Goal: Book appointment/travel/reservation

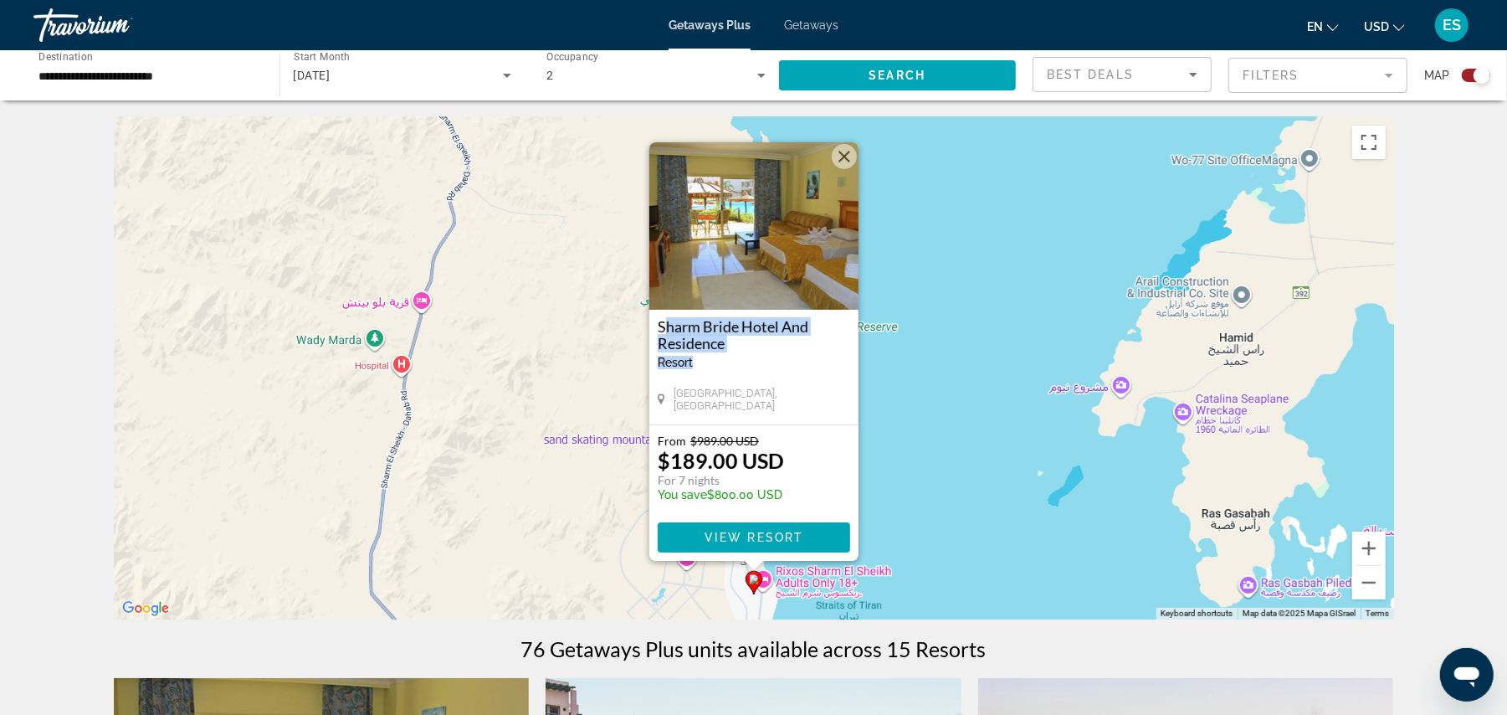
click at [844, 156] on button "Close" at bounding box center [844, 156] width 25 height 25
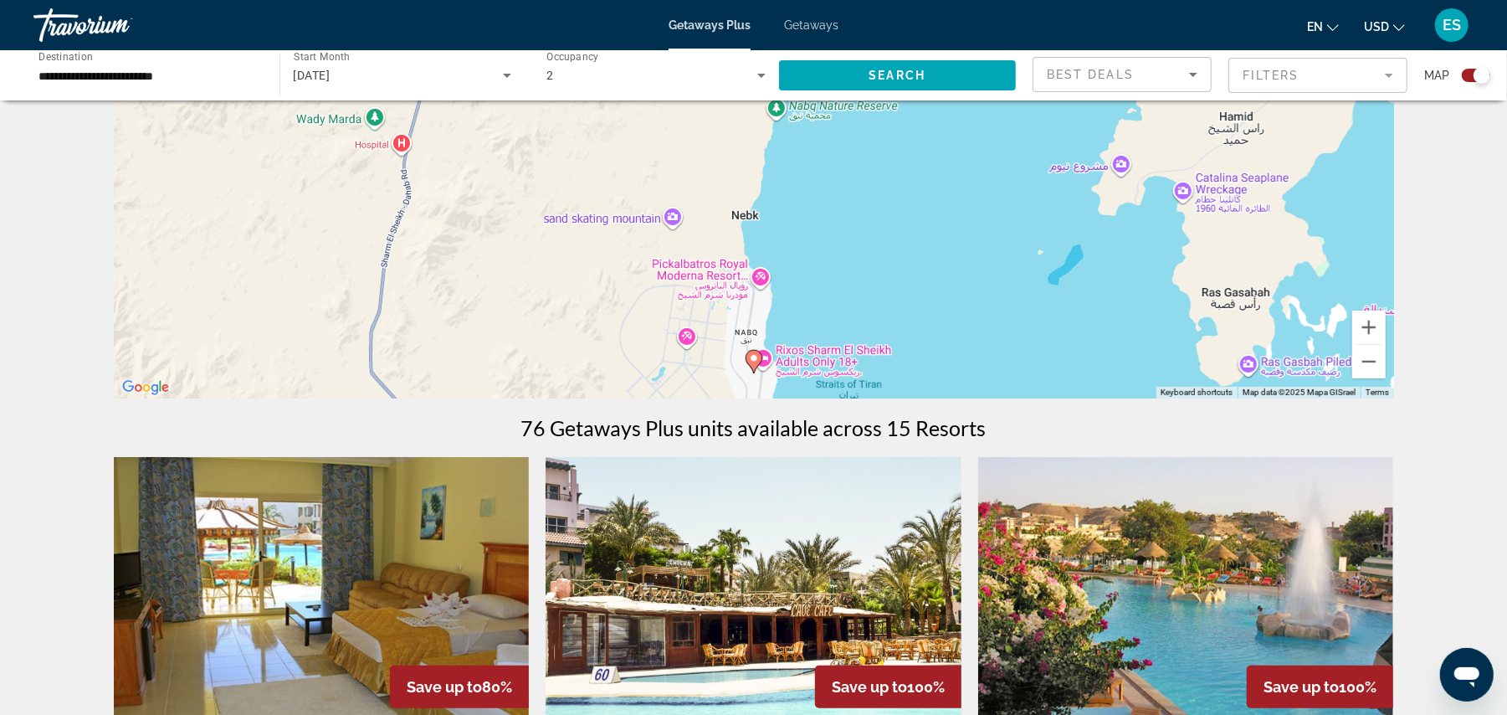
scroll to position [223, 0]
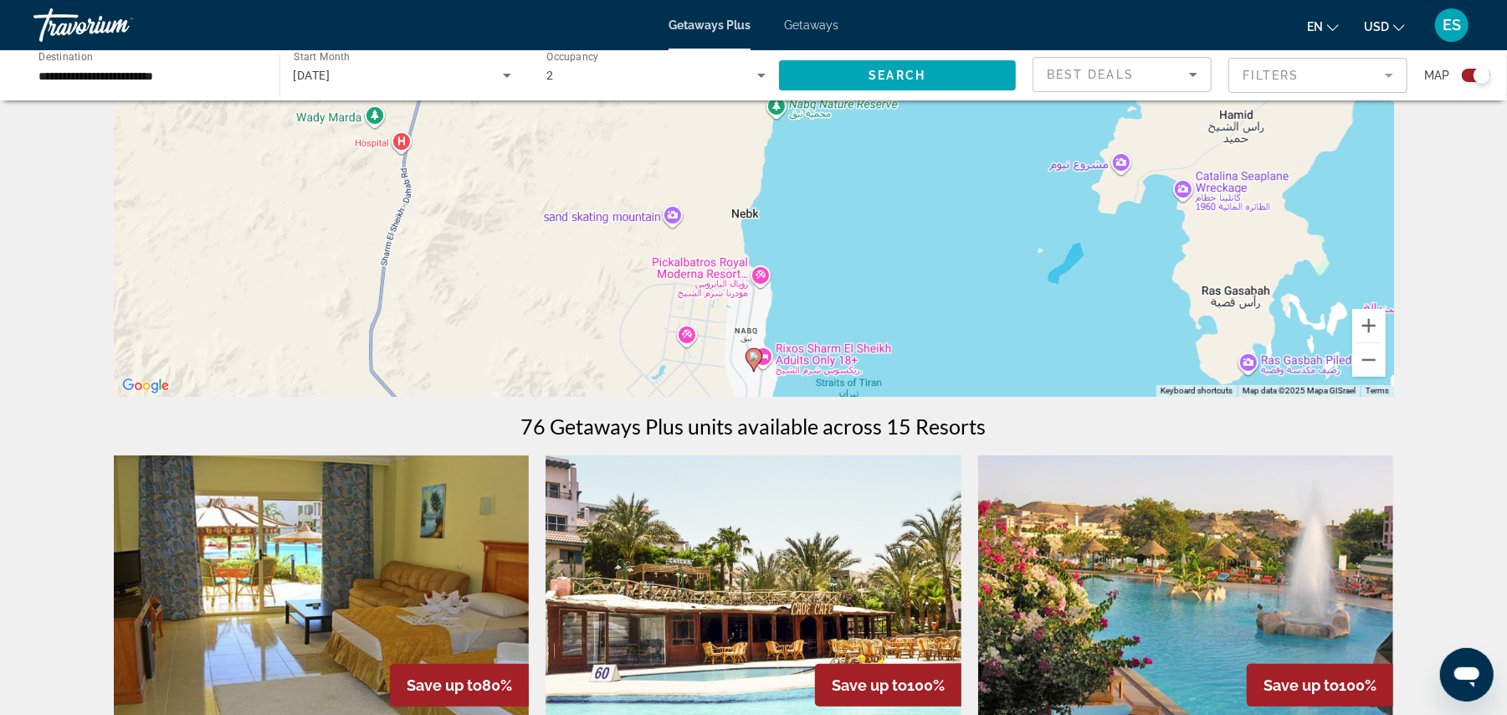
click at [755, 360] on image "Main content" at bounding box center [754, 356] width 10 height 10
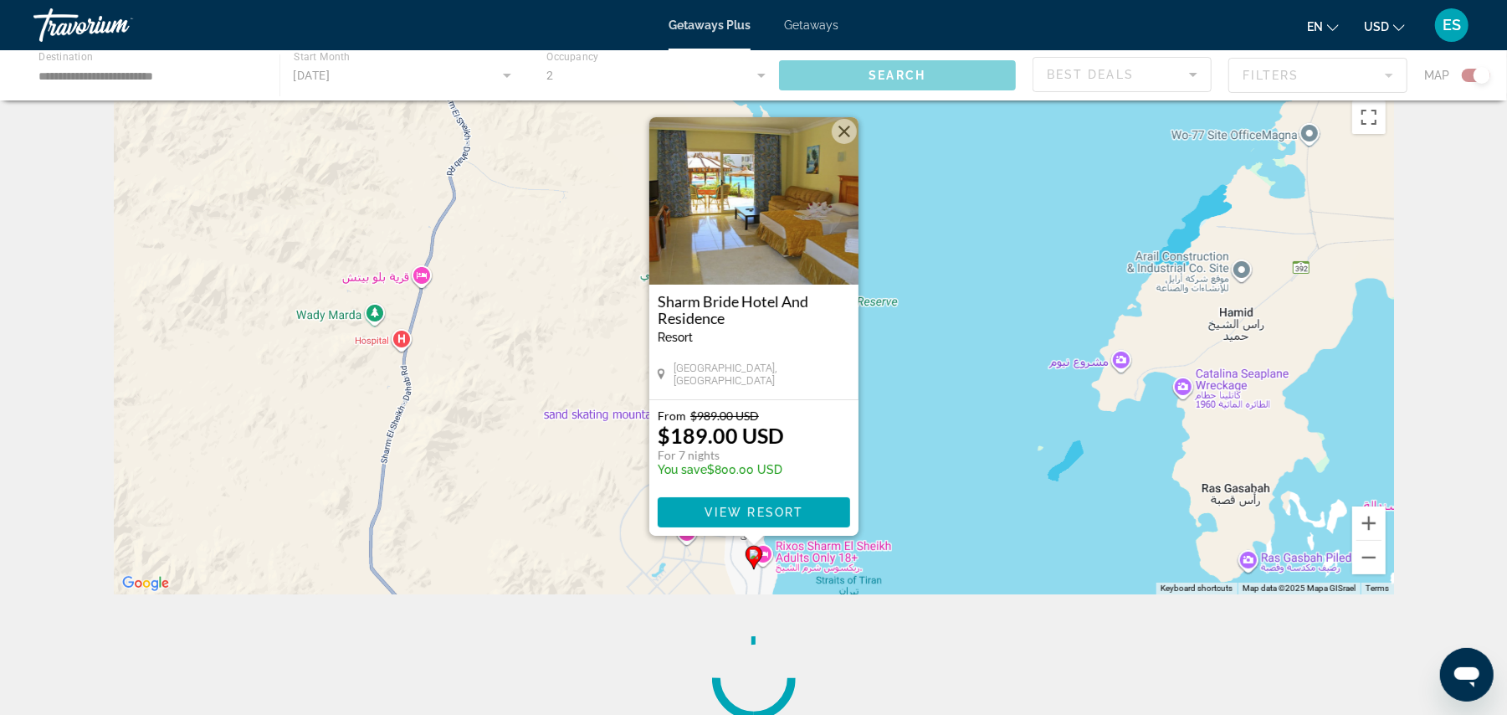
scroll to position [0, 0]
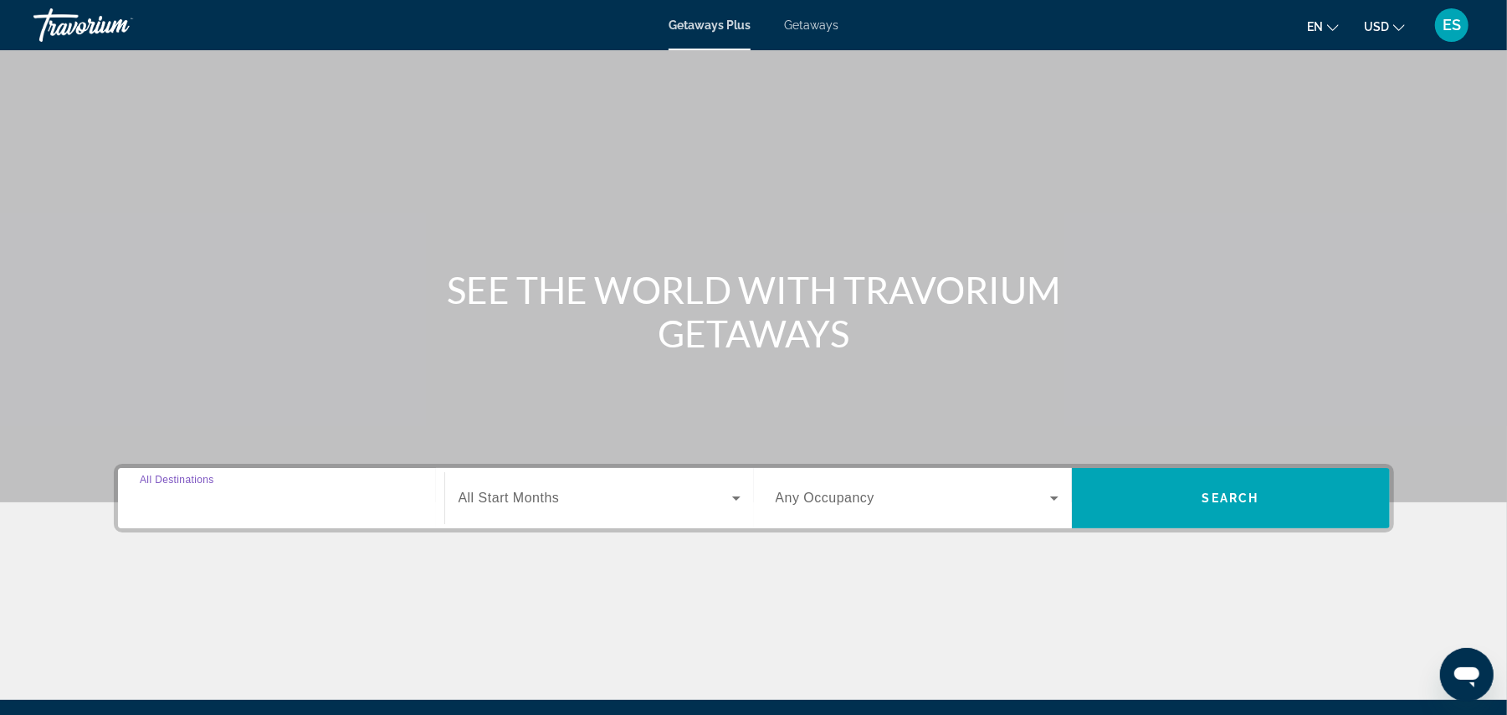
click at [303, 499] on input "Destination All Destinations" at bounding box center [281, 499] width 283 height 20
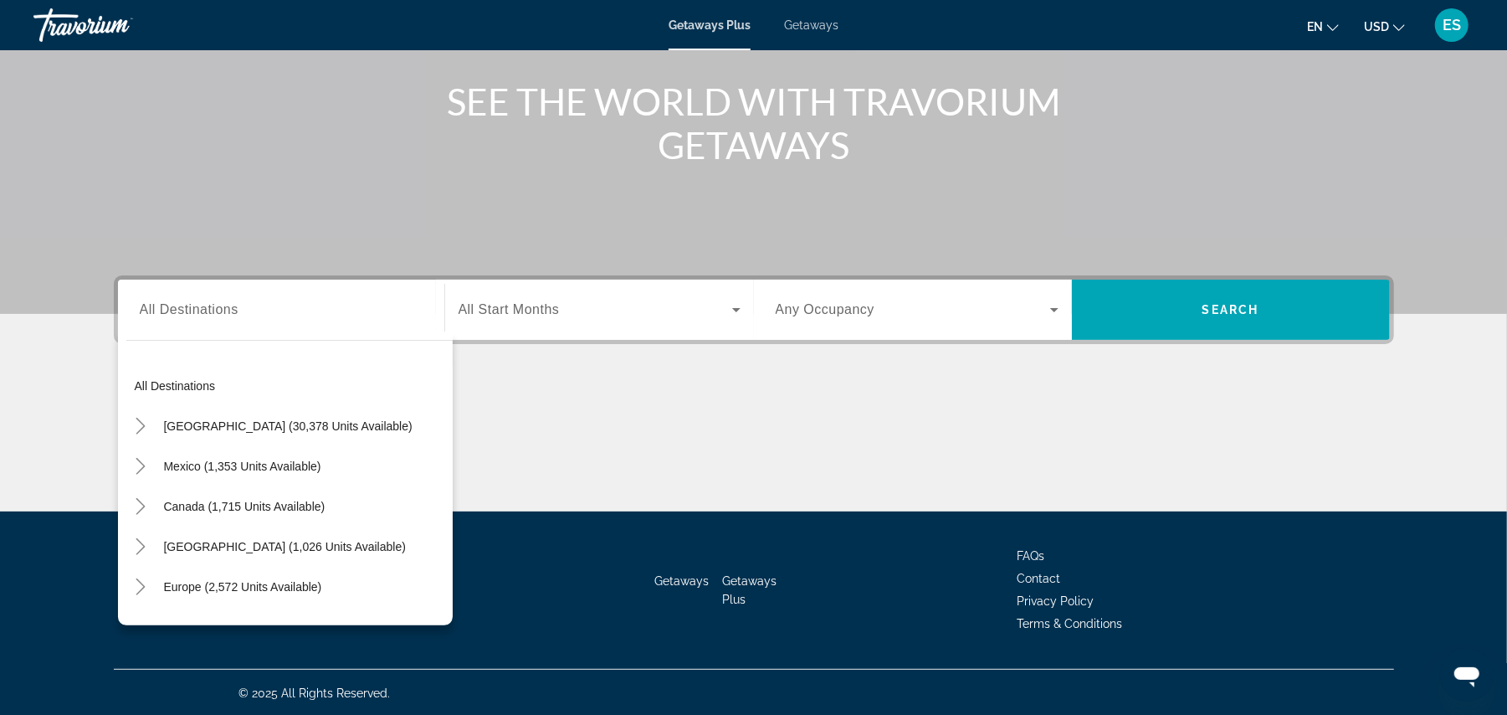
scroll to position [271, 0]
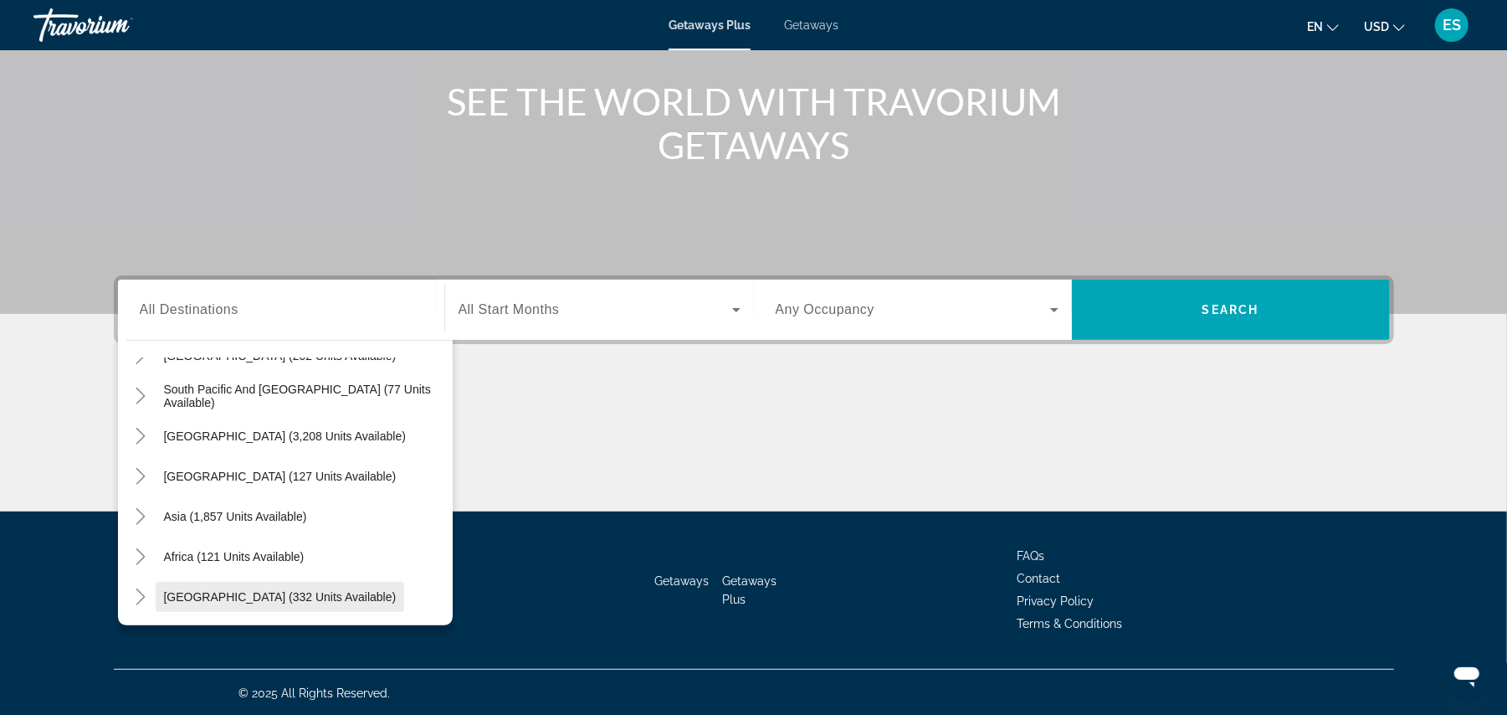
click at [309, 601] on span "[GEOGRAPHIC_DATA] (332 units available)" at bounding box center [280, 596] width 233 height 13
type input "**********"
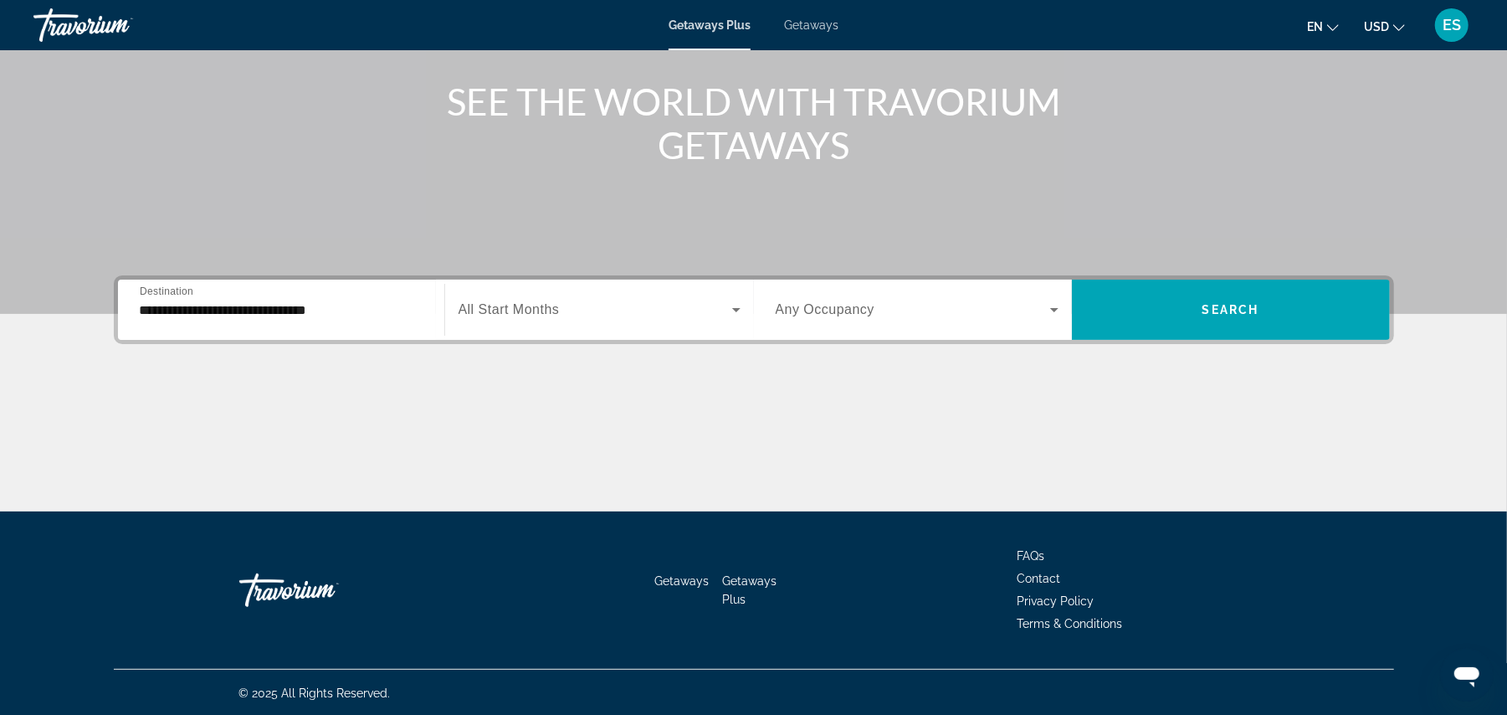
click at [616, 289] on div "Search widget" at bounding box center [600, 309] width 282 height 47
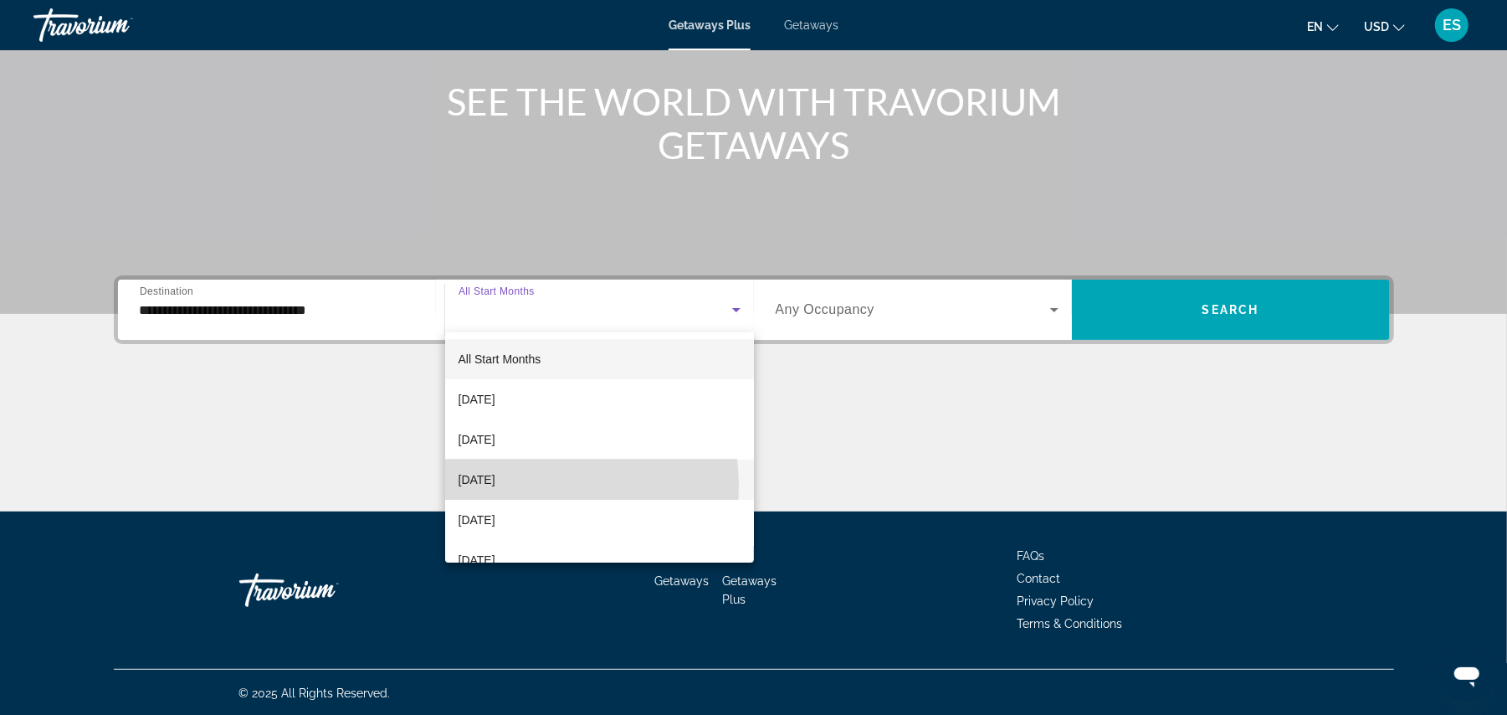
click at [495, 486] on span "[DATE]" at bounding box center [477, 479] width 37 height 20
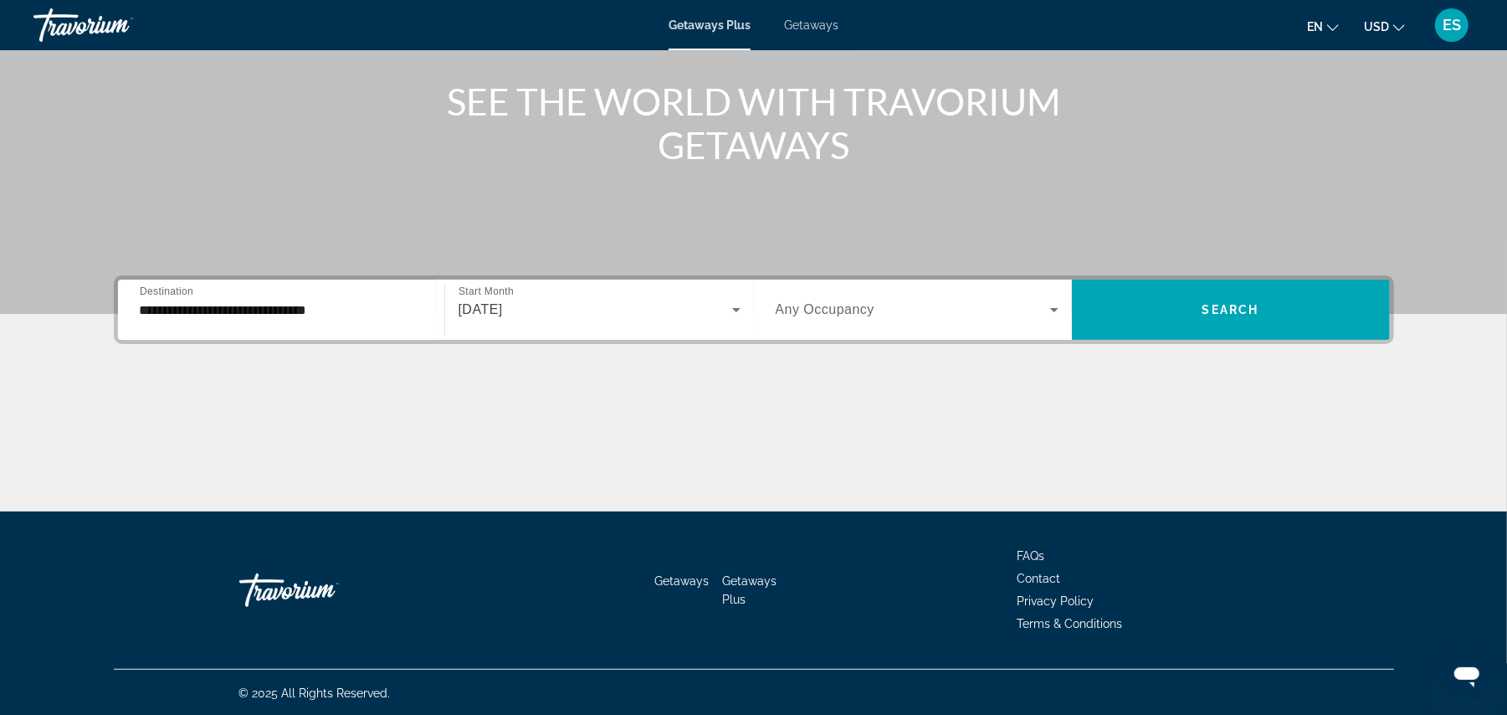
click at [807, 302] on span "Any Occupancy" at bounding box center [826, 309] width 100 height 14
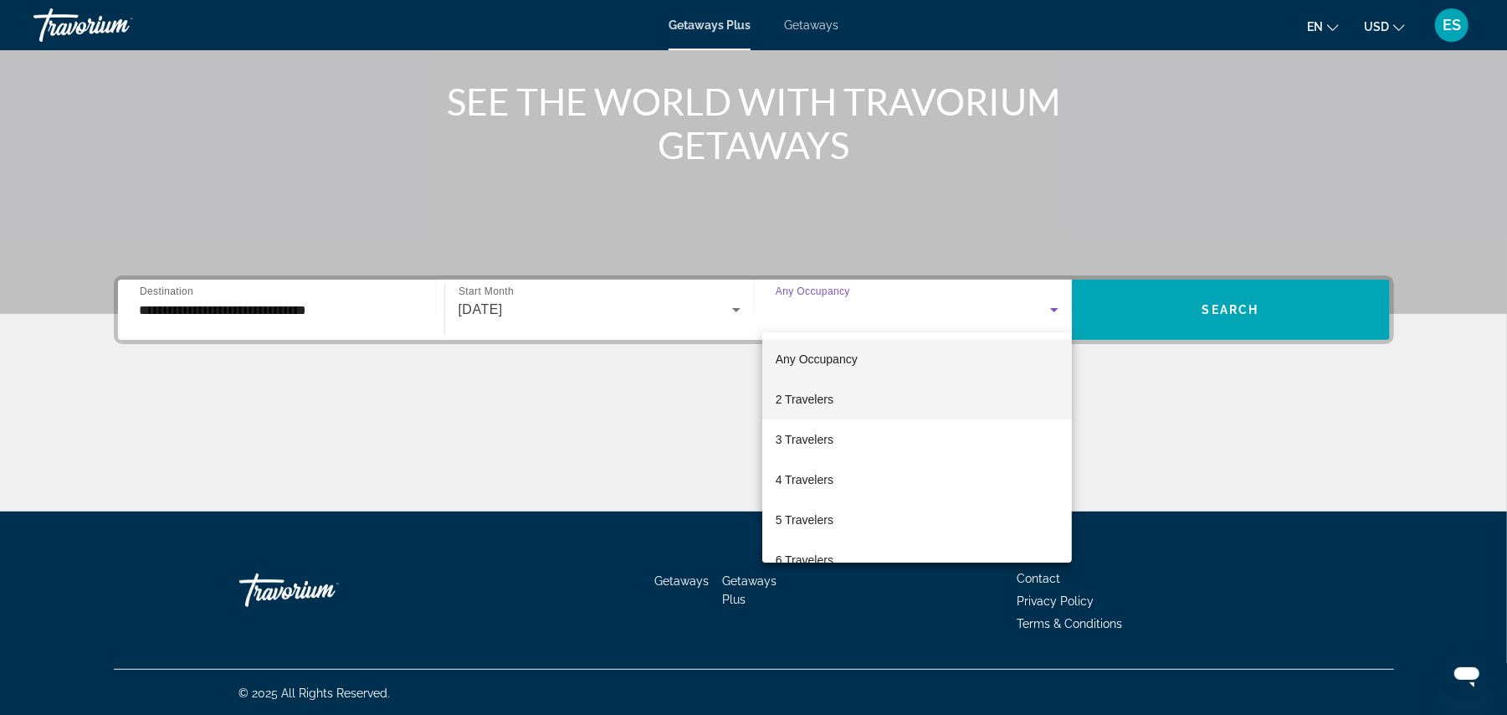
drag, startPoint x: 827, startPoint y: 393, endPoint x: 901, endPoint y: 382, distance: 75.3
click at [825, 395] on span "2 Travelers" at bounding box center [805, 399] width 58 height 20
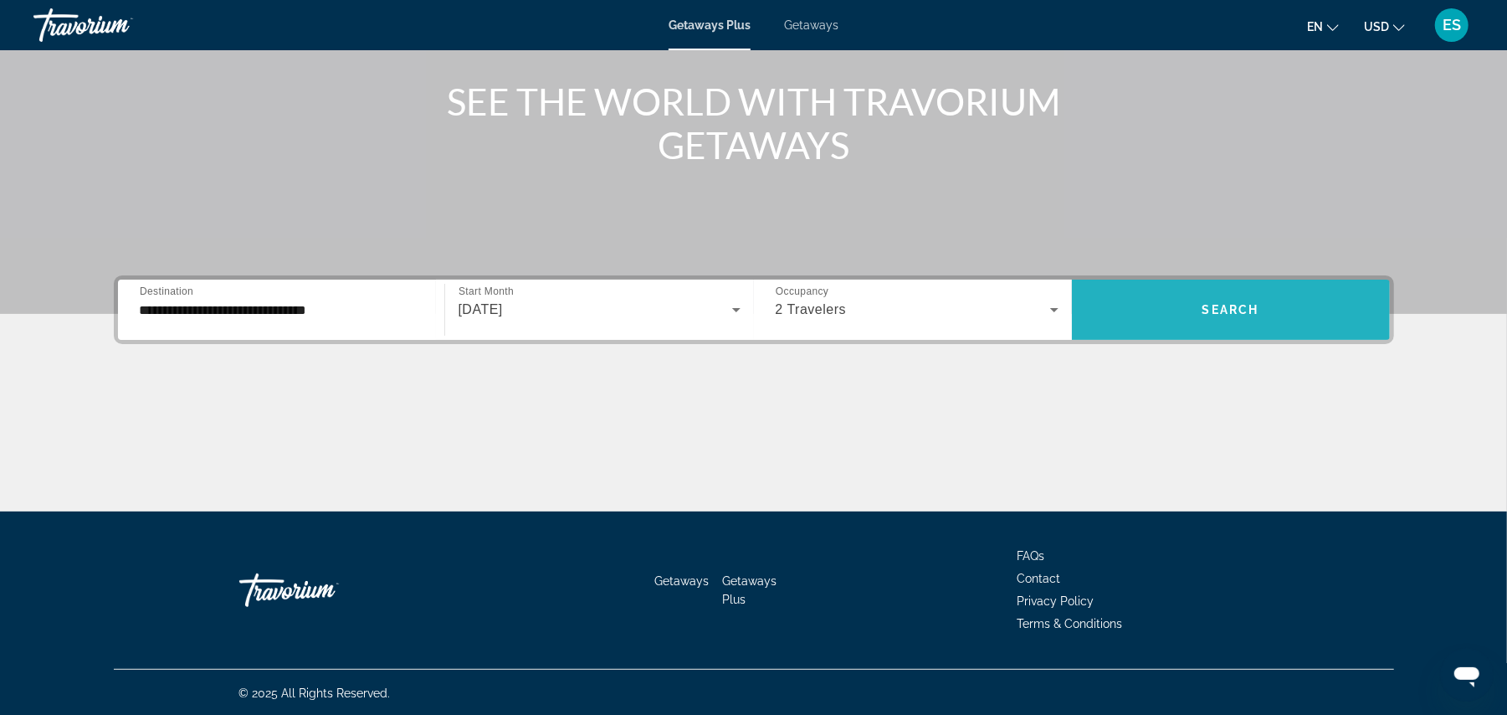
click at [1186, 312] on span "Search widget" at bounding box center [1231, 310] width 318 height 40
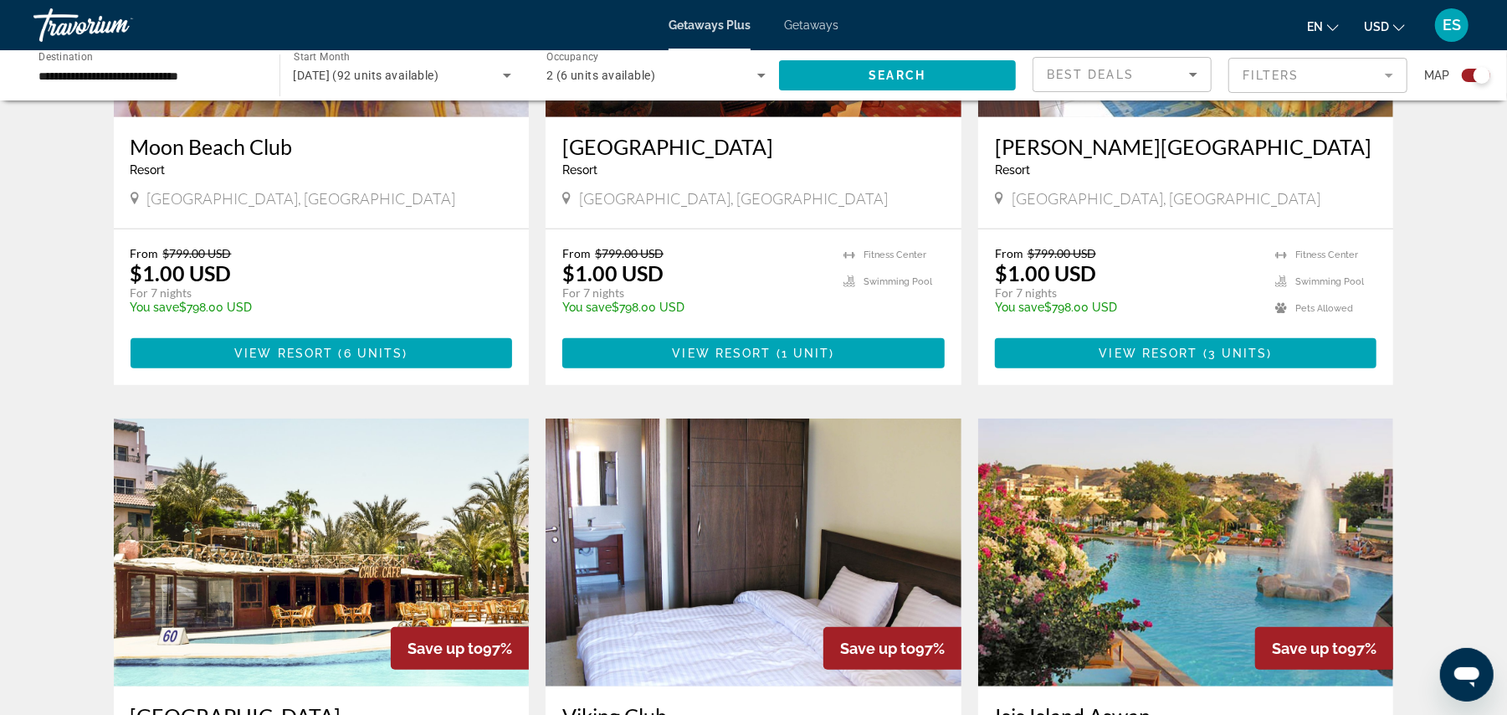
scroll to position [1004, 0]
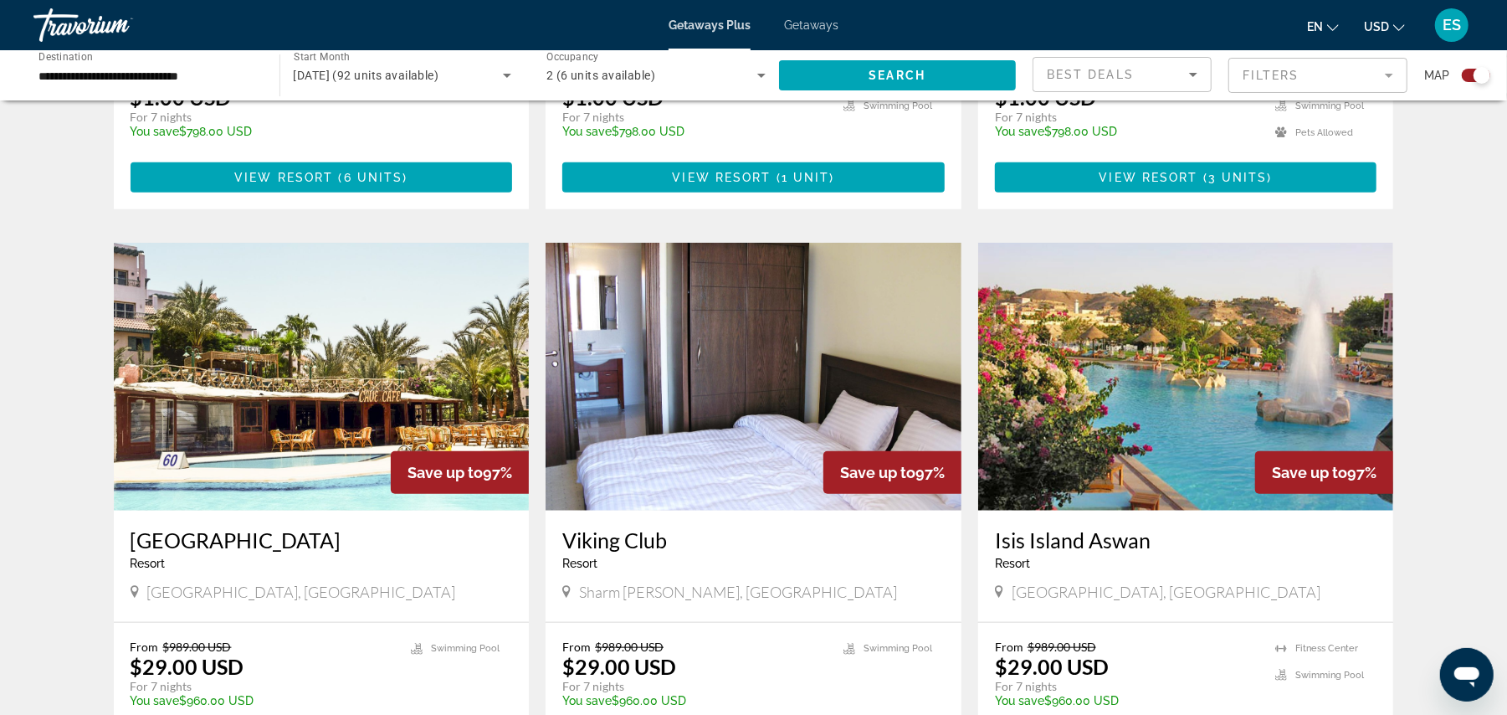
click at [708, 423] on img "Main content" at bounding box center [754, 377] width 416 height 268
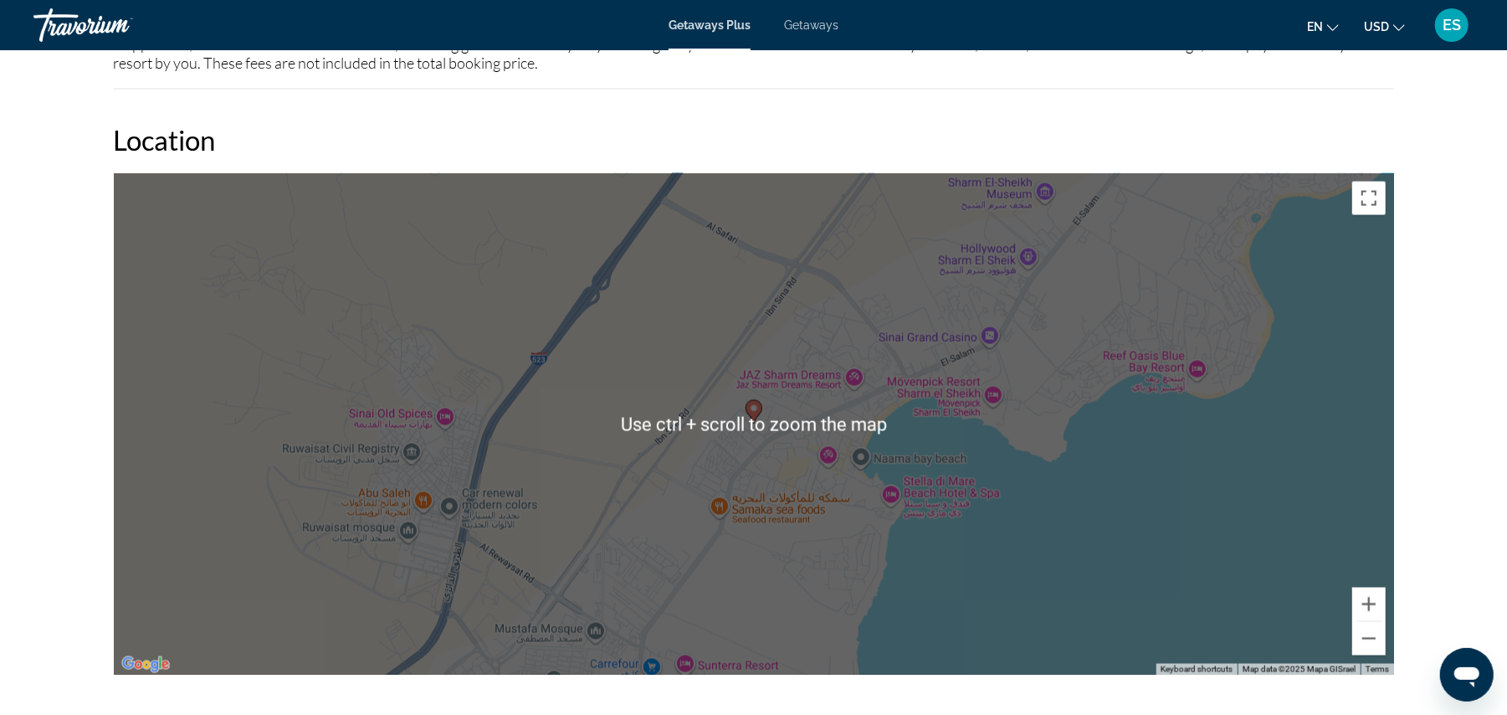
scroll to position [1785, 0]
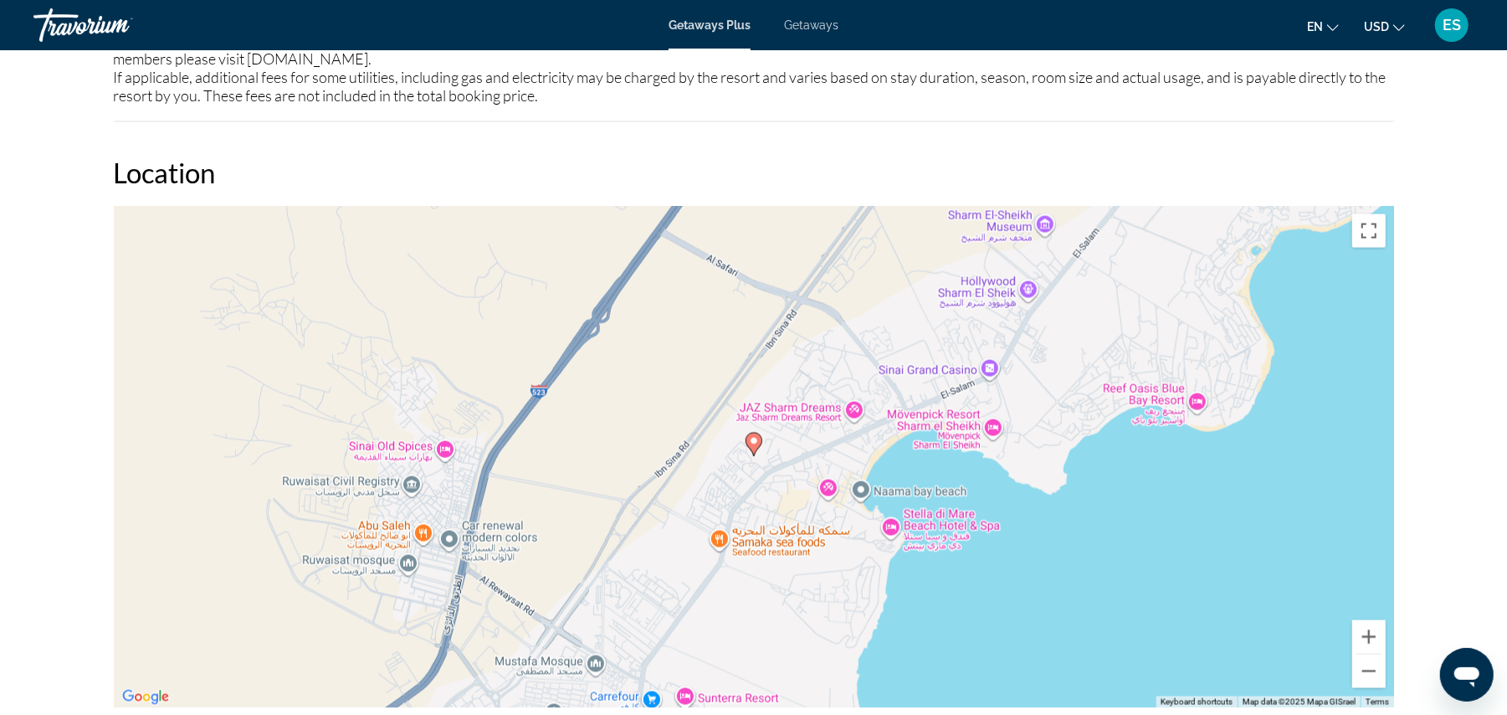
click at [754, 436] on image "Main content" at bounding box center [754, 441] width 10 height 10
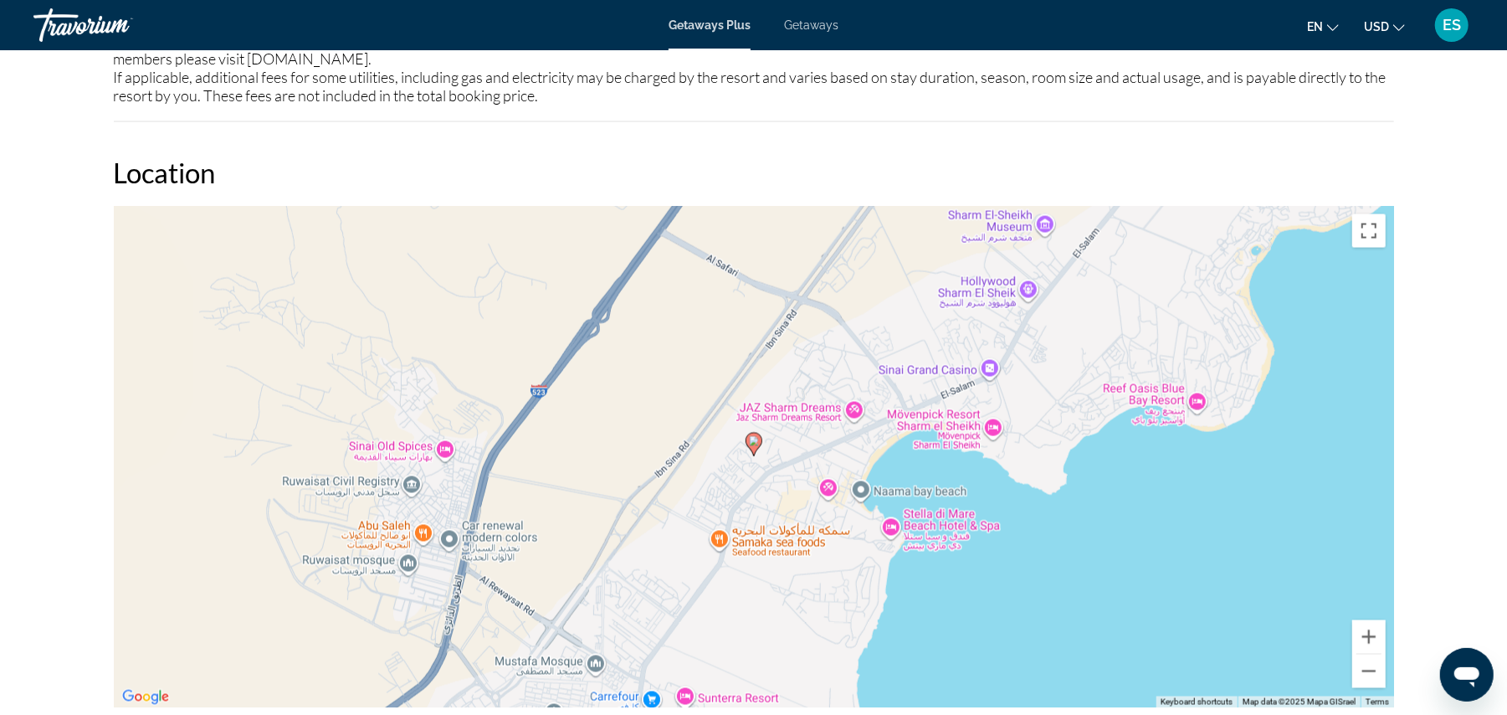
click at [754, 436] on image "Main content" at bounding box center [754, 441] width 10 height 10
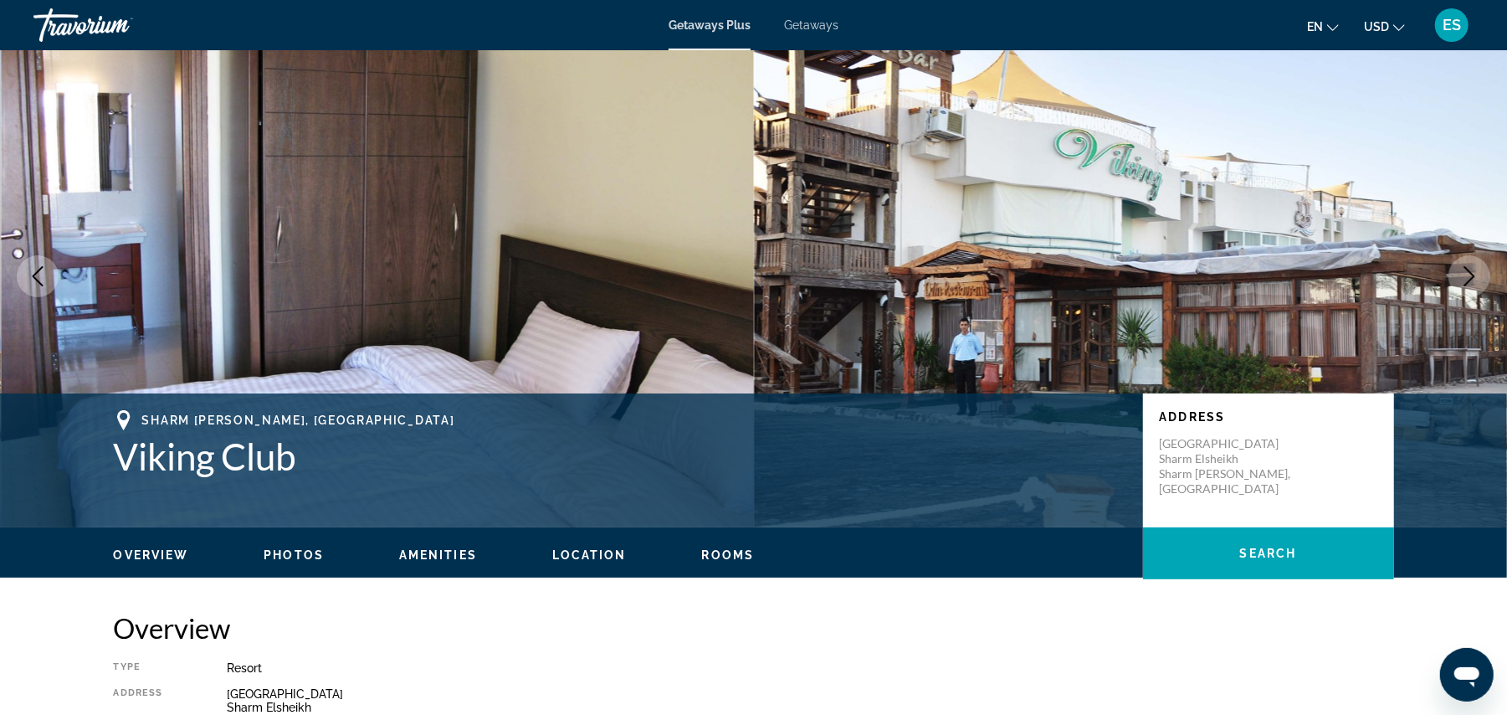
scroll to position [0, 0]
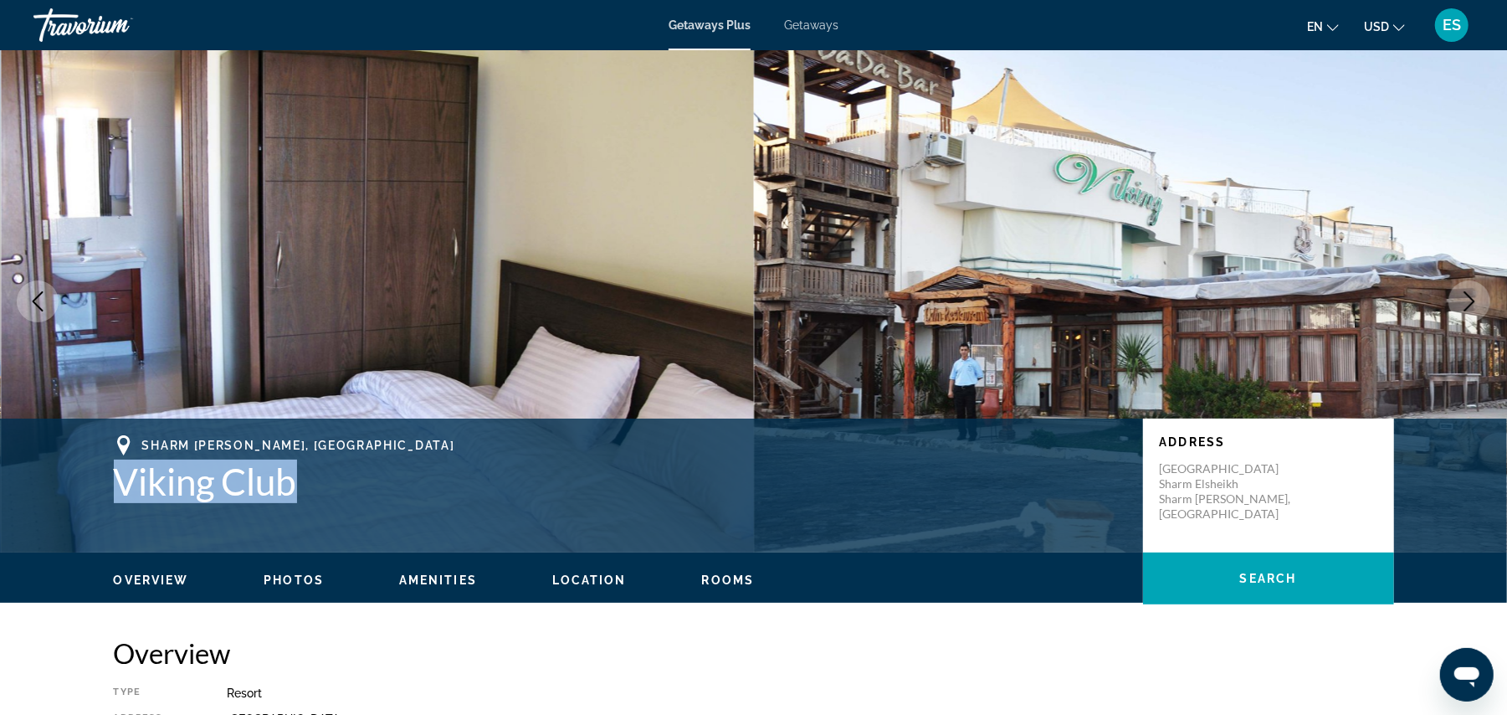
drag, startPoint x: 111, startPoint y: 482, endPoint x: 310, endPoint y: 500, distance: 199.2
click at [310, 500] on div "Sharm Elsheikh, Egypt Viking Club Address Al Salam Road Sharm Elsheikh Sharm El…" at bounding box center [753, 485] width 1347 height 100
click at [147, 470] on h1 "Viking Club" at bounding box center [620, 481] width 1012 height 44
drag, startPoint x: 119, startPoint y: 476, endPoint x: 302, endPoint y: 495, distance: 184.3
click at [318, 500] on h1 "Viking Club" at bounding box center [620, 481] width 1012 height 44
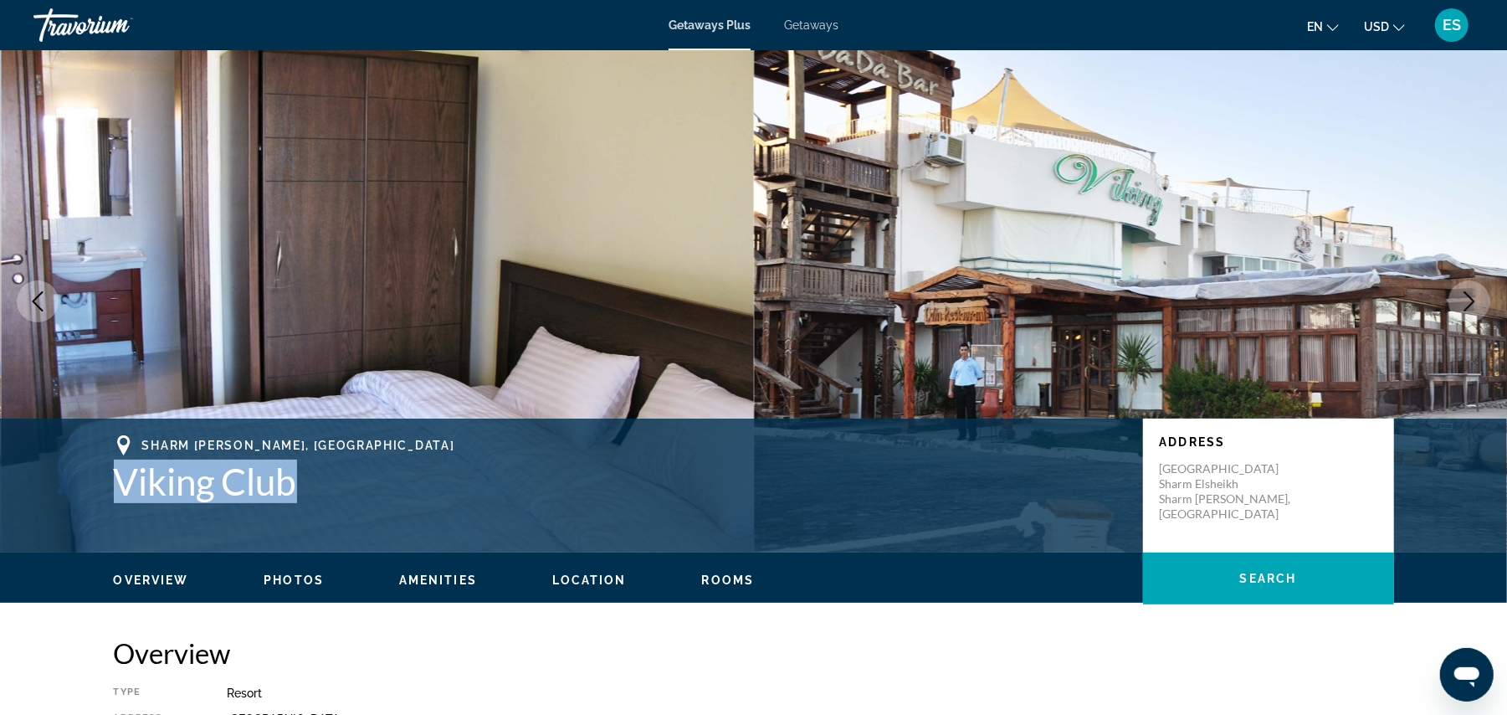
copy h1 "Viking Club"
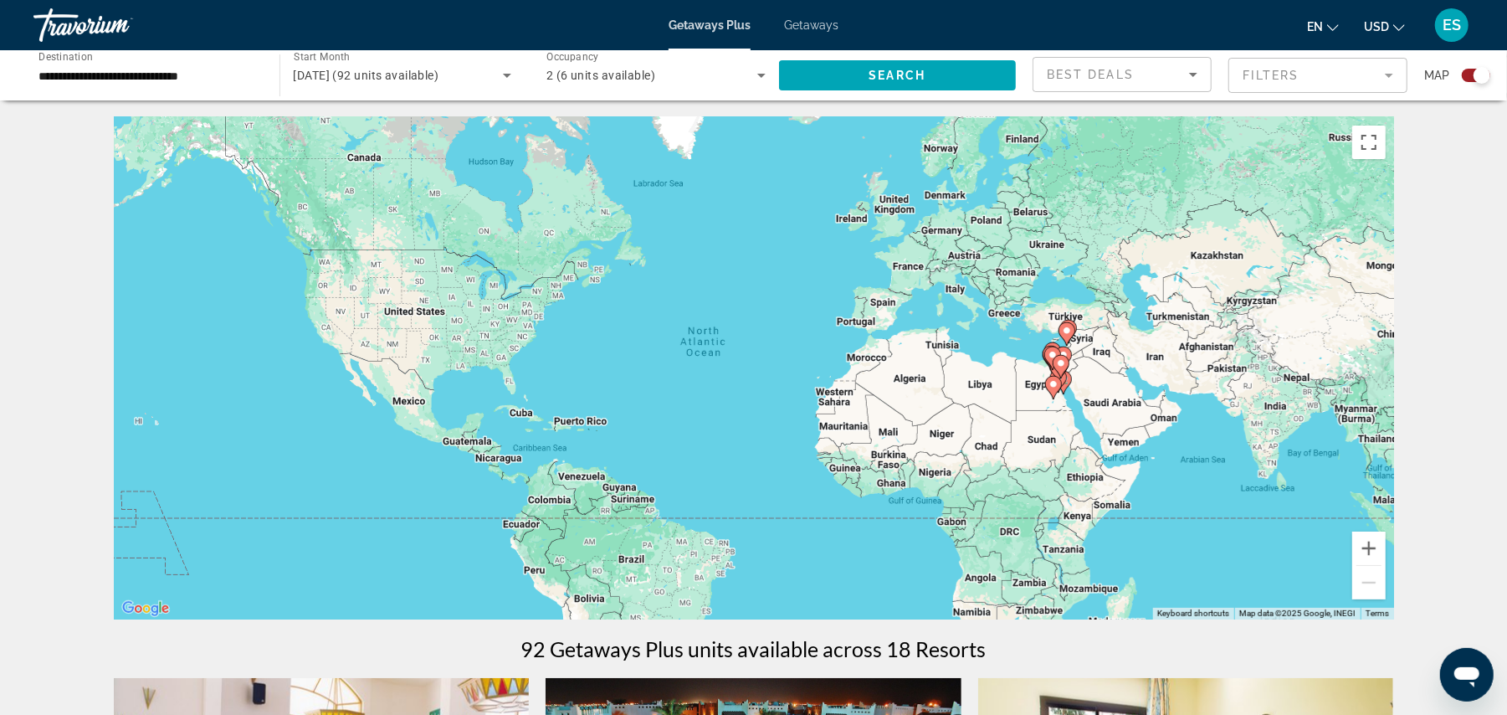
click at [1059, 382] on icon "Main content" at bounding box center [1052, 388] width 15 height 22
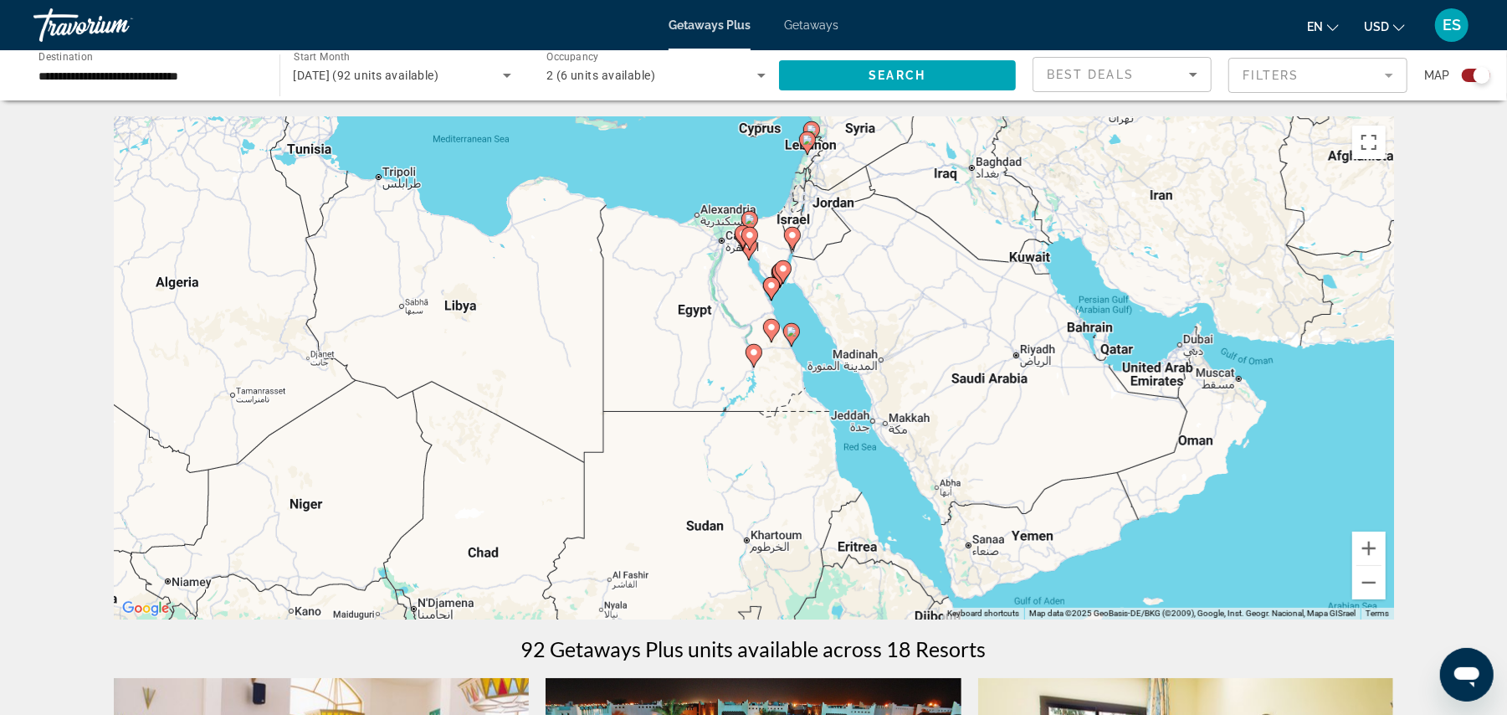
click at [773, 296] on icon "Main content" at bounding box center [771, 288] width 17 height 23
type input "**********"
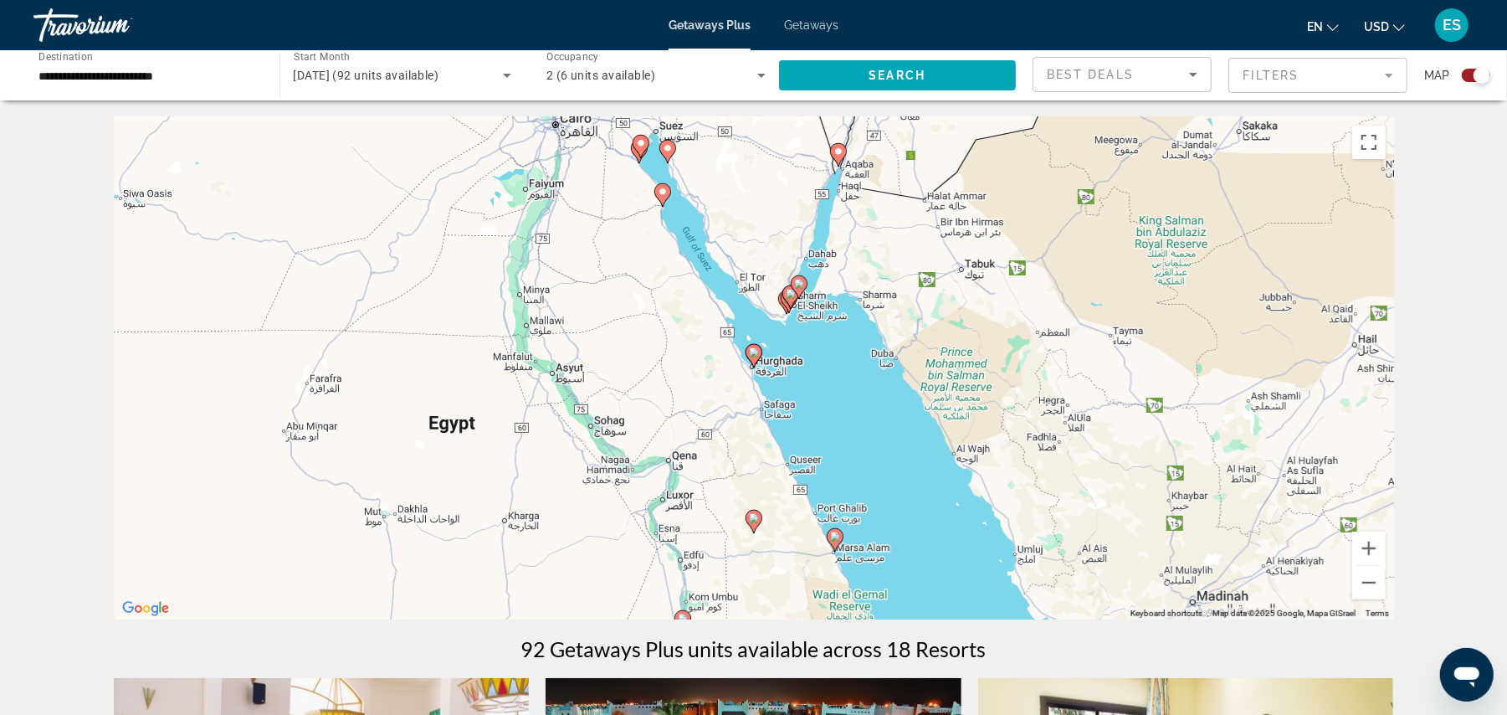
click at [787, 321] on div "To navigate, press the arrow keys. To activate drag with keyboard, press Alt + …" at bounding box center [754, 368] width 1280 height 502
click at [793, 309] on gmp-advanced-marker "Main content" at bounding box center [790, 296] width 17 height 25
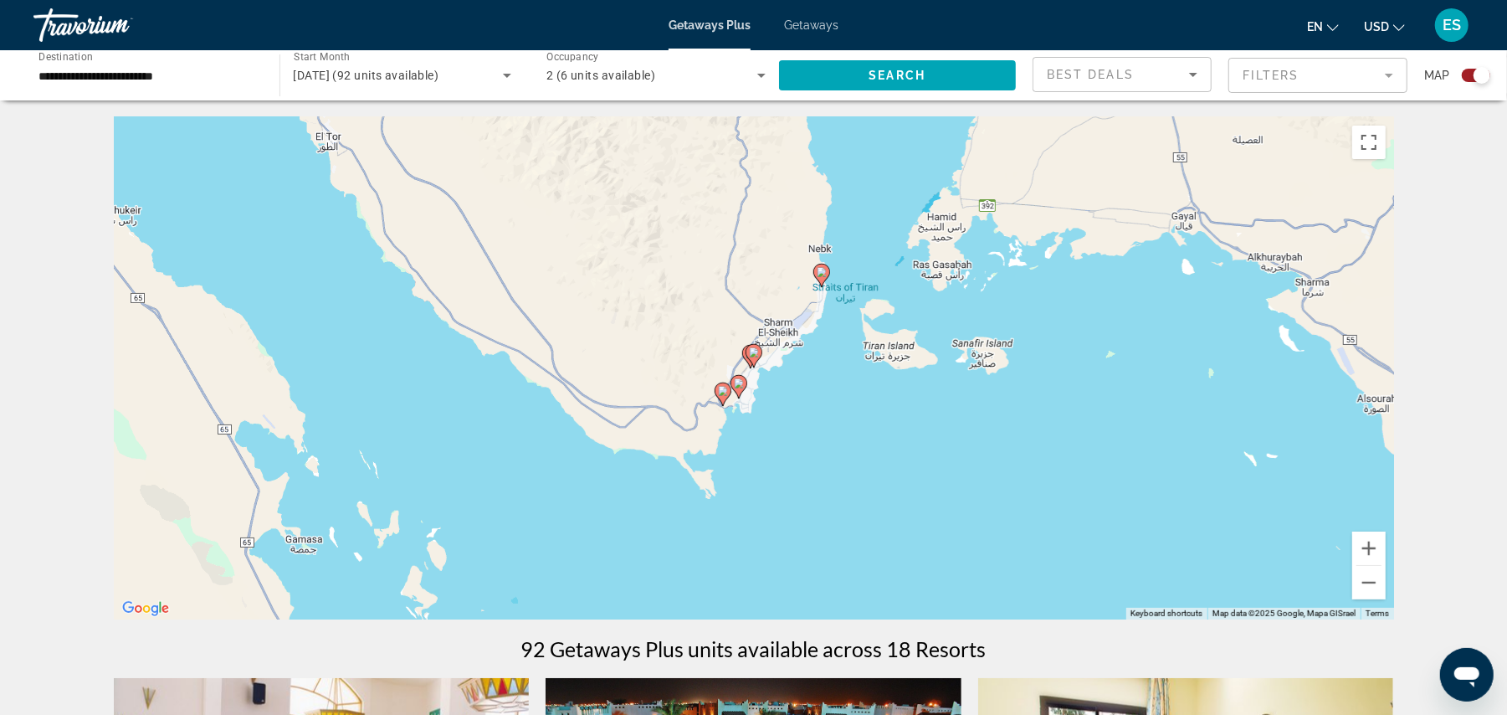
click at [753, 365] on icon "Main content" at bounding box center [754, 355] width 17 height 23
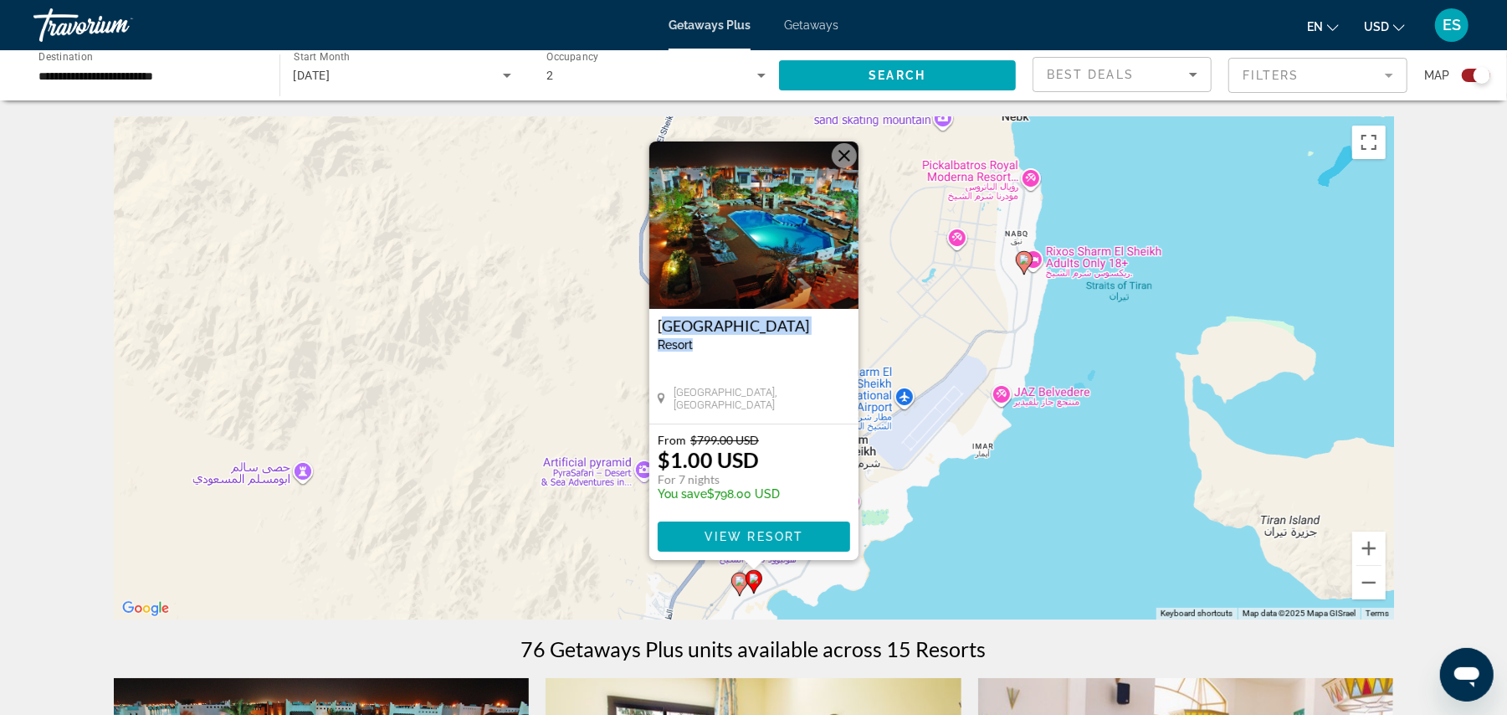
drag, startPoint x: 694, startPoint y: 348, endPoint x: 660, endPoint y: 325, distance: 40.4
click at [660, 325] on div "Mazar Resort & Spa Resort - This is an adults only resort" at bounding box center [754, 340] width 192 height 47
copy div "Mazar Resort & Spa Resort"
click at [1012, 527] on div "To activate drag with keyboard, press Alt + Enter. Once in keyboard drag state,…" at bounding box center [754, 368] width 1280 height 502
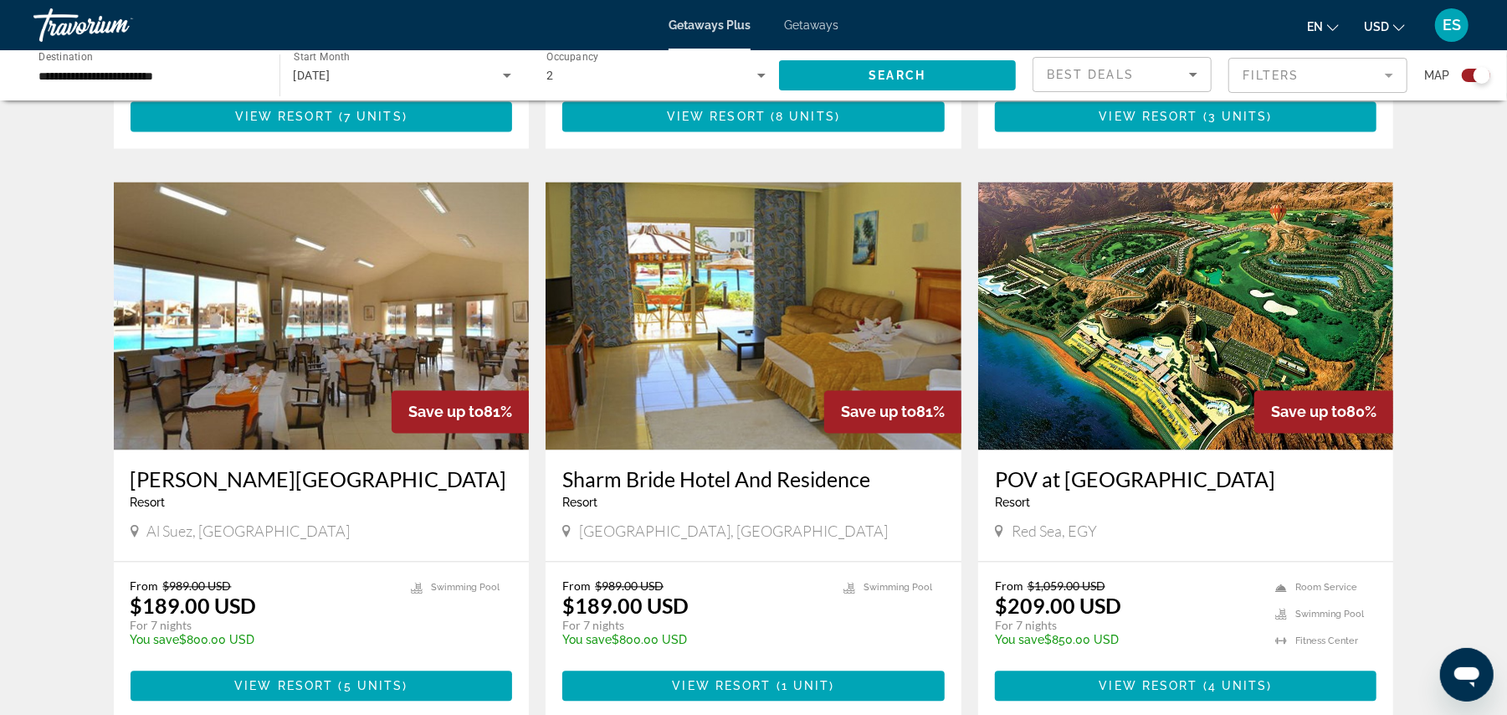
scroll to position [2343, 0]
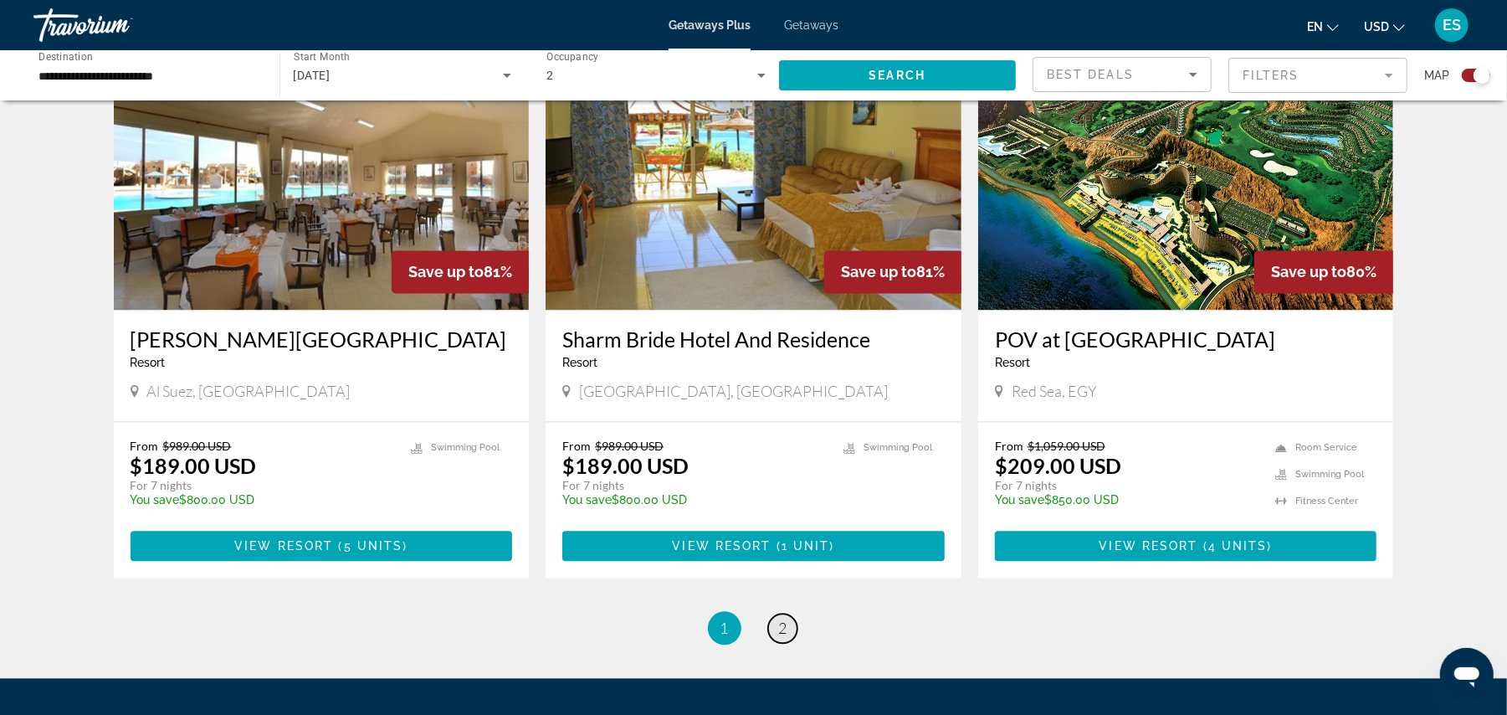
click at [785, 633] on span "2" at bounding box center [783, 627] width 8 height 18
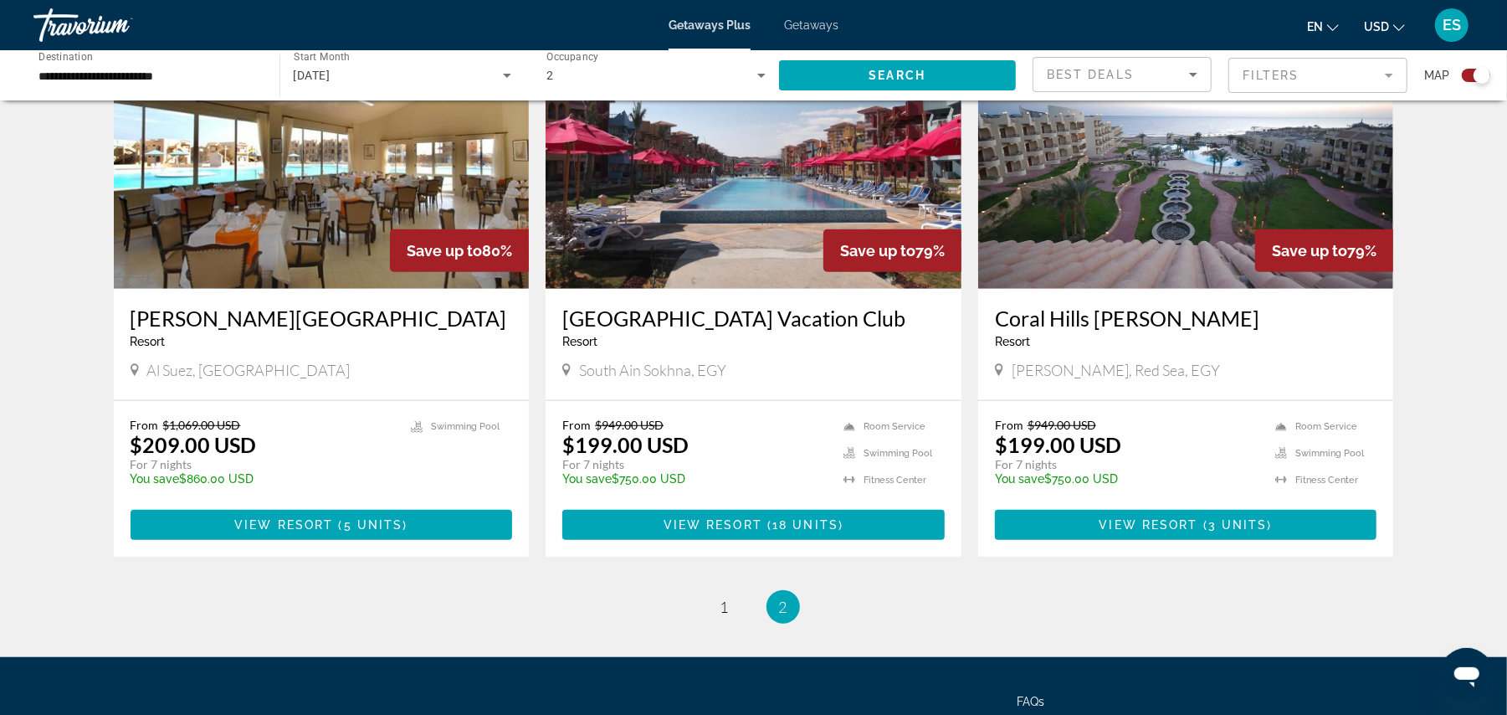
scroll to position [669, 0]
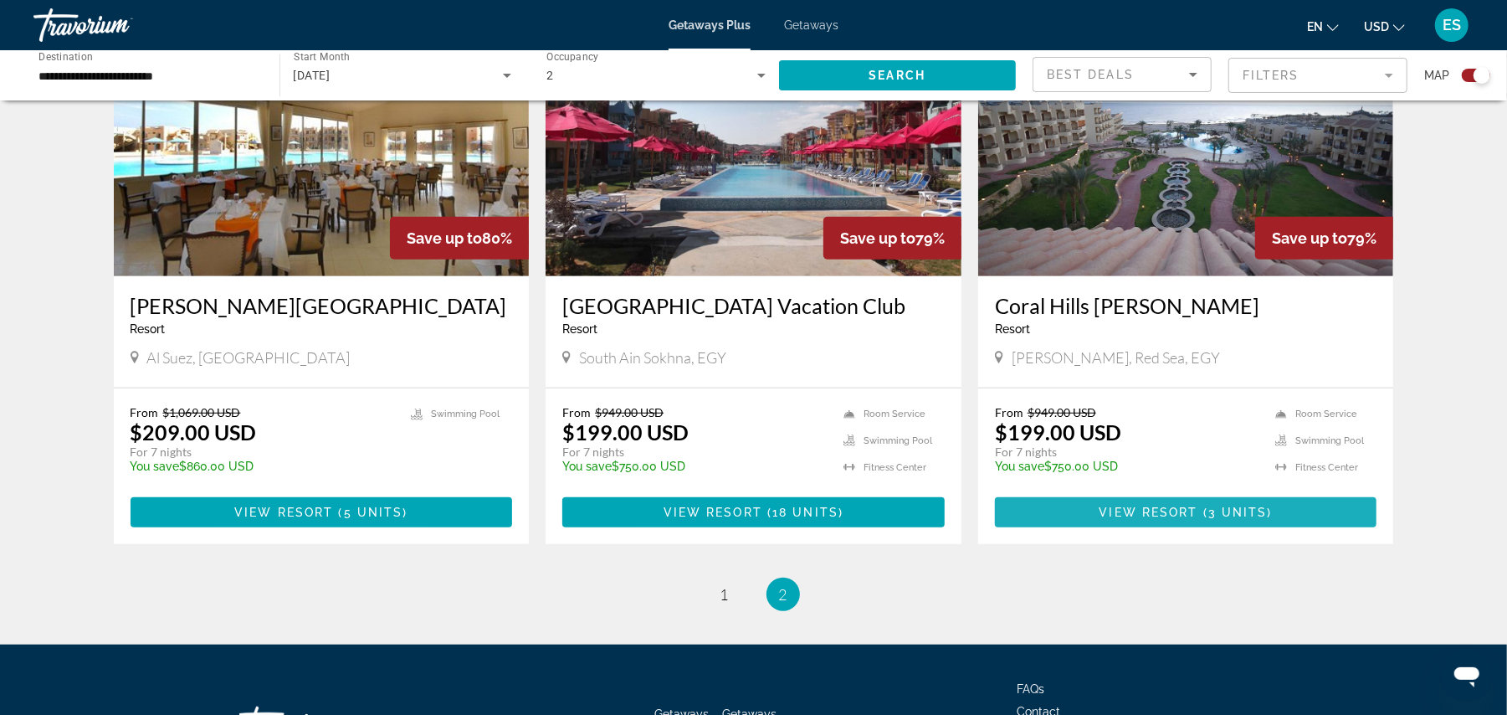
click at [1175, 510] on span "View Resort" at bounding box center [1148, 511] width 99 height 13
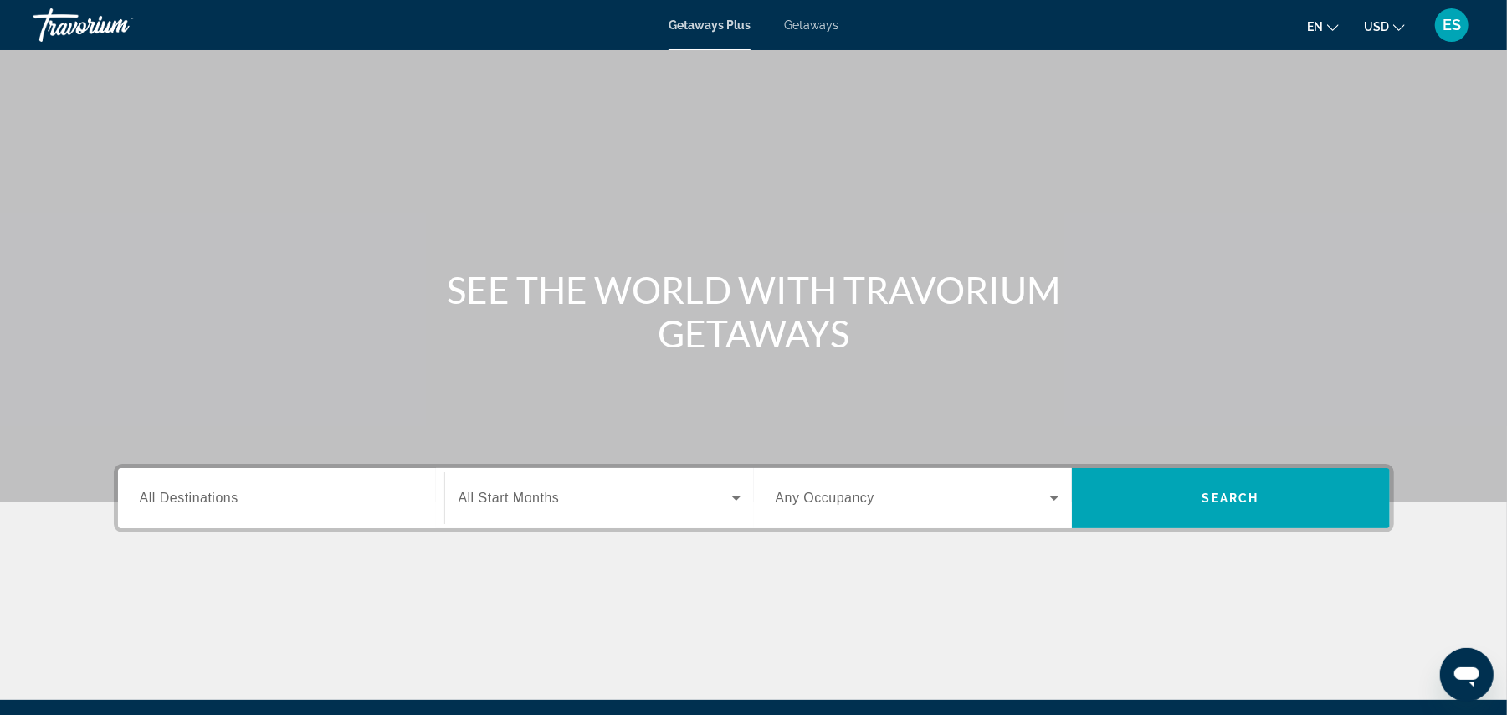
click at [199, 496] on span "All Destinations" at bounding box center [189, 497] width 99 height 14
click at [199, 496] on input "Destination All Destinations" at bounding box center [281, 499] width 283 height 20
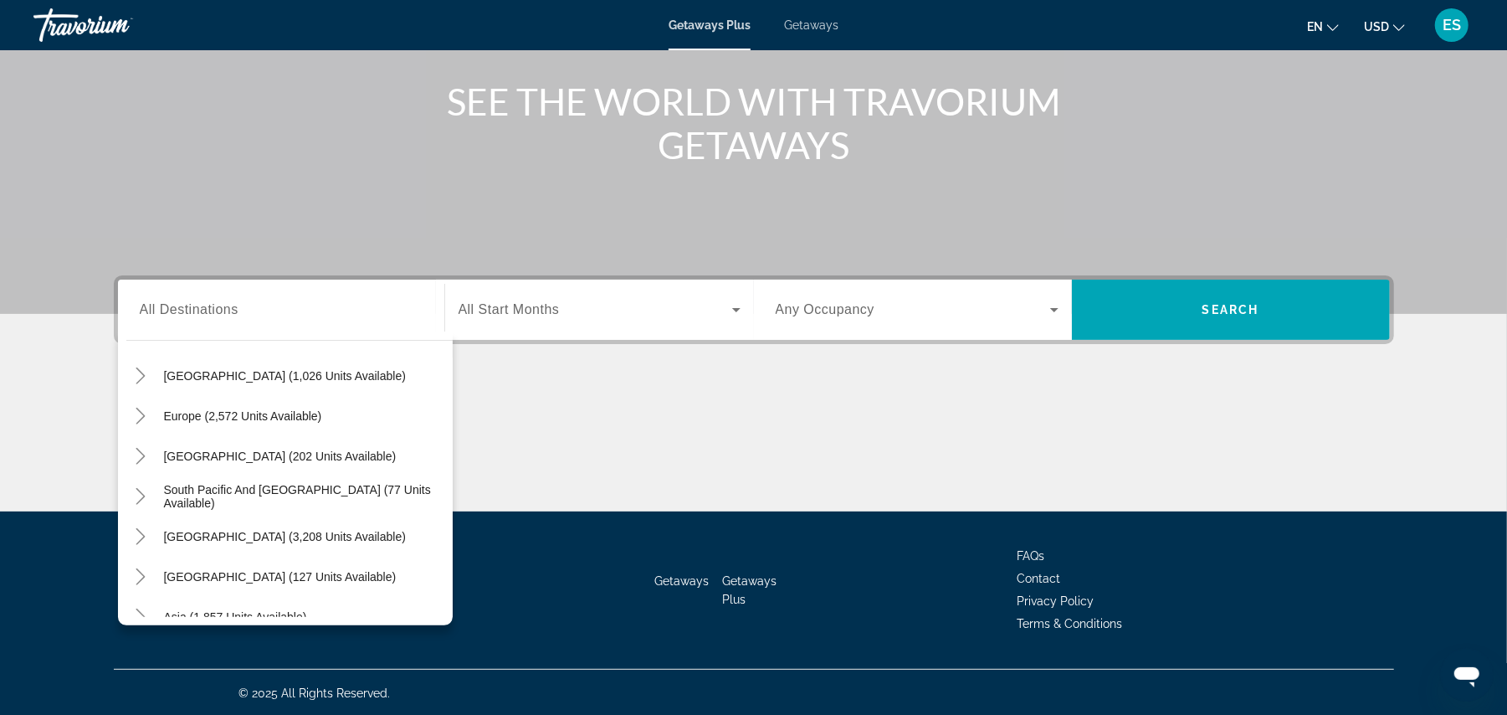
scroll to position [271, 0]
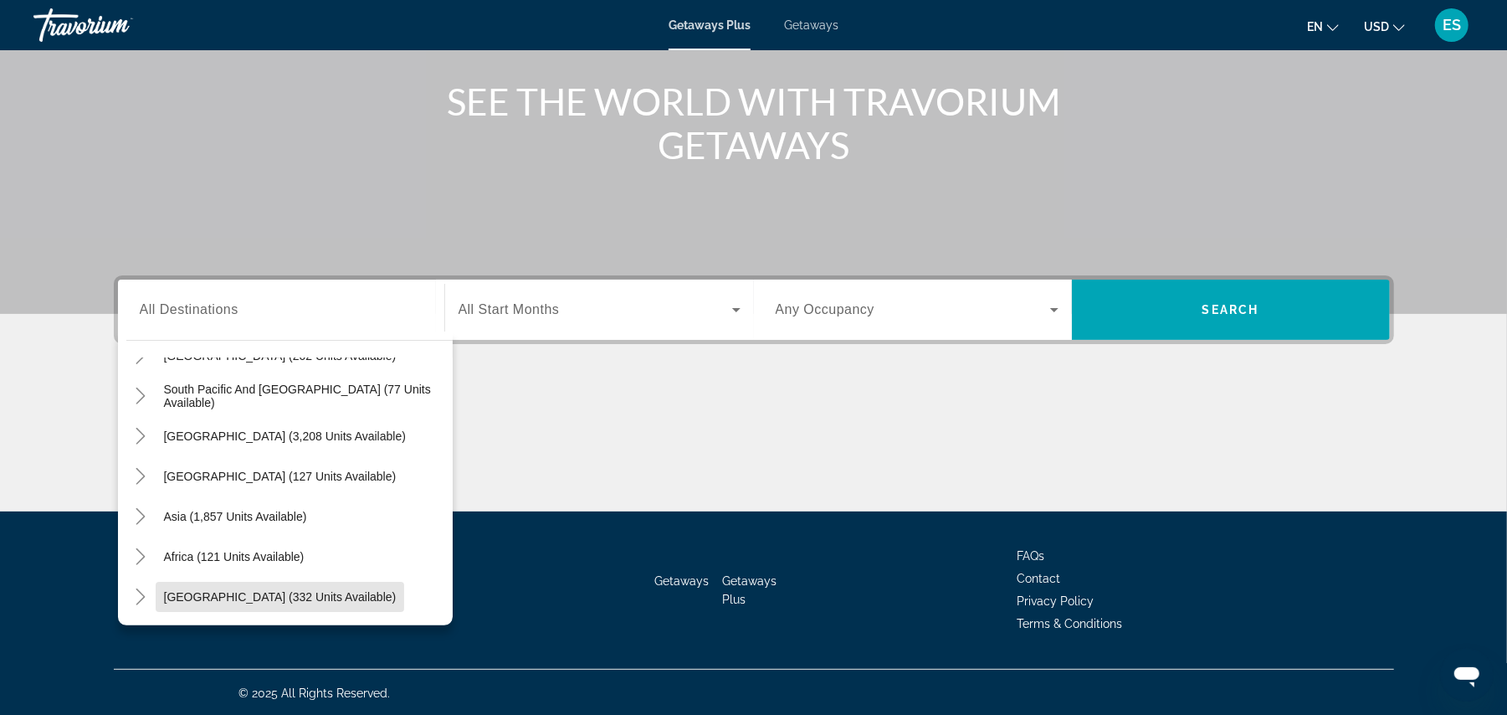
click at [310, 577] on span "Search widget" at bounding box center [280, 597] width 249 height 40
type input "**********"
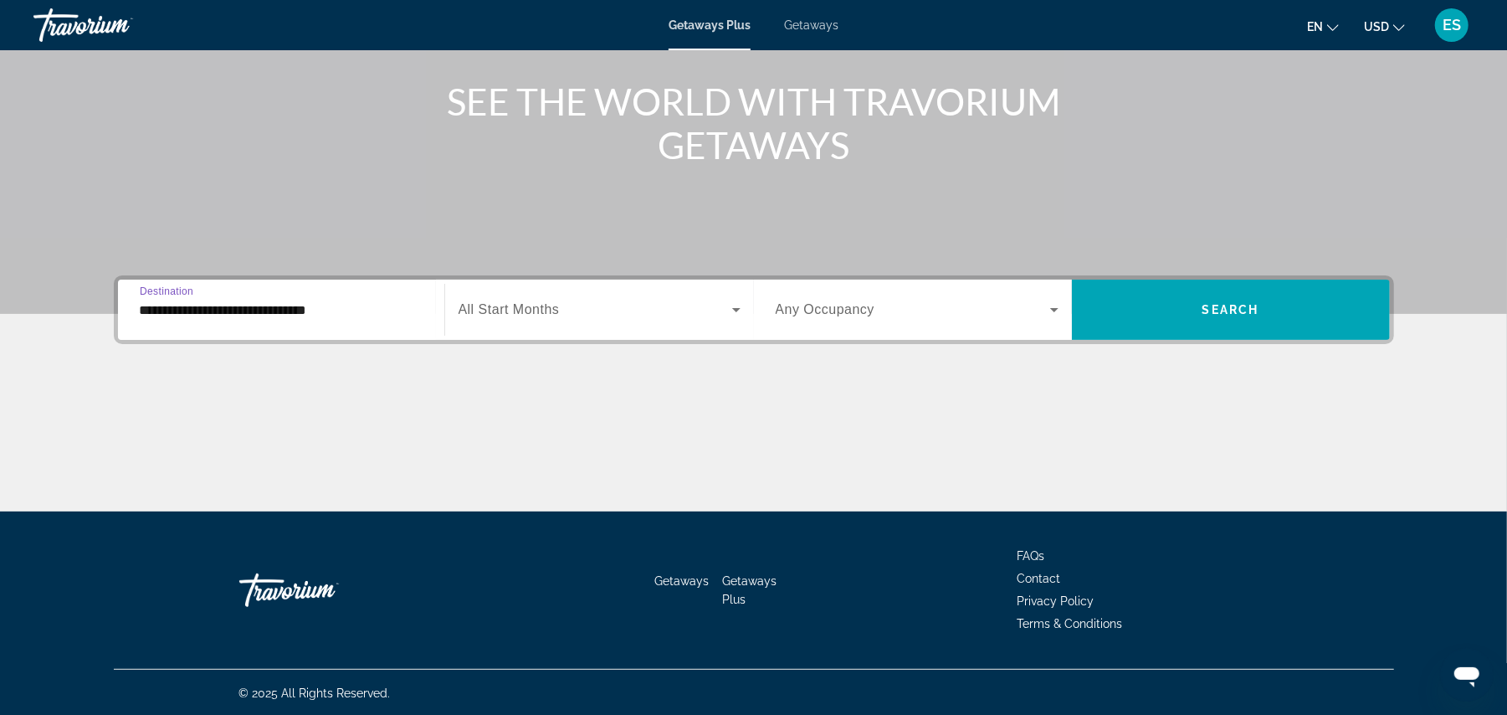
click at [609, 313] on span "Search widget" at bounding box center [596, 310] width 274 height 20
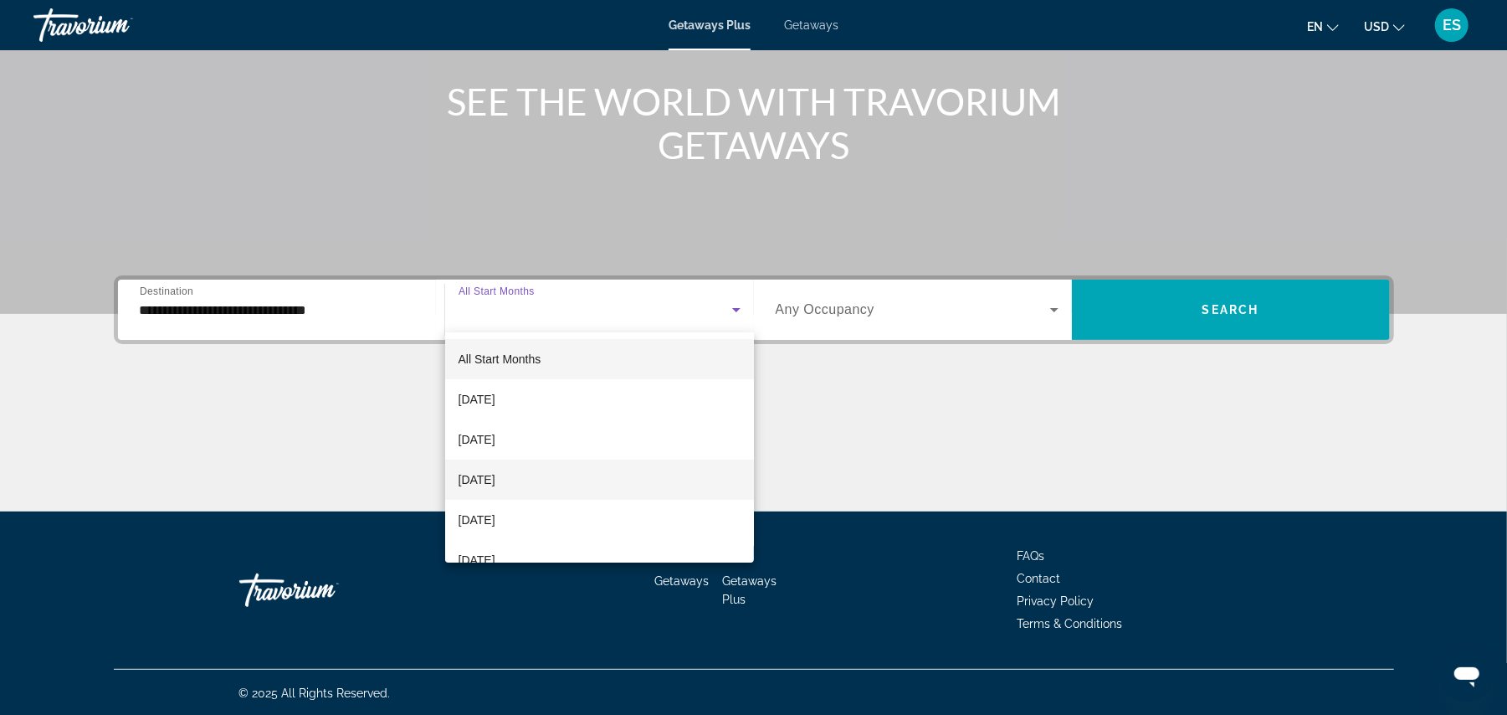
drag, startPoint x: 493, startPoint y: 484, endPoint x: 522, endPoint y: 467, distance: 33.7
click at [492, 484] on span "[DATE]" at bounding box center [477, 479] width 37 height 20
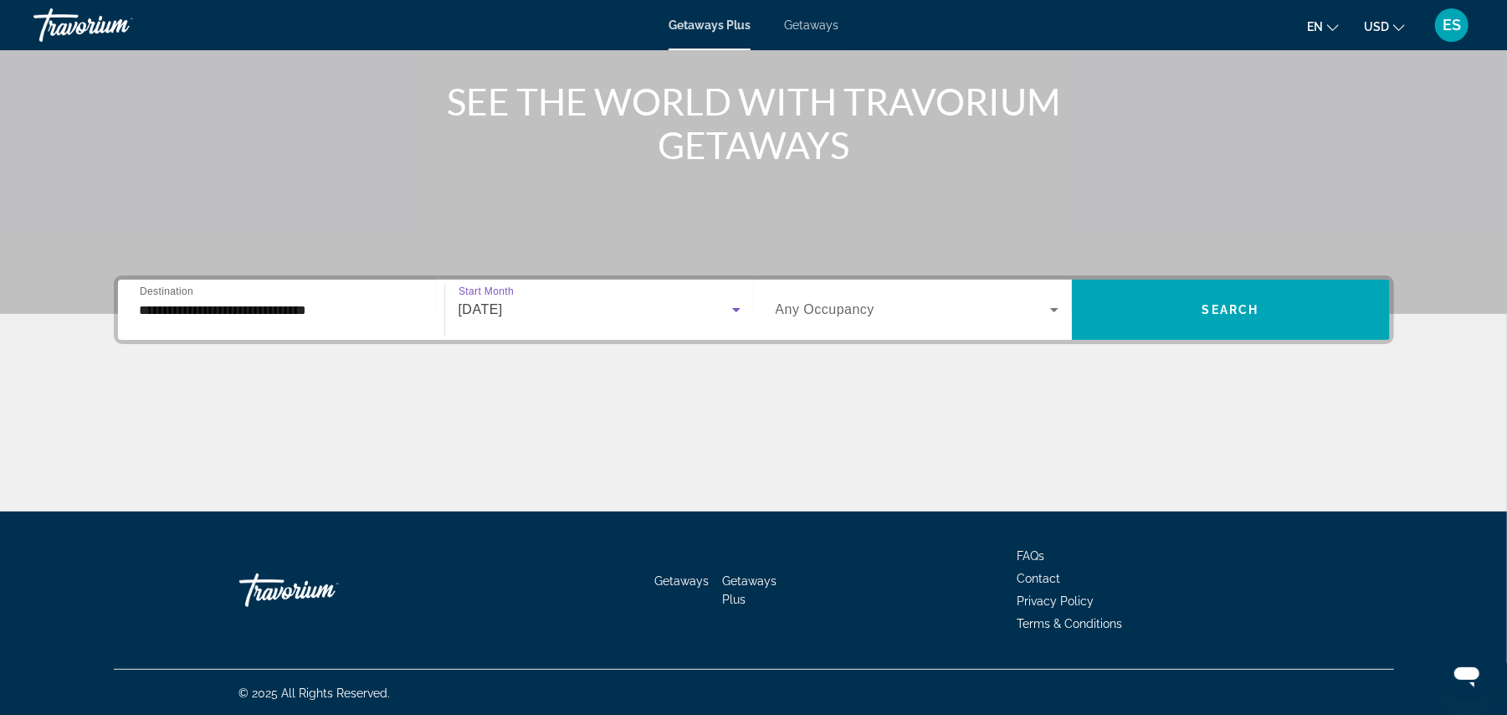
click at [850, 318] on span "Search widget" at bounding box center [913, 310] width 274 height 20
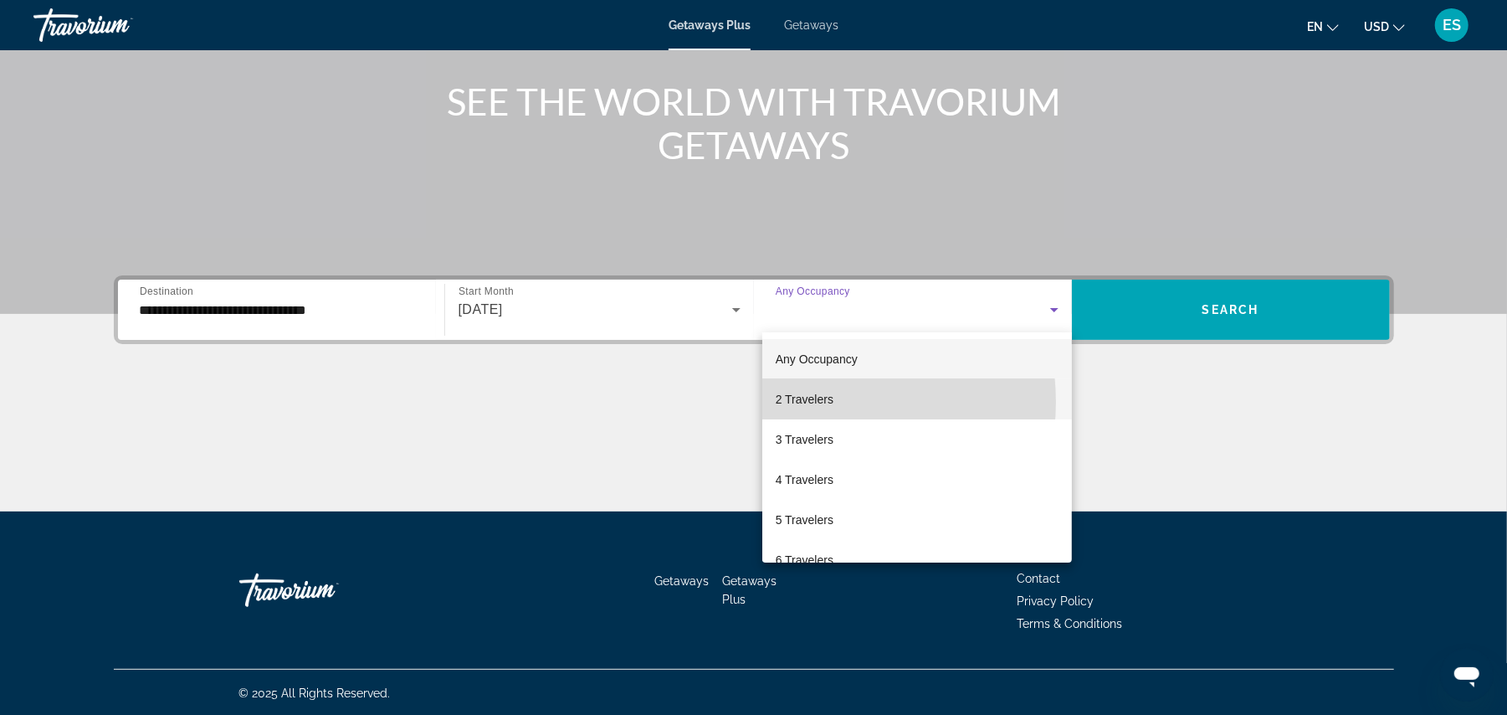
click at [805, 402] on span "2 Travelers" at bounding box center [805, 399] width 58 height 20
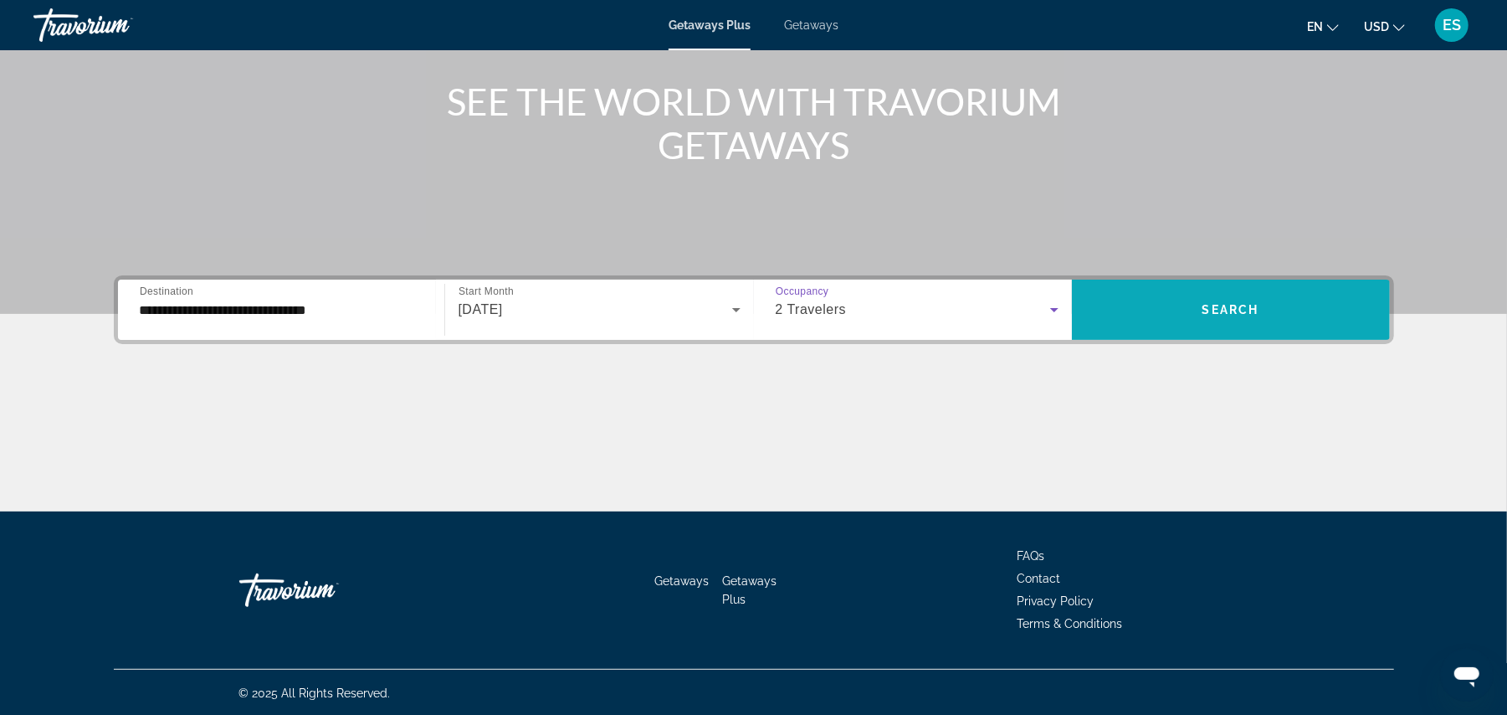
click at [1253, 306] on span "Search" at bounding box center [1230, 309] width 57 height 13
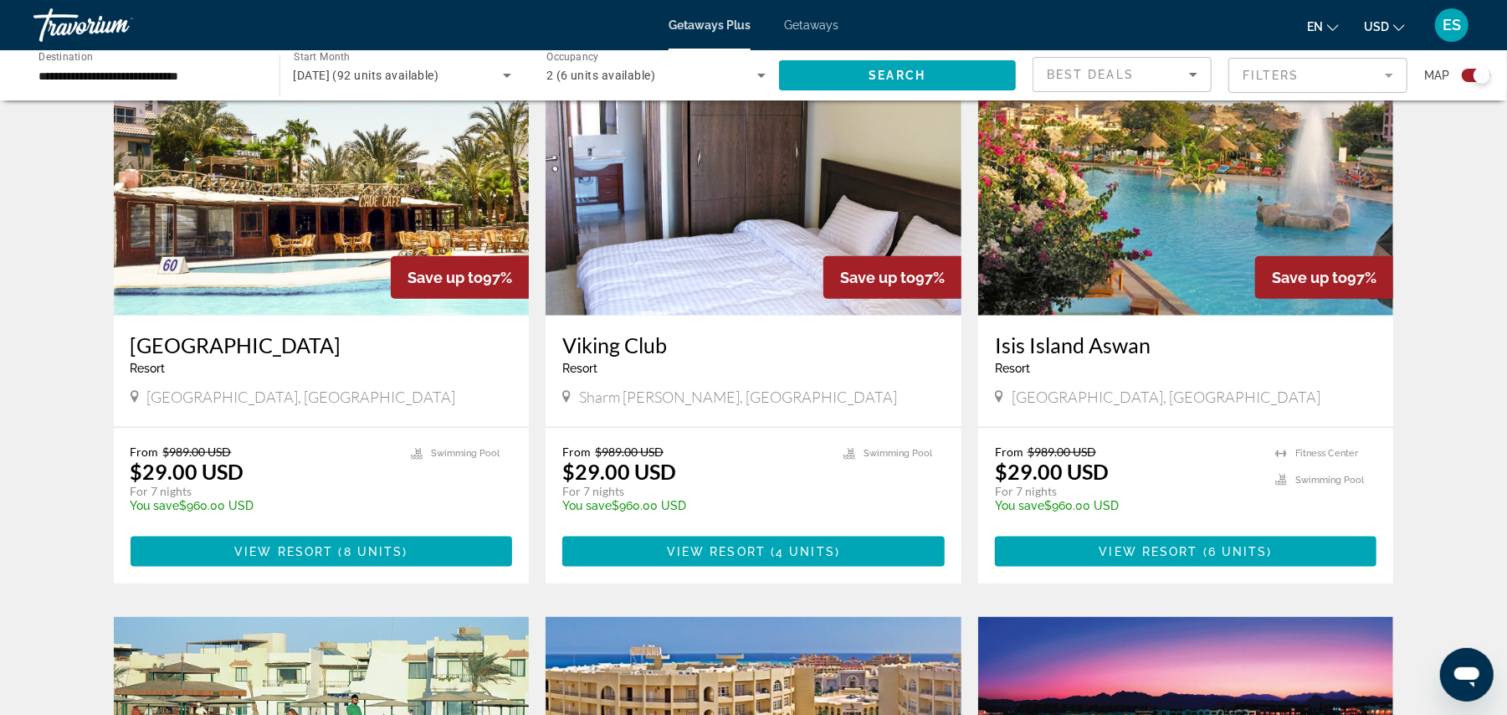
scroll to position [1227, 0]
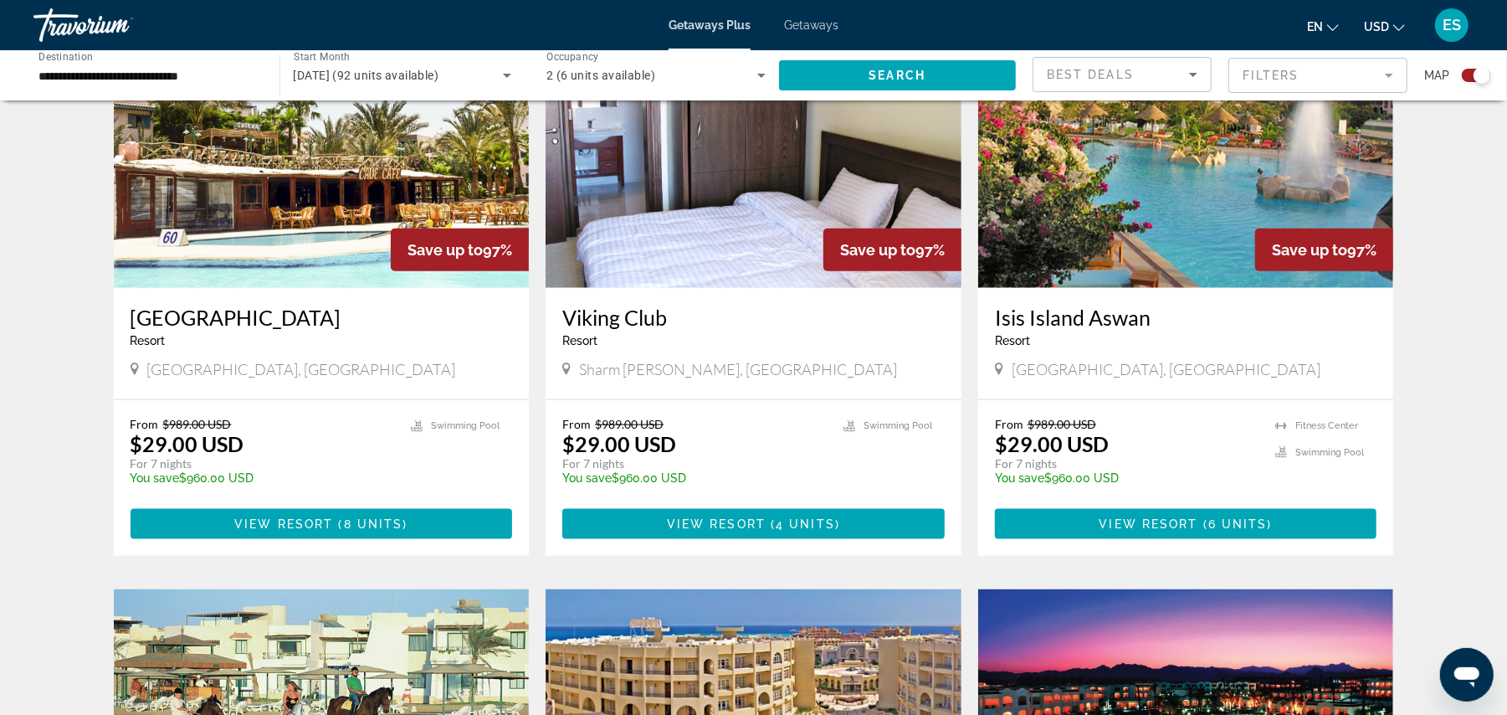
click at [273, 221] on img "Main content" at bounding box center [322, 154] width 416 height 268
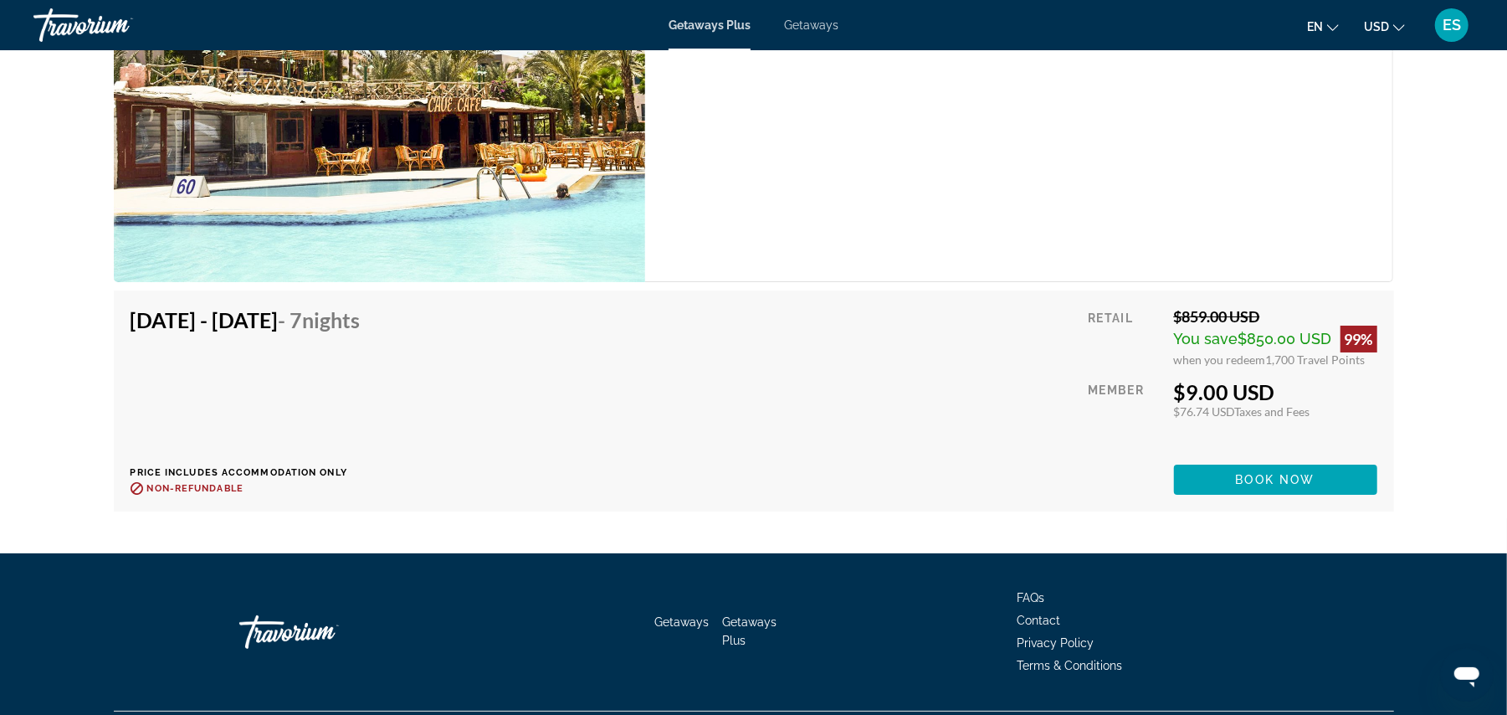
scroll to position [4415, 0]
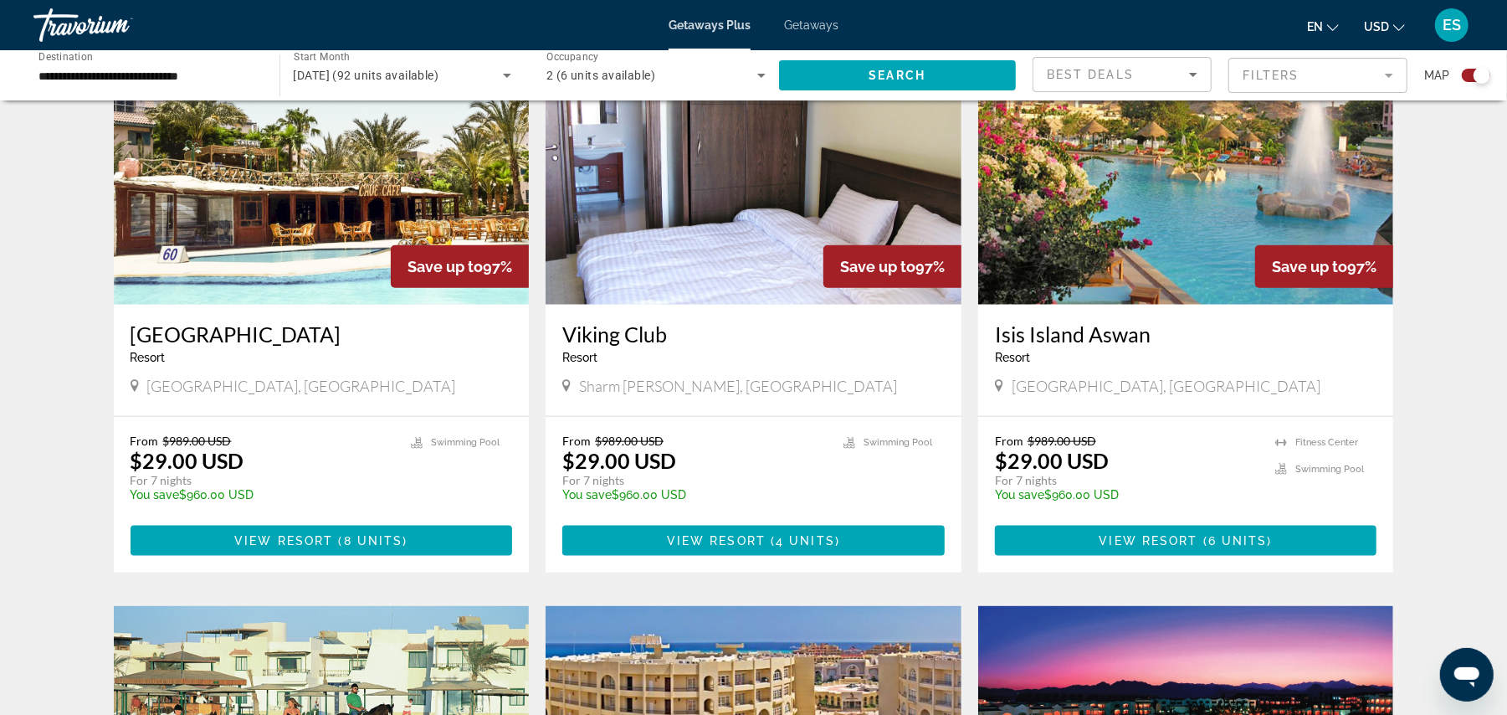
scroll to position [1216, 0]
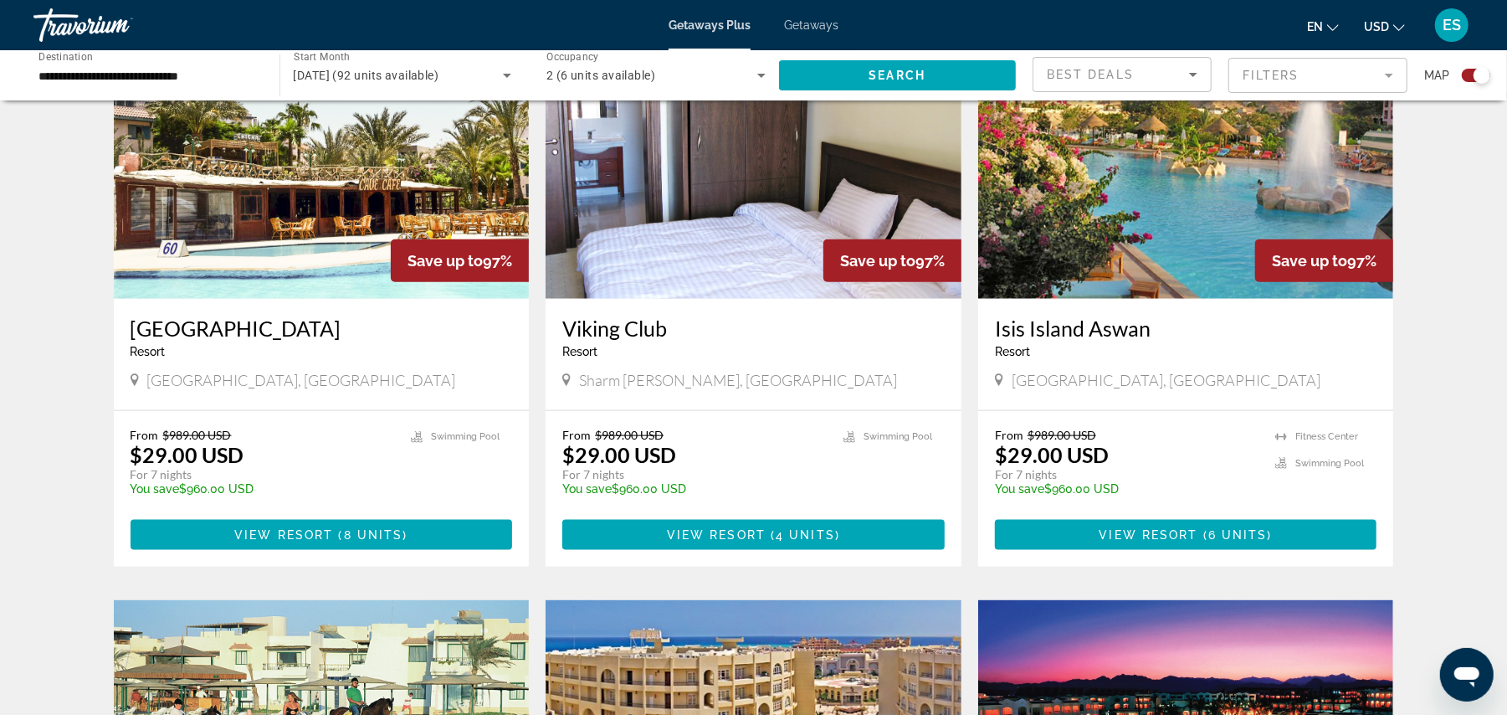
click at [741, 209] on img "Main content" at bounding box center [754, 165] width 416 height 268
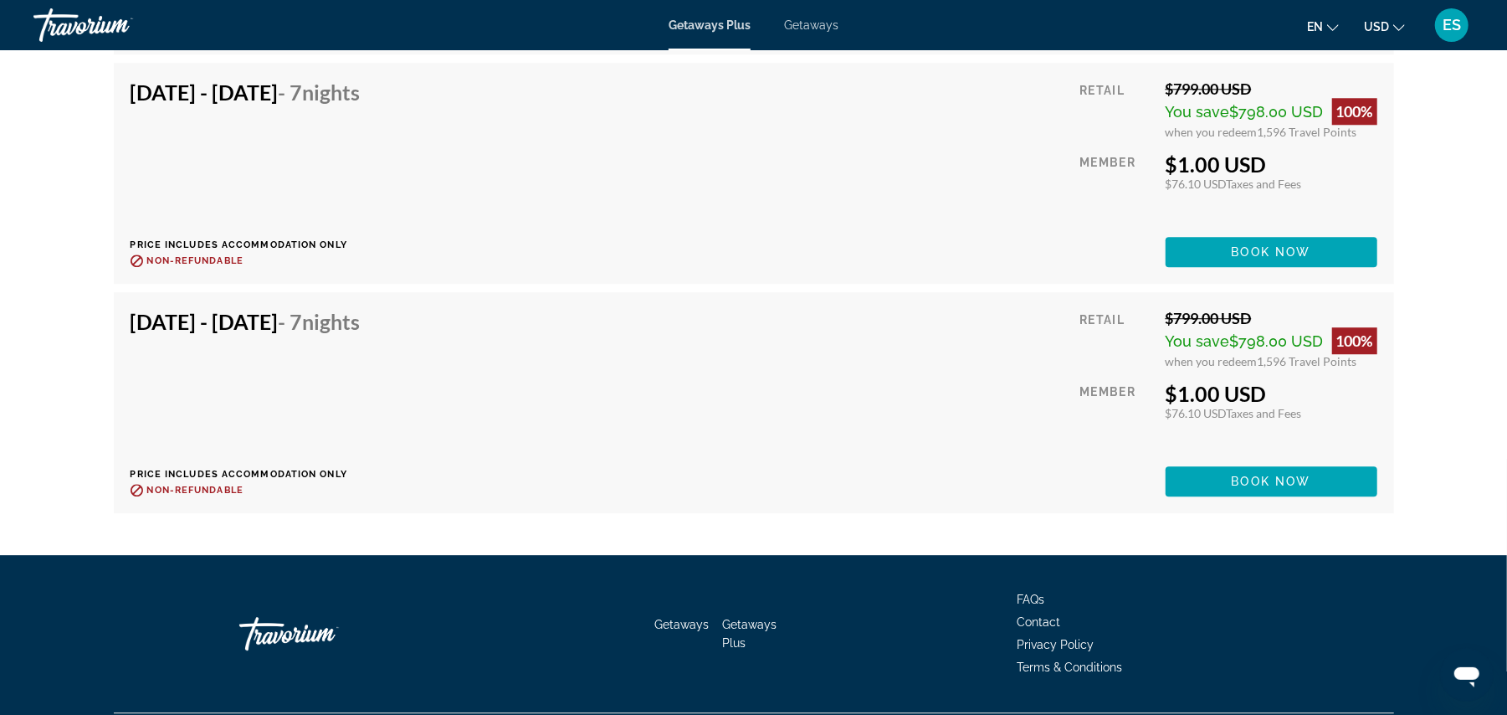
scroll to position [3188, 0]
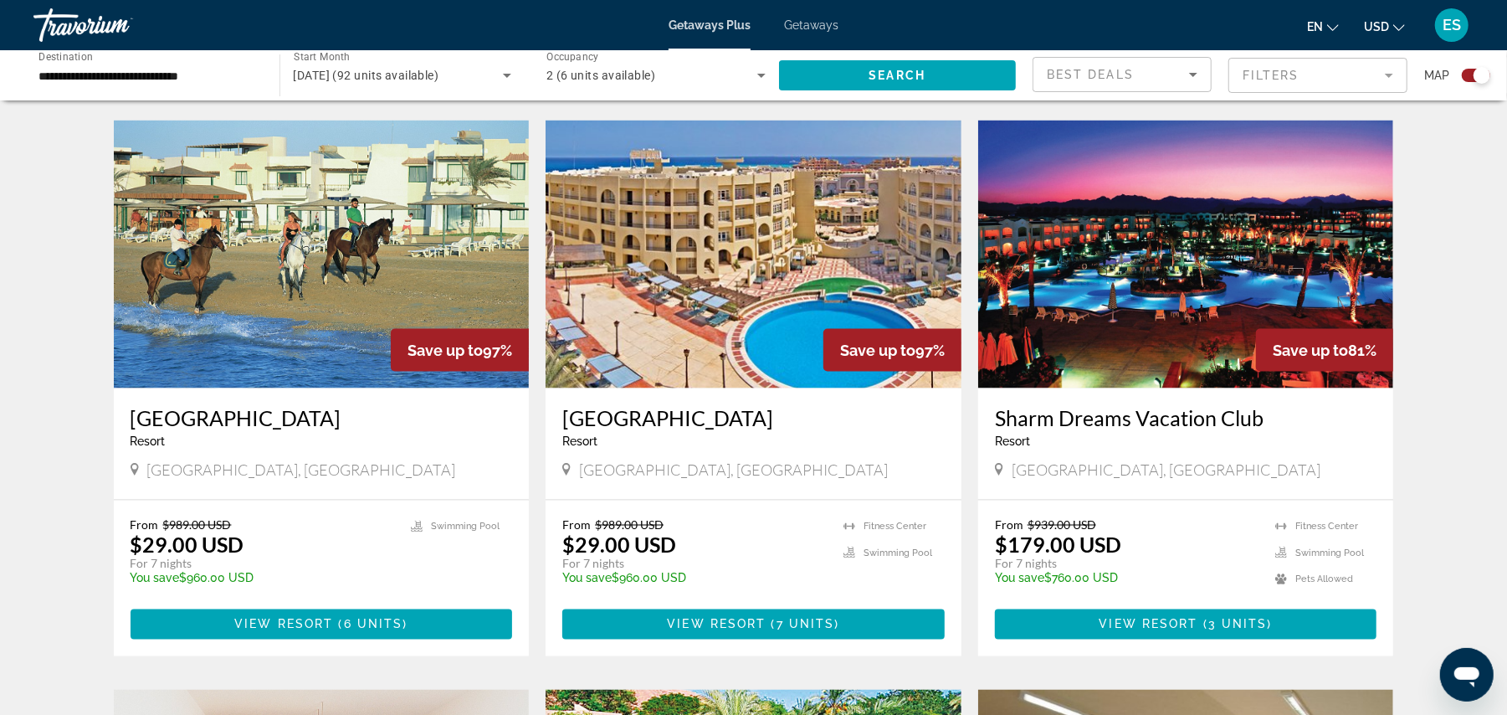
scroll to position [1701, 0]
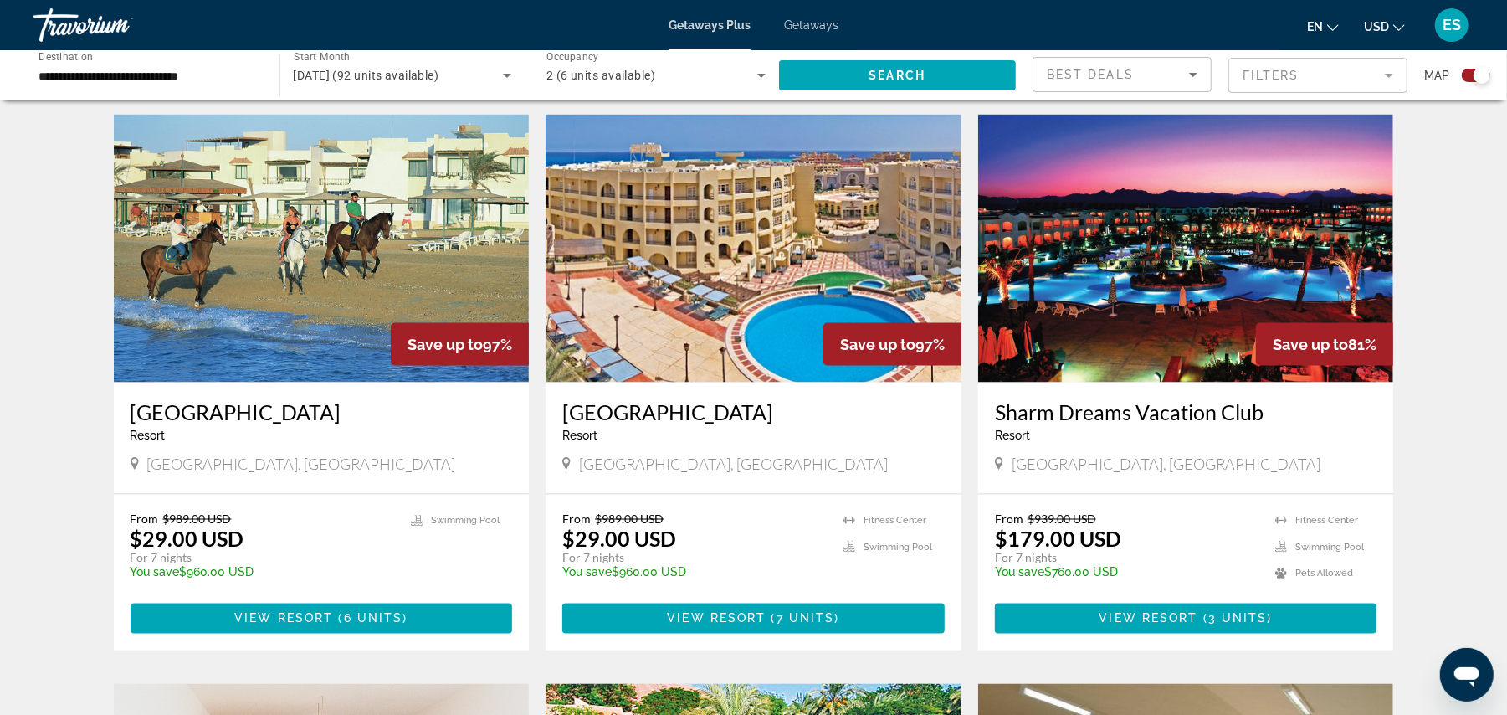
click at [684, 305] on img "Main content" at bounding box center [754, 249] width 416 height 268
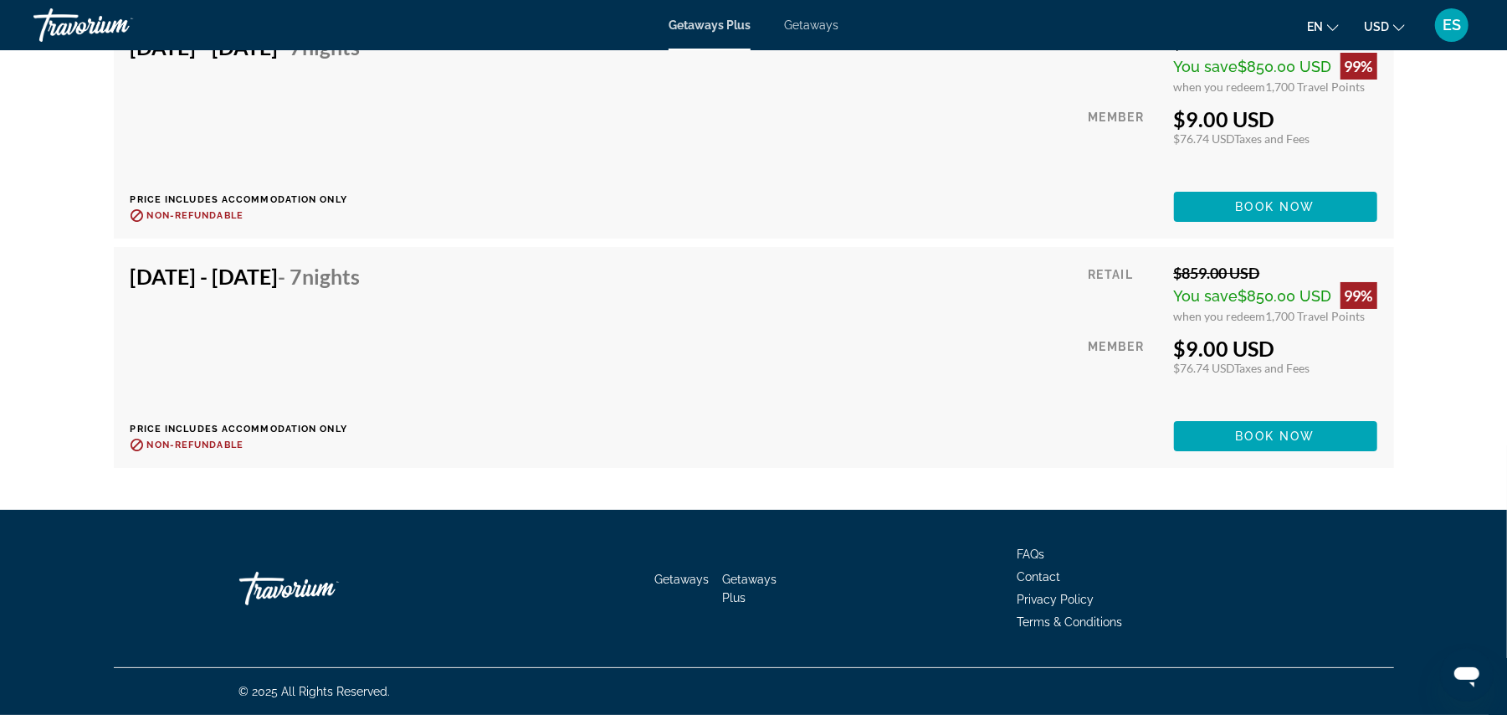
scroll to position [4412, 0]
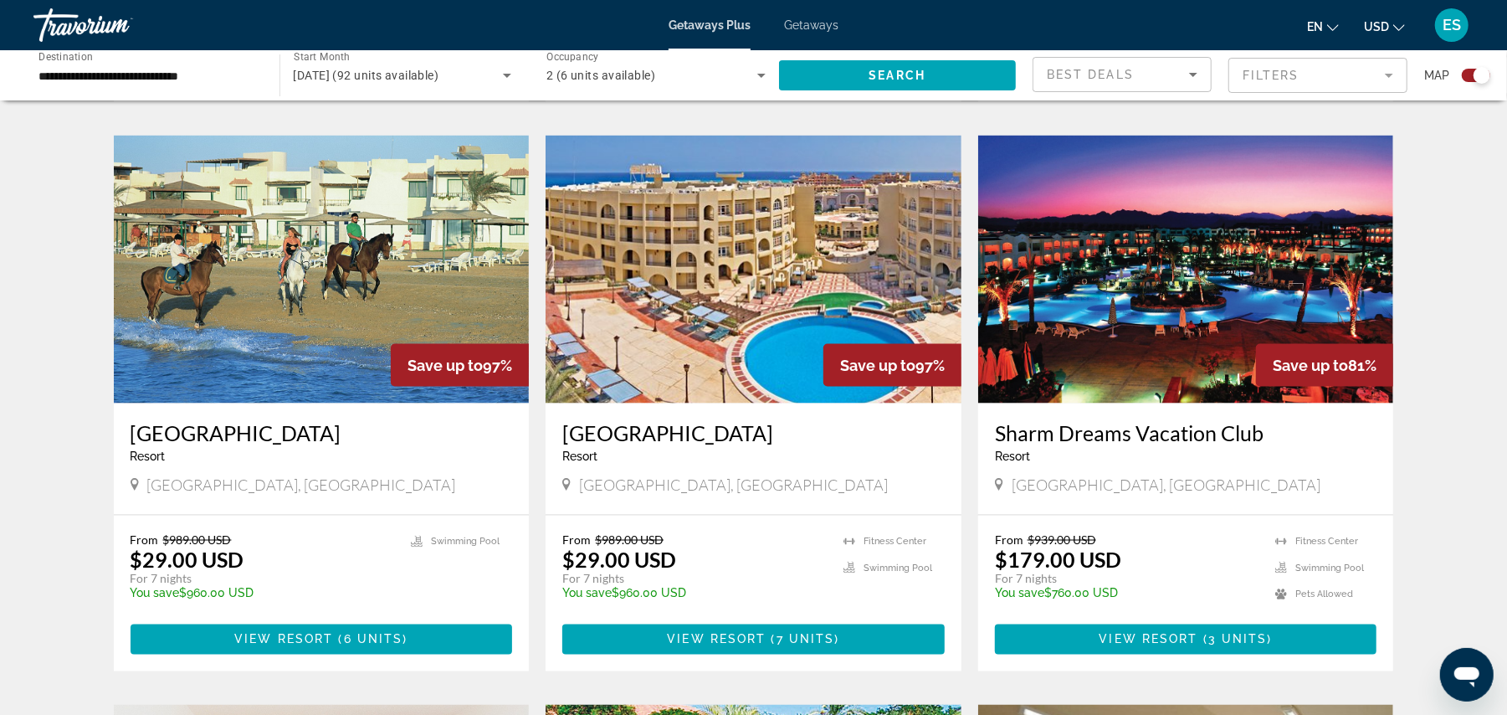
scroll to position [1653, 0]
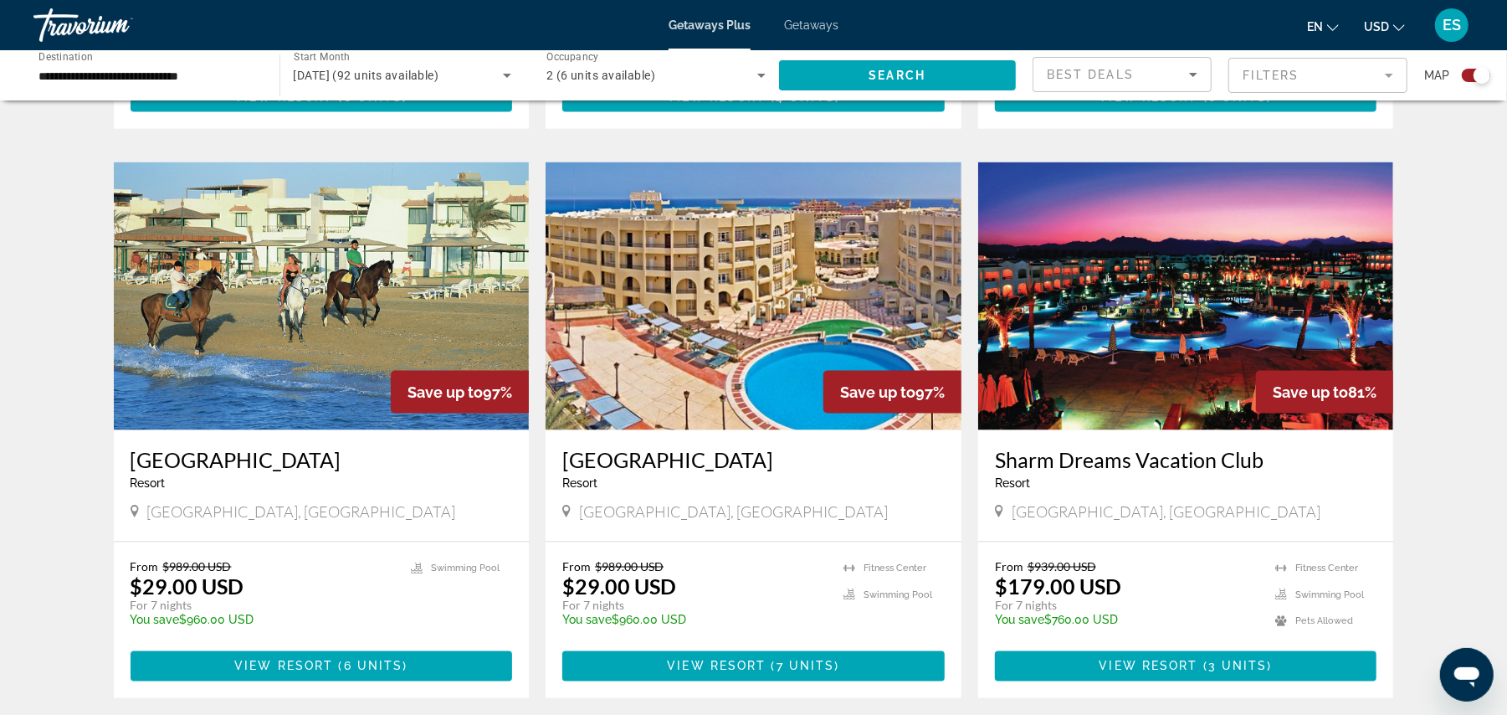
click at [328, 311] on img "Main content" at bounding box center [322, 296] width 416 height 268
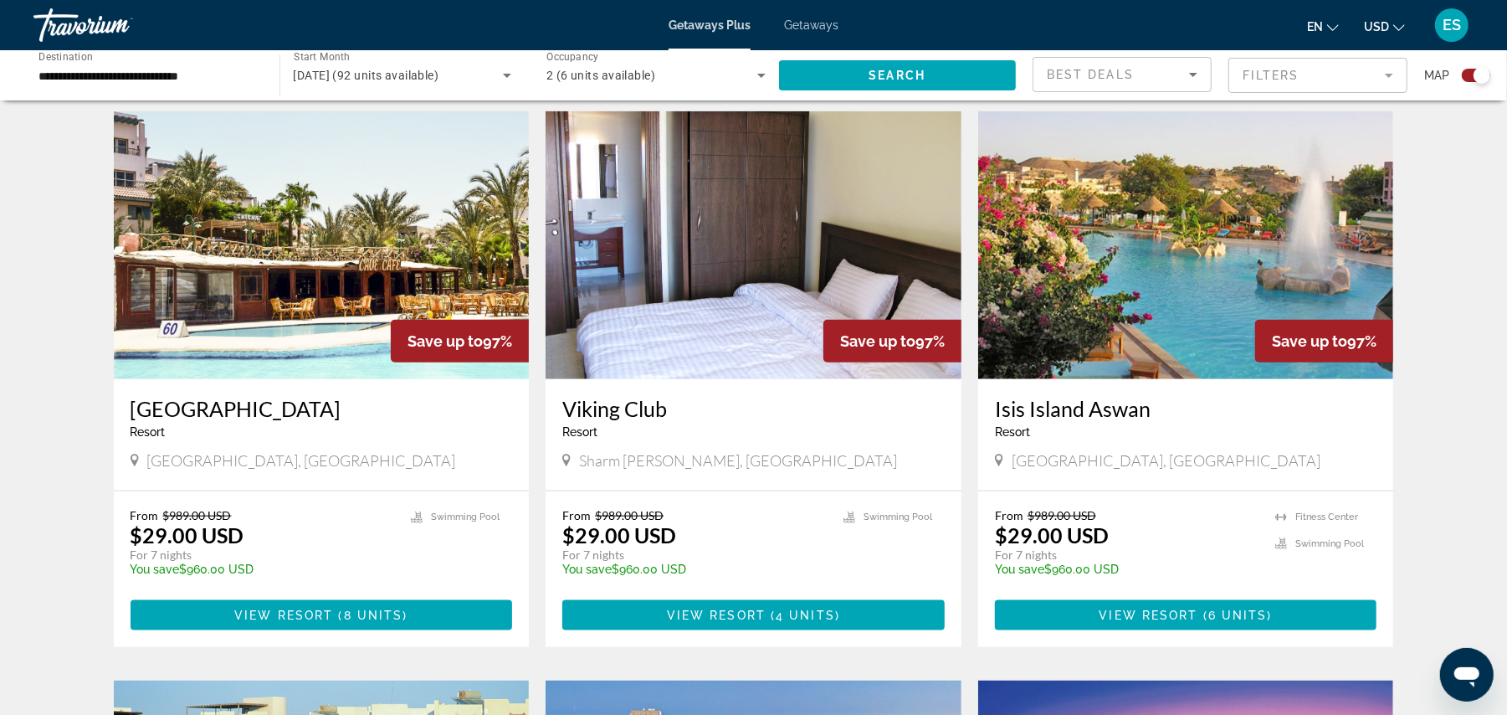
scroll to position [1115, 0]
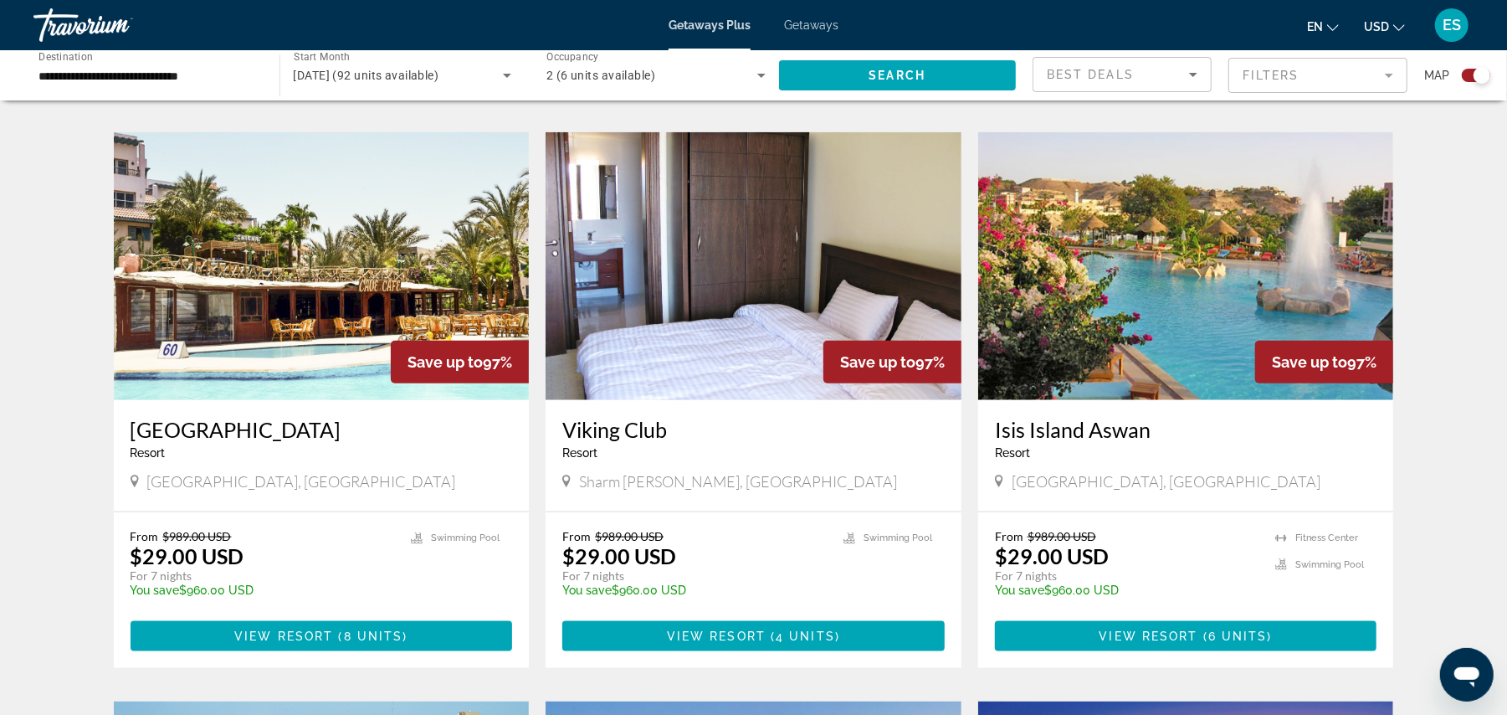
click at [222, 259] on img "Main content" at bounding box center [322, 266] width 416 height 268
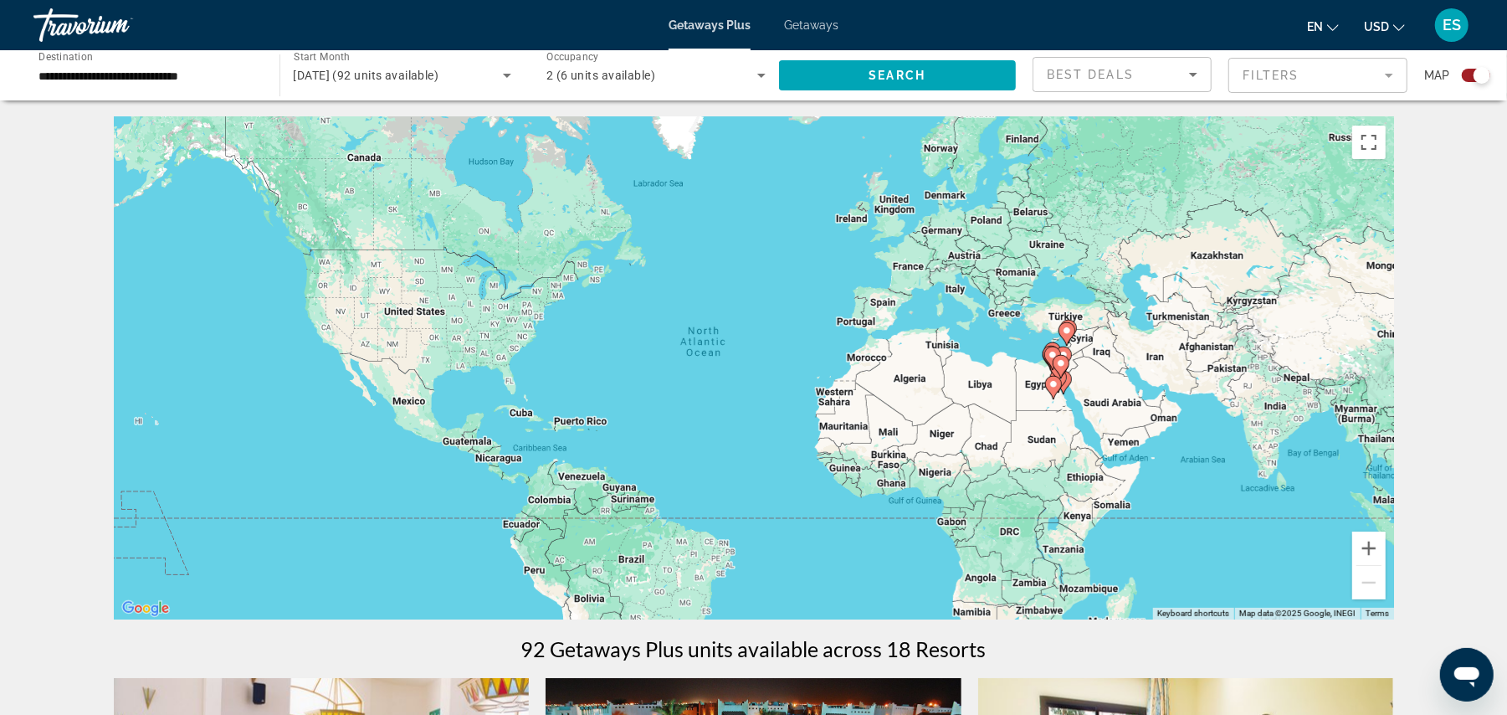
click at [805, 22] on span "Getaways" at bounding box center [811, 24] width 54 height 13
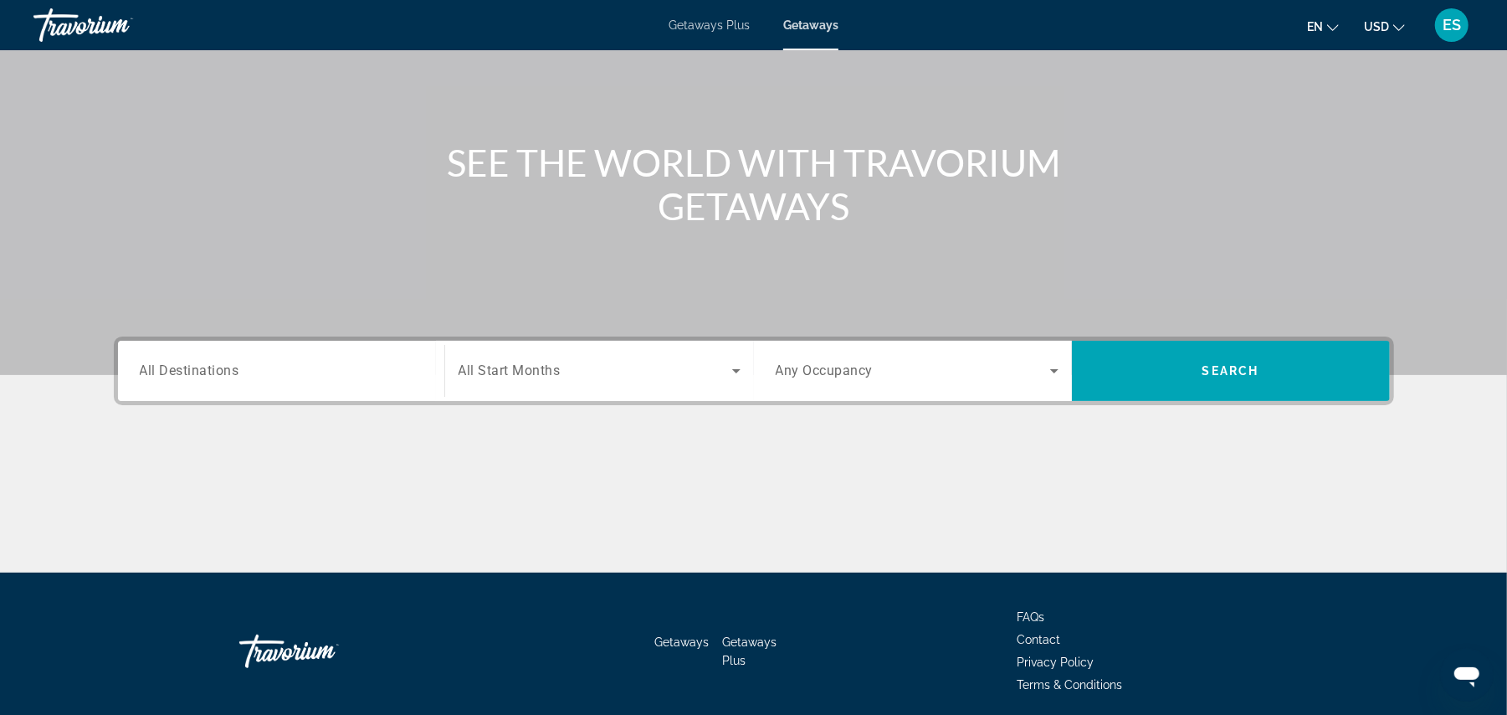
scroll to position [117, 0]
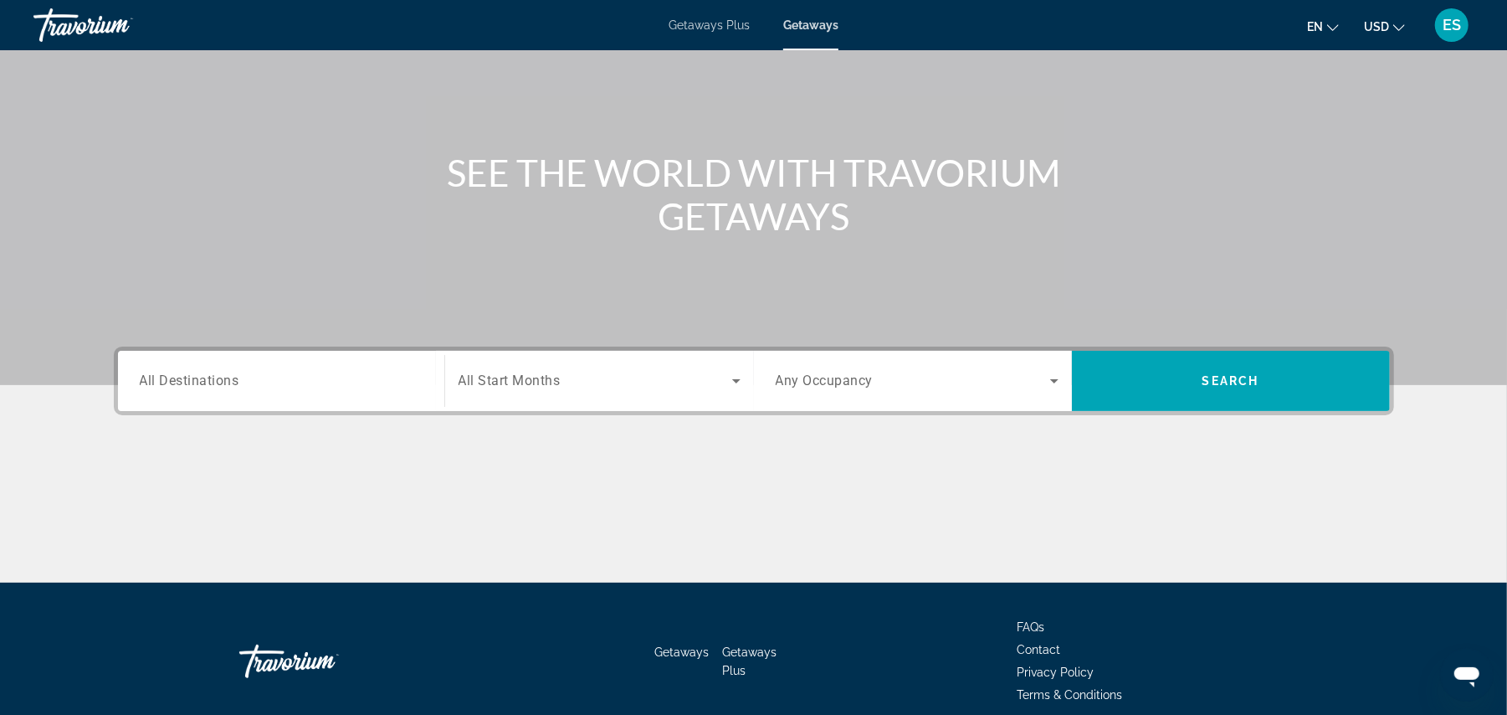
click at [251, 392] on div "Search widget" at bounding box center [281, 381] width 283 height 48
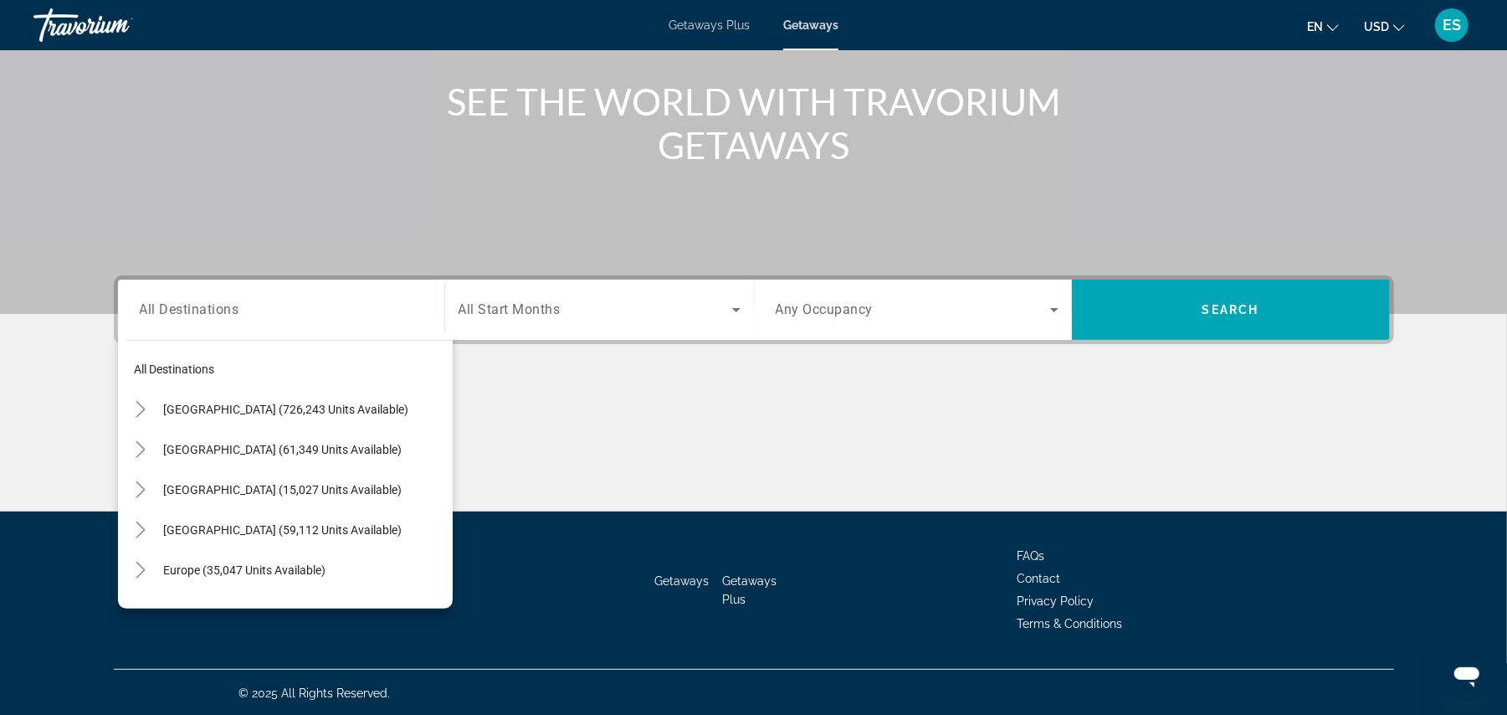
scroll to position [271, 0]
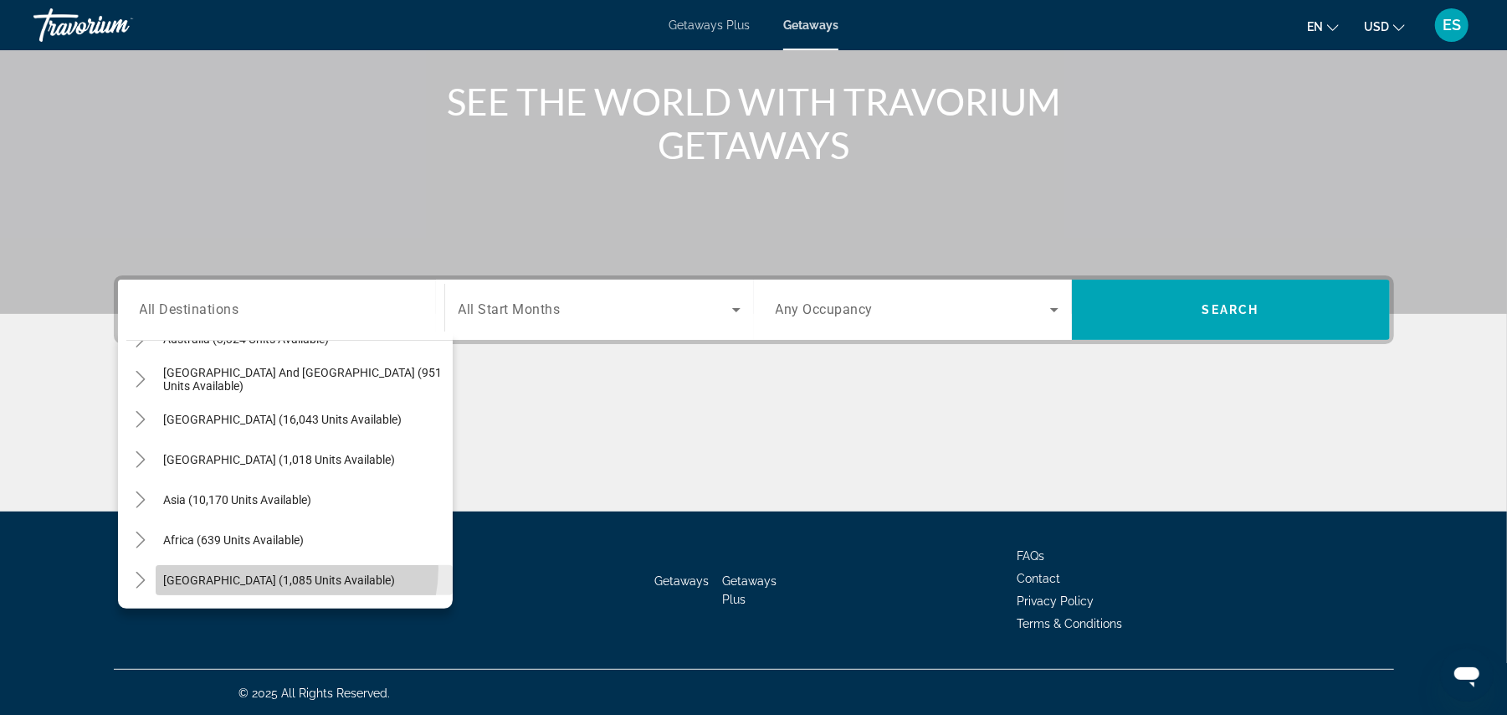
click at [293, 567] on span "Search widget" at bounding box center [304, 580] width 297 height 40
type input "**********"
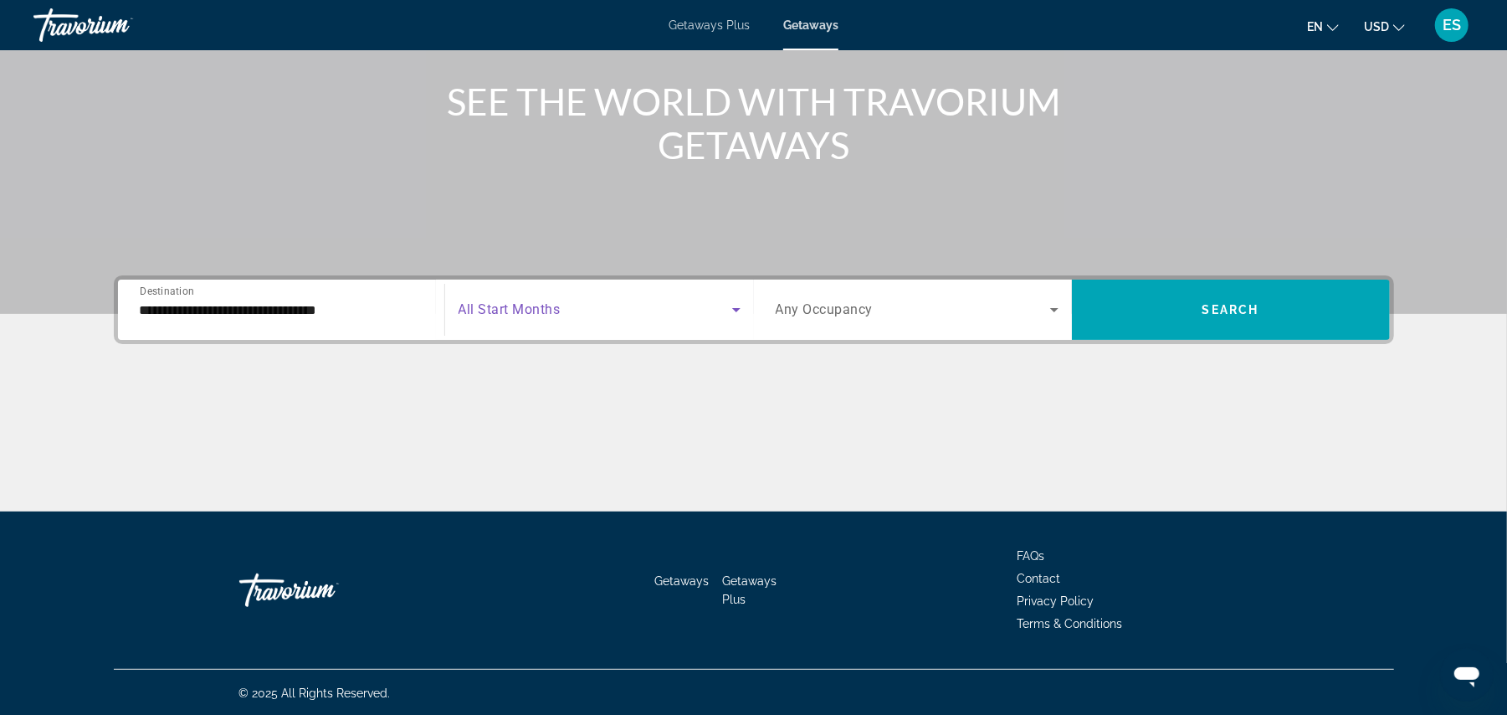
click at [614, 315] on span "Search widget" at bounding box center [596, 310] width 274 height 20
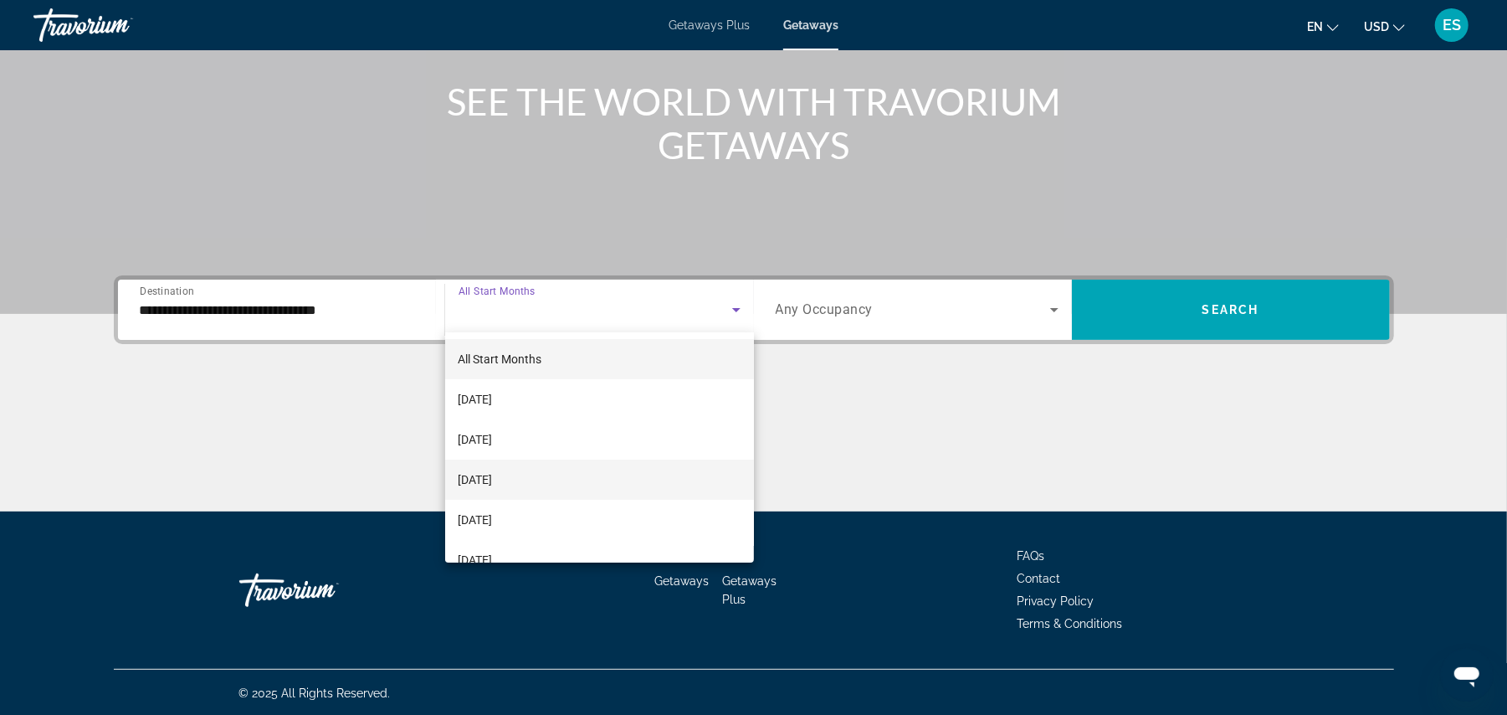
click at [493, 479] on span "[DATE]" at bounding box center [476, 479] width 34 height 20
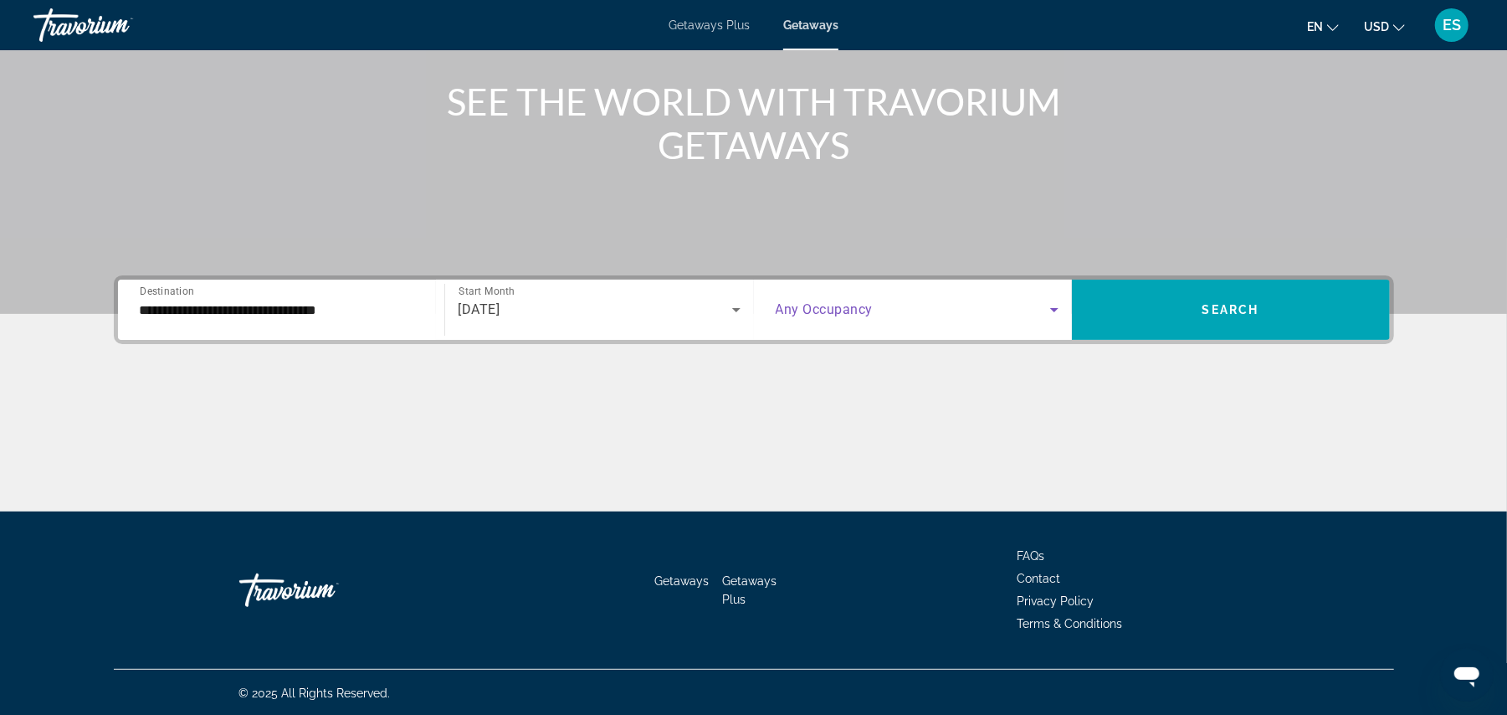
click at [895, 306] on span "Search widget" at bounding box center [913, 310] width 274 height 20
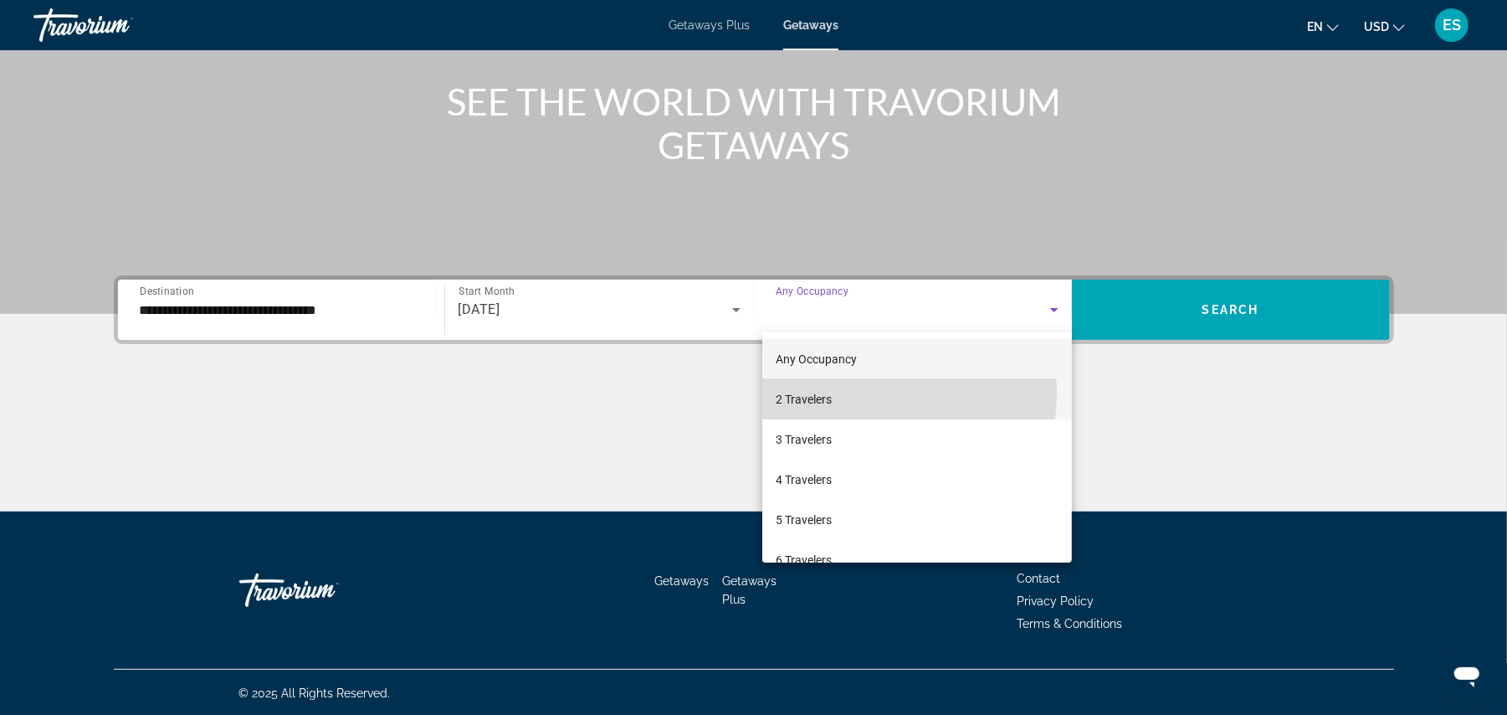
click at [828, 392] on span "2 Travelers" at bounding box center [804, 399] width 56 height 20
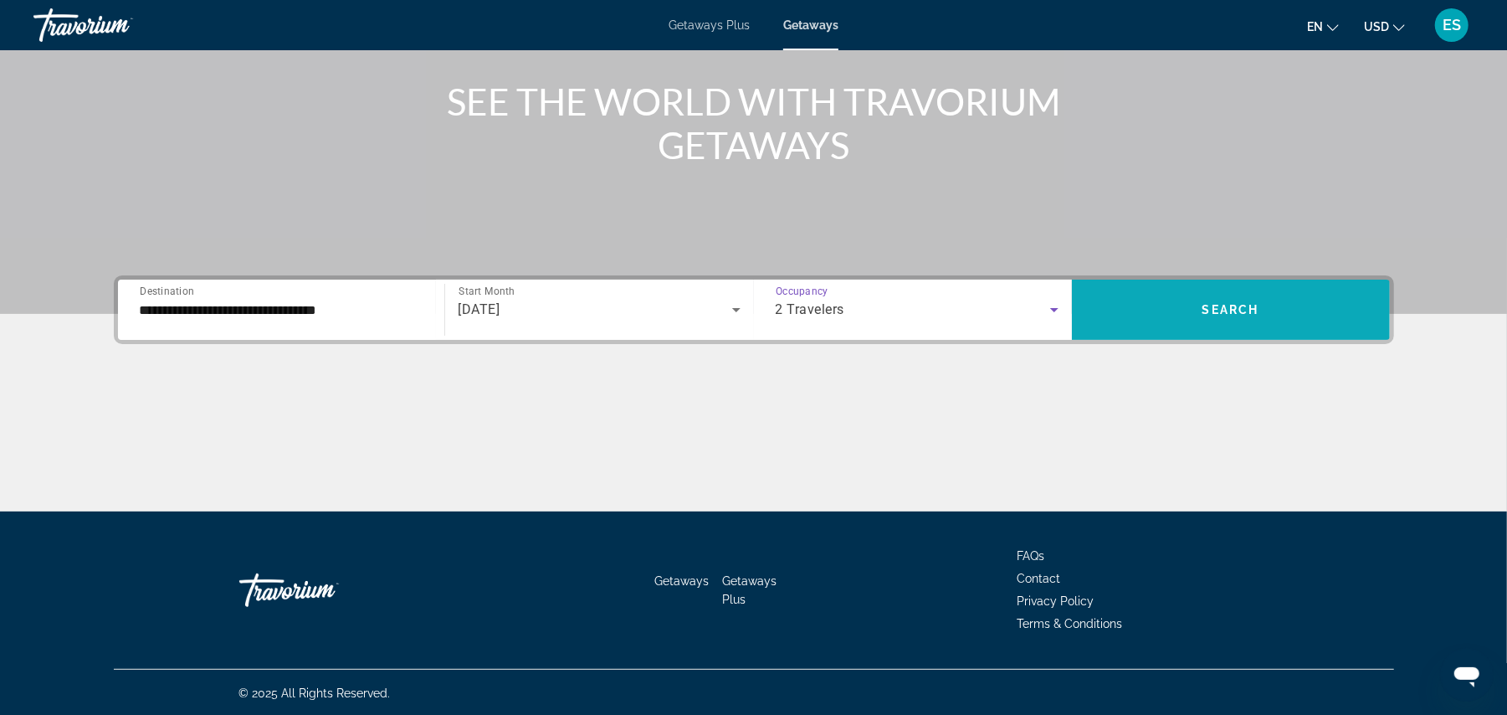
click at [1148, 303] on span "Search widget" at bounding box center [1231, 310] width 318 height 40
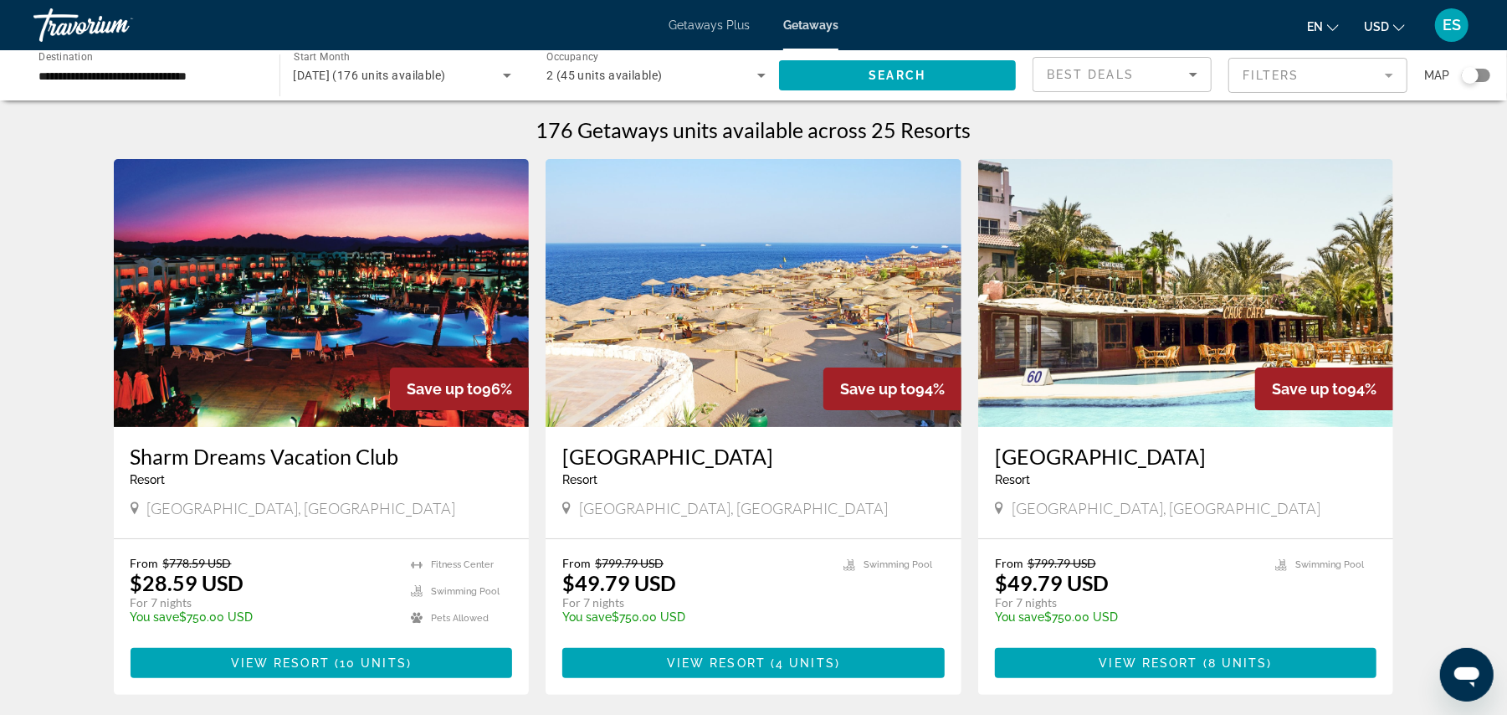
click at [305, 331] on img "Main content" at bounding box center [322, 293] width 416 height 268
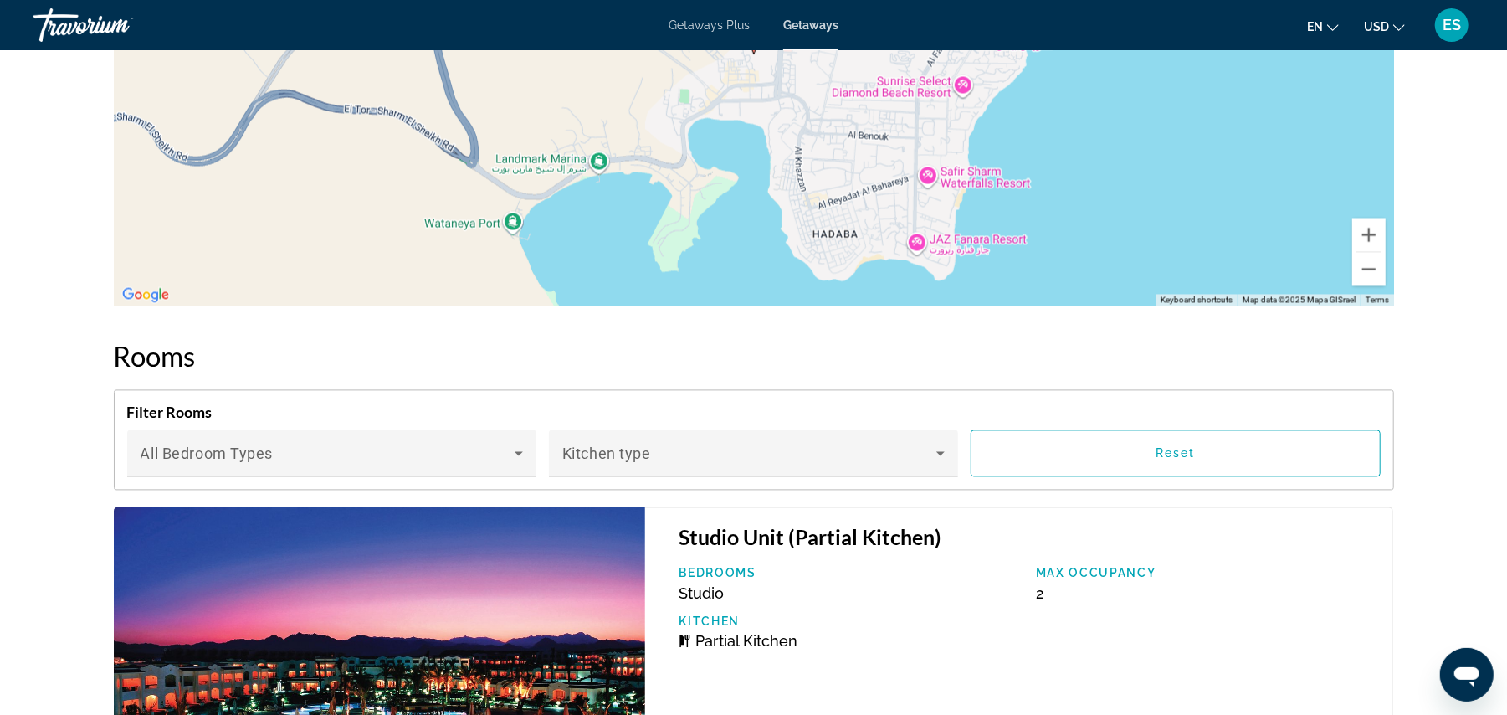
scroll to position [1156, 0]
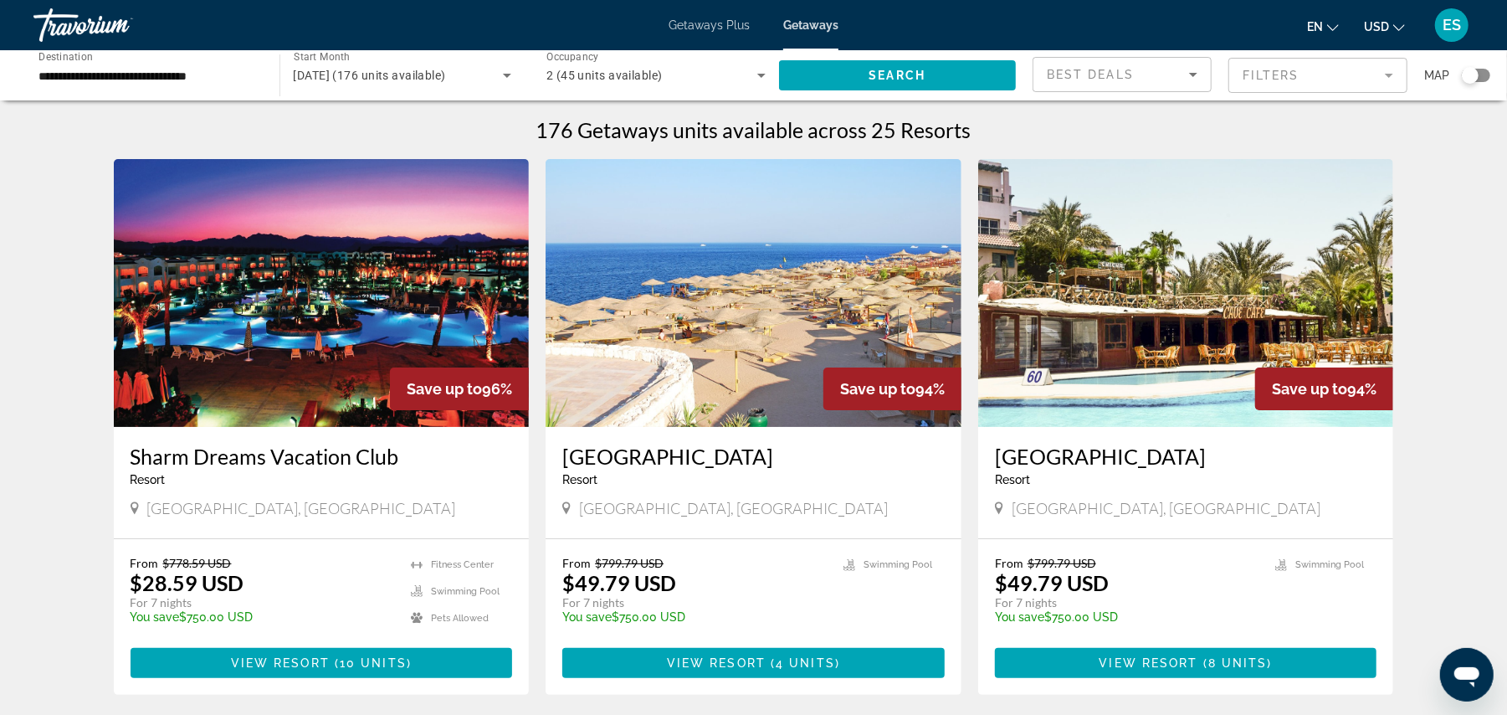
click at [780, 302] on img "Main content" at bounding box center [754, 293] width 416 height 268
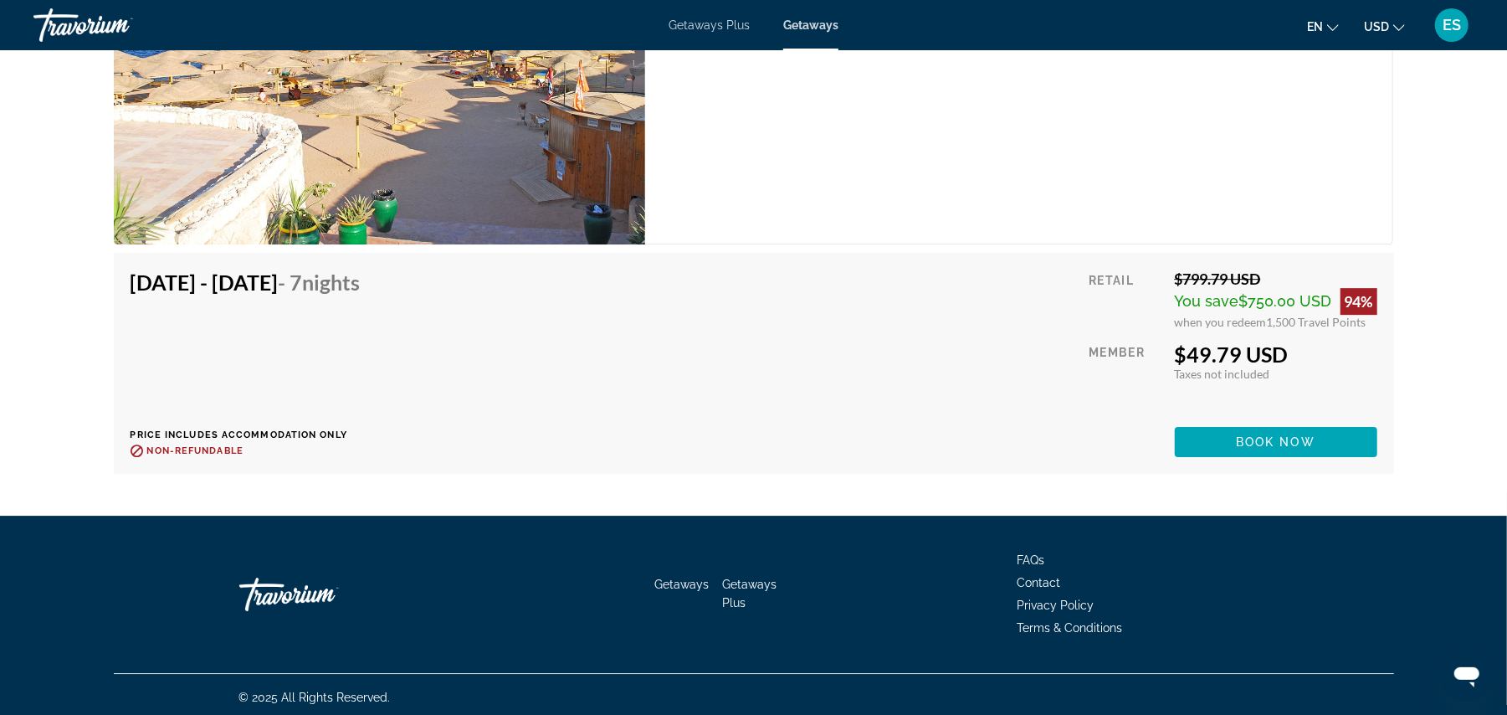
scroll to position [3554, 0]
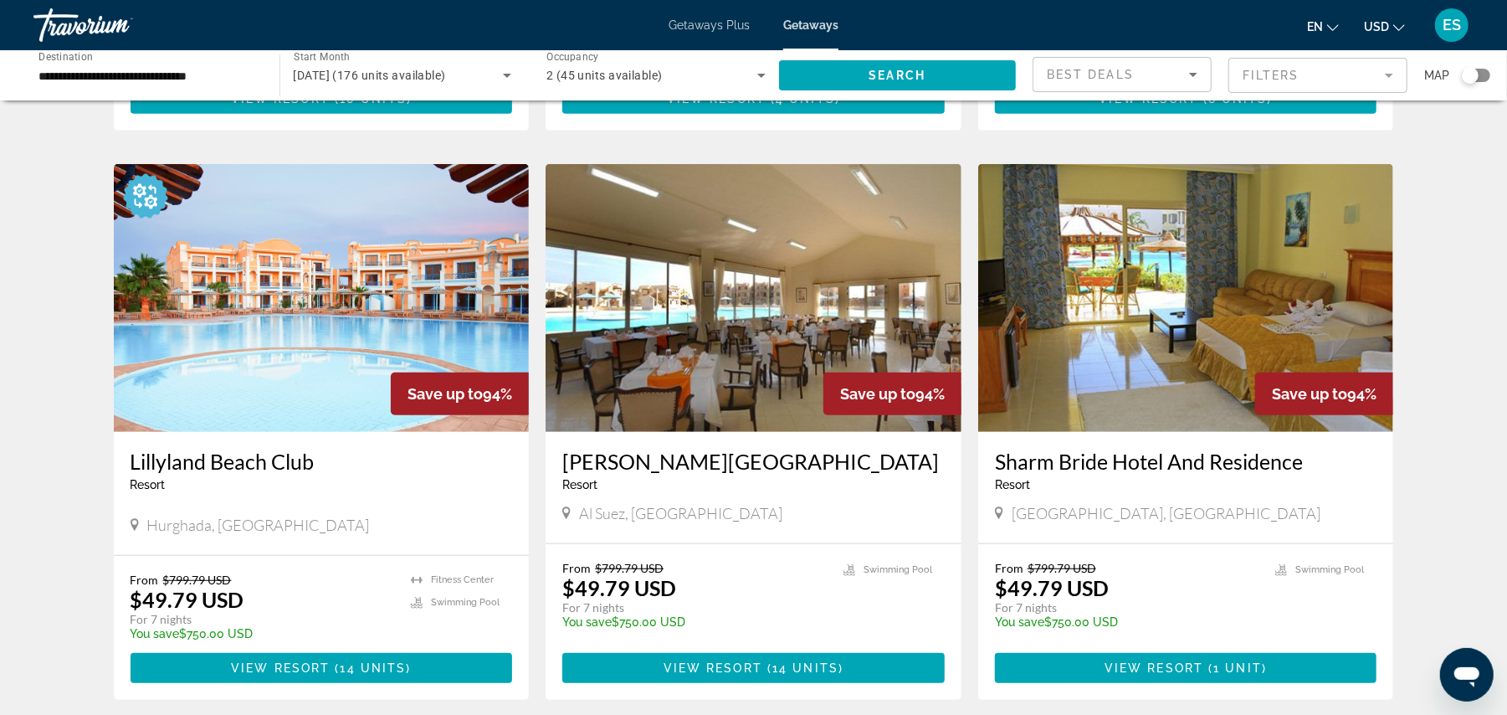
scroll to position [653, 0]
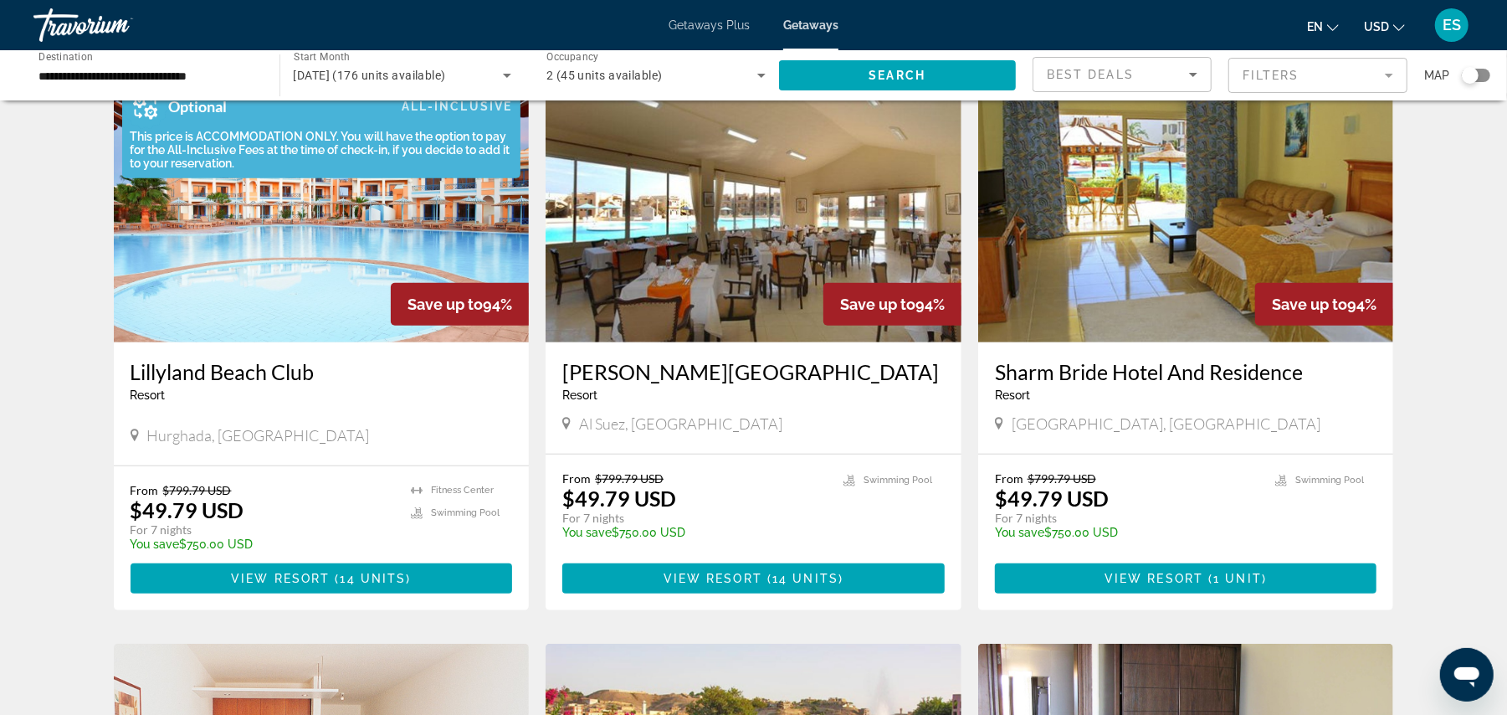
click at [241, 156] on div "This price is ACCOMMODATION ONLY. You will have the option to pay for the All-I…" at bounding box center [317, 150] width 391 height 40
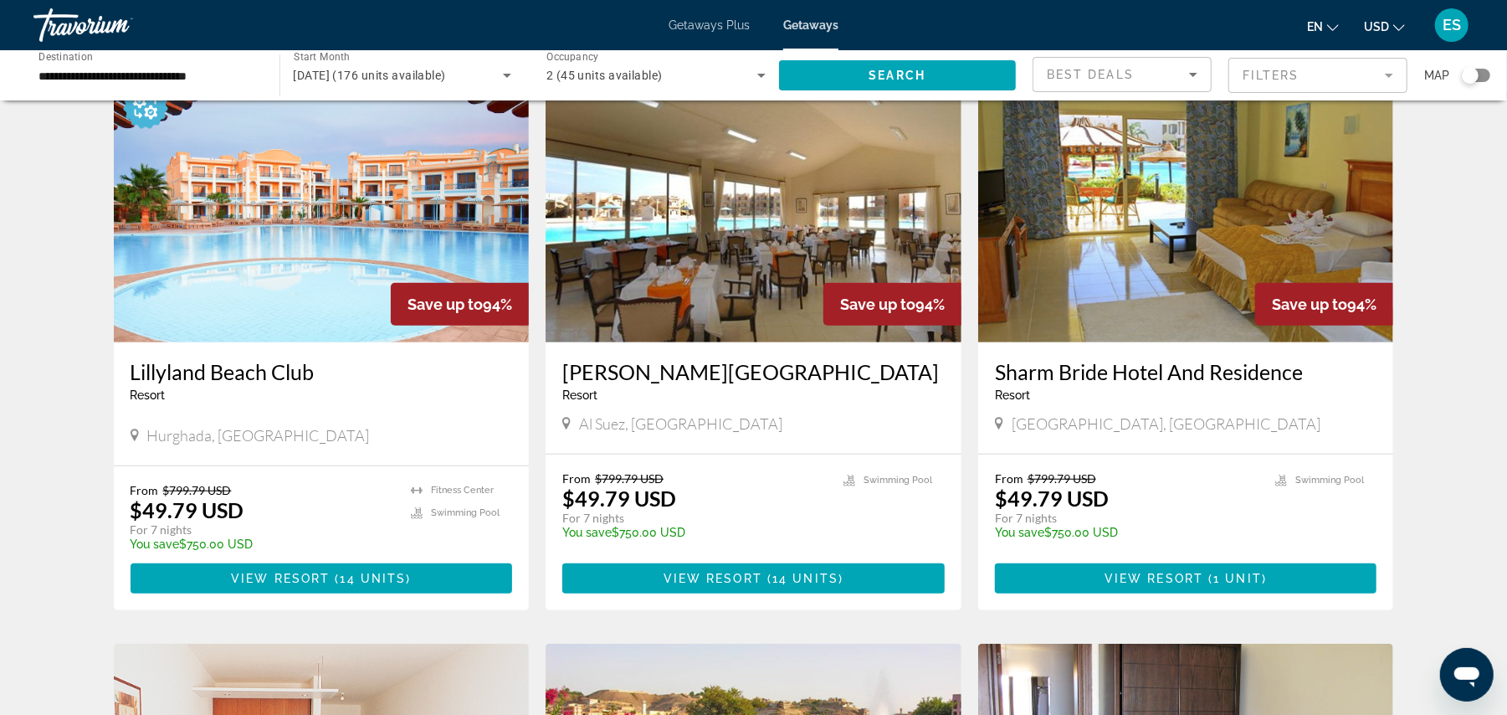
click at [219, 281] on img "Main content" at bounding box center [322, 208] width 416 height 268
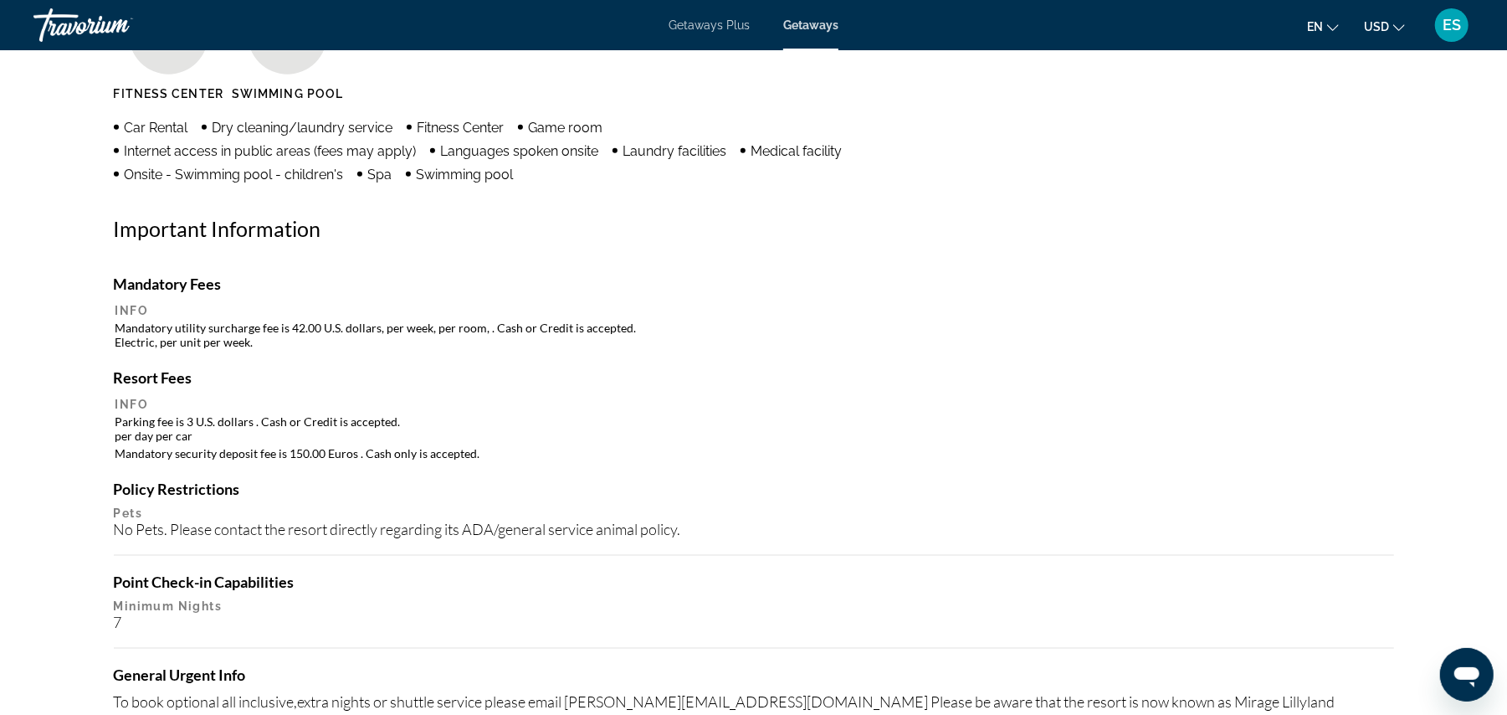
scroll to position [141, 0]
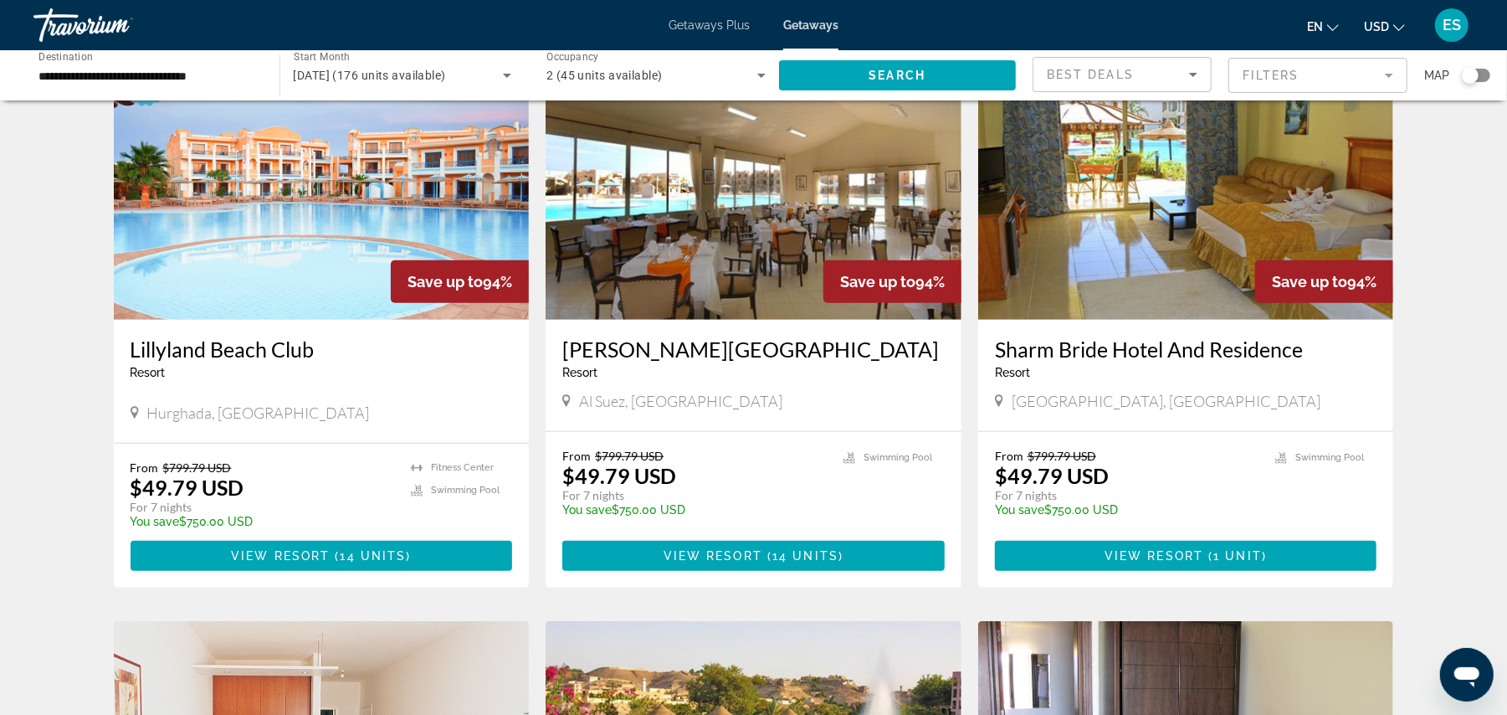
scroll to position [680, 0]
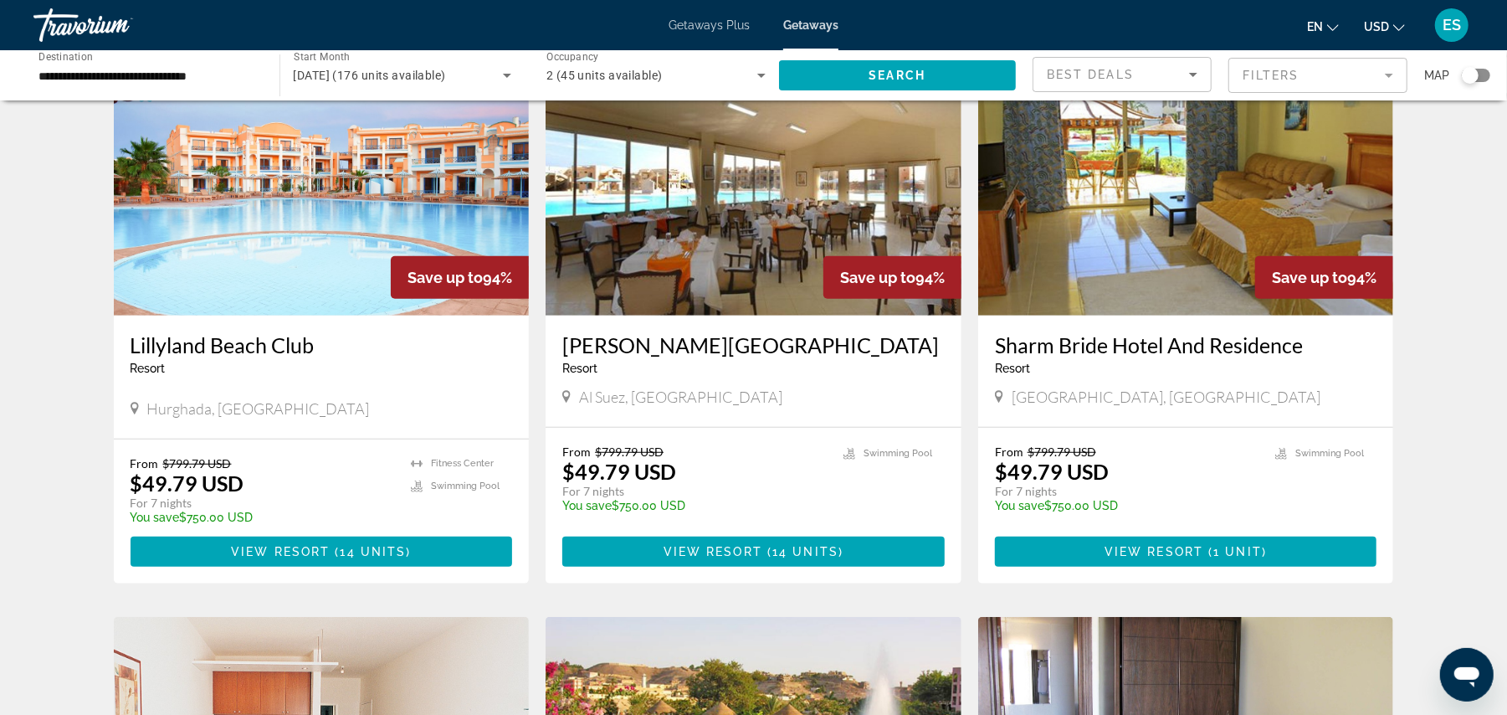
click at [1202, 225] on img "Main content" at bounding box center [1186, 182] width 416 height 268
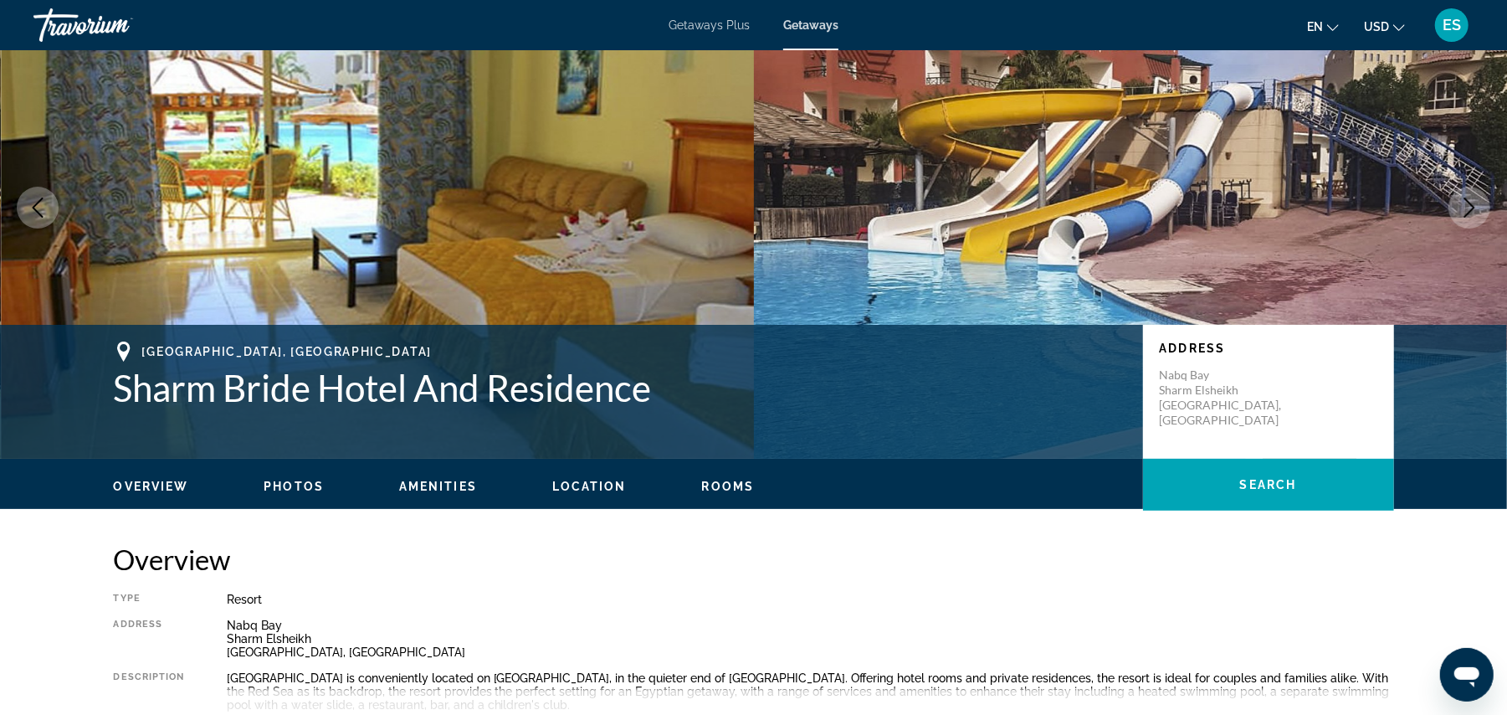
scroll to position [23, 0]
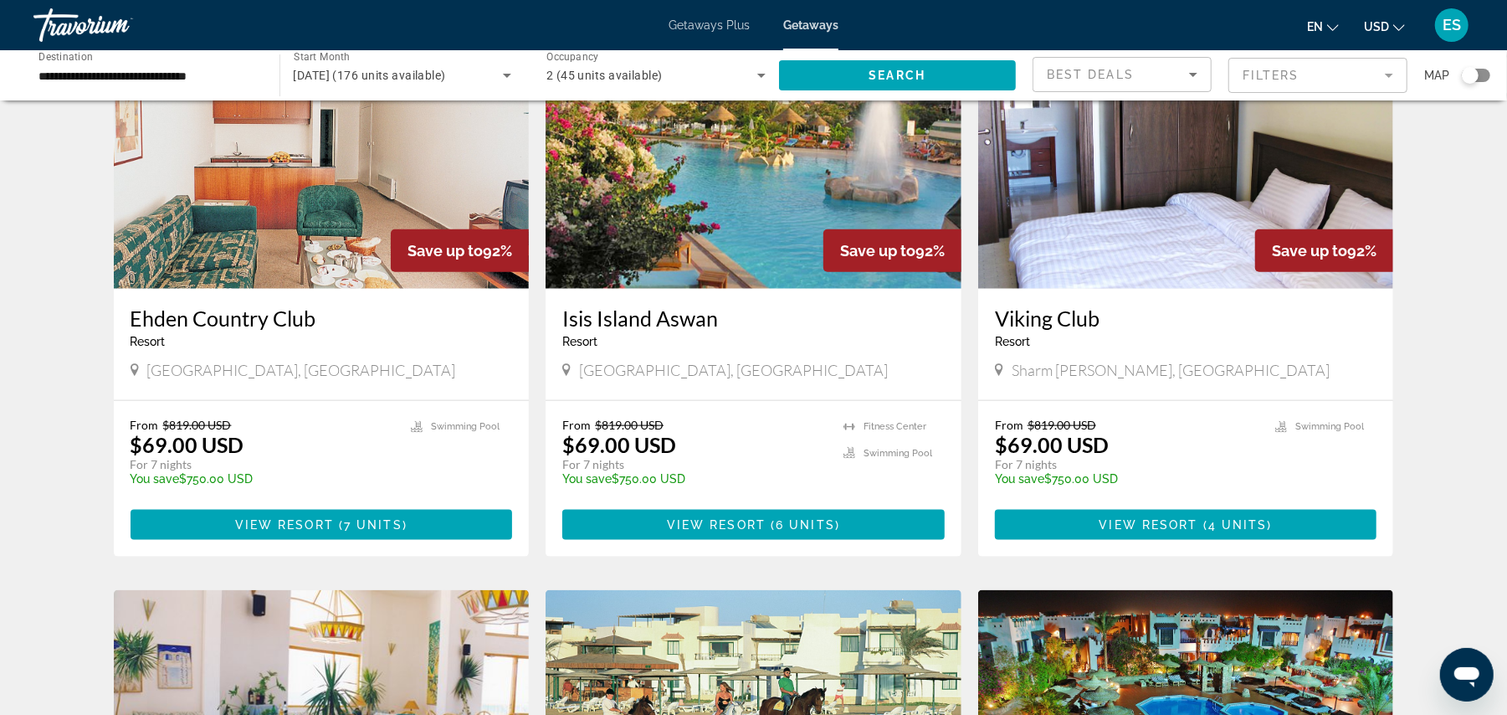
scroll to position [1280, 0]
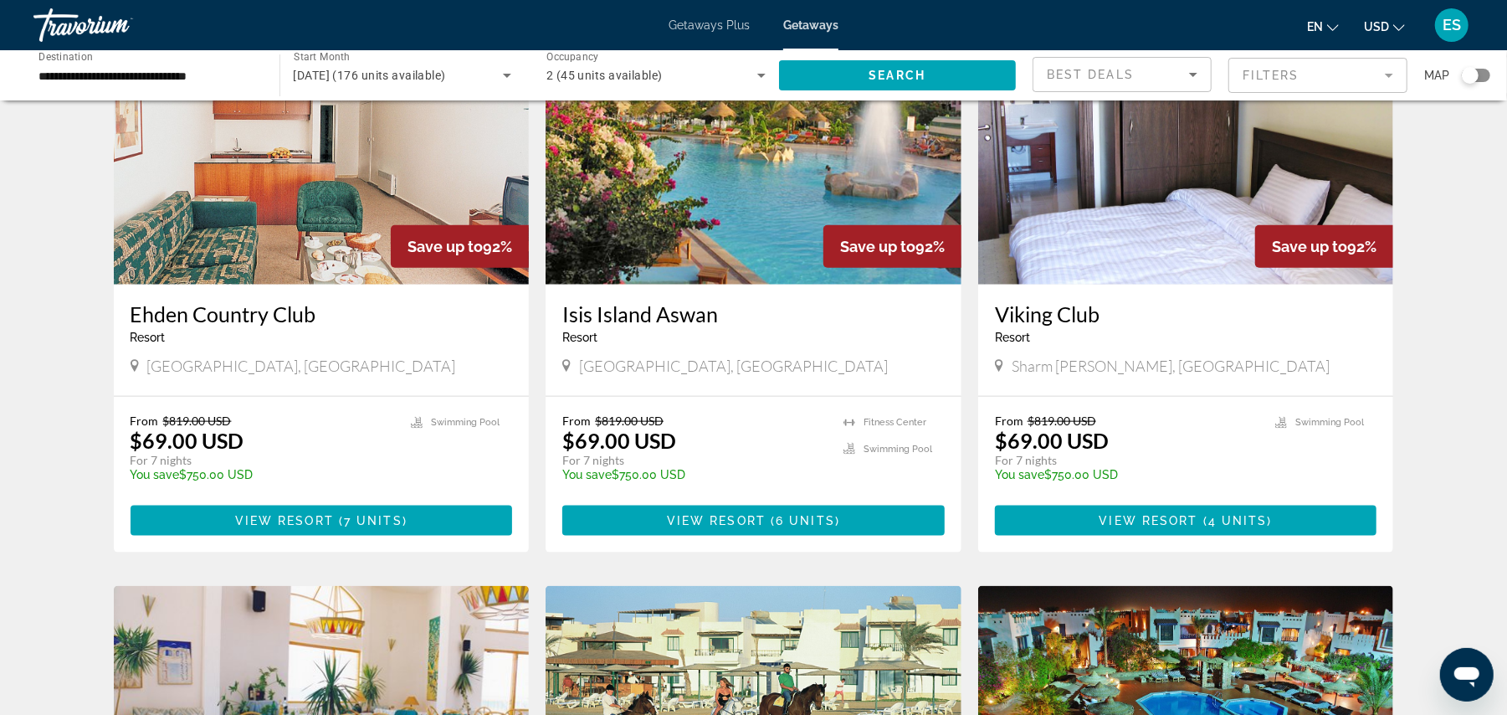
click at [1129, 208] on img "Main content" at bounding box center [1186, 151] width 416 height 268
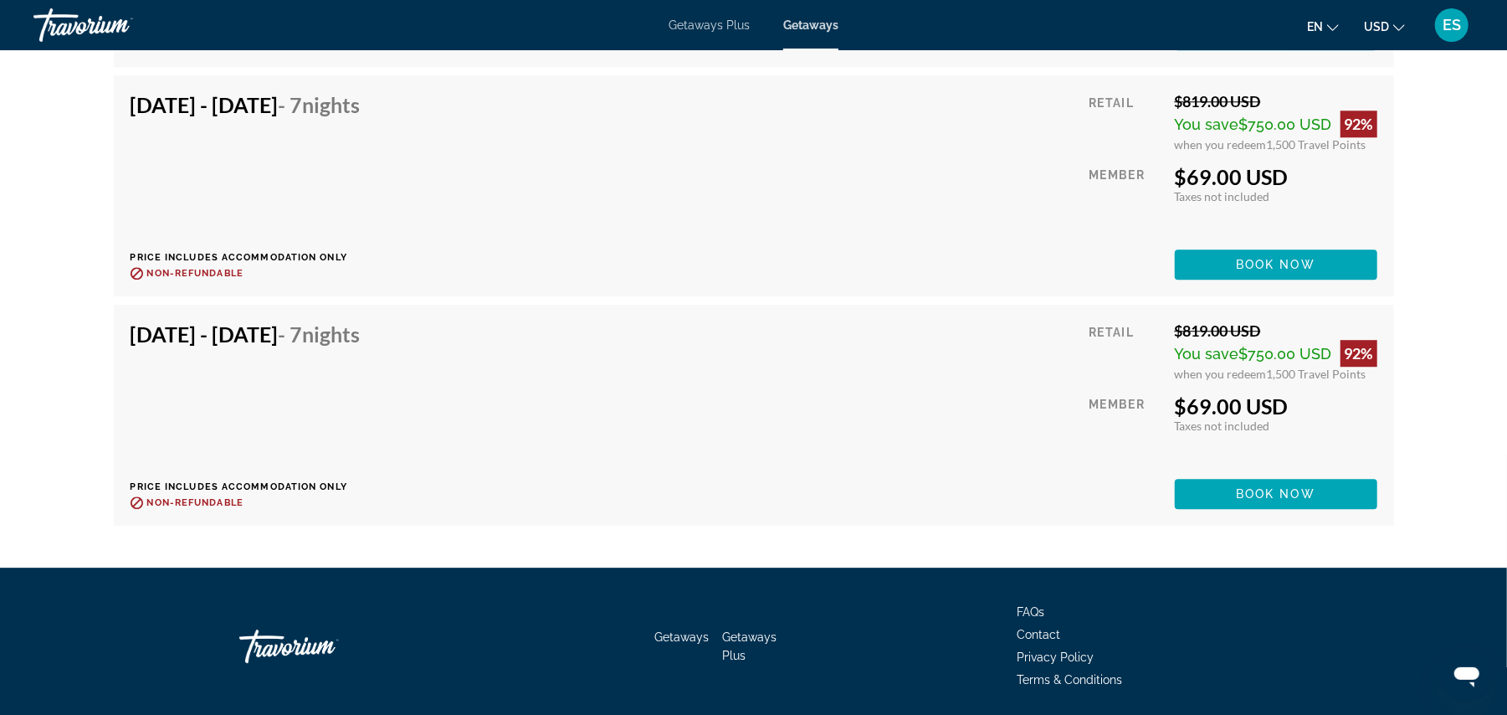
scroll to position [3205, 0]
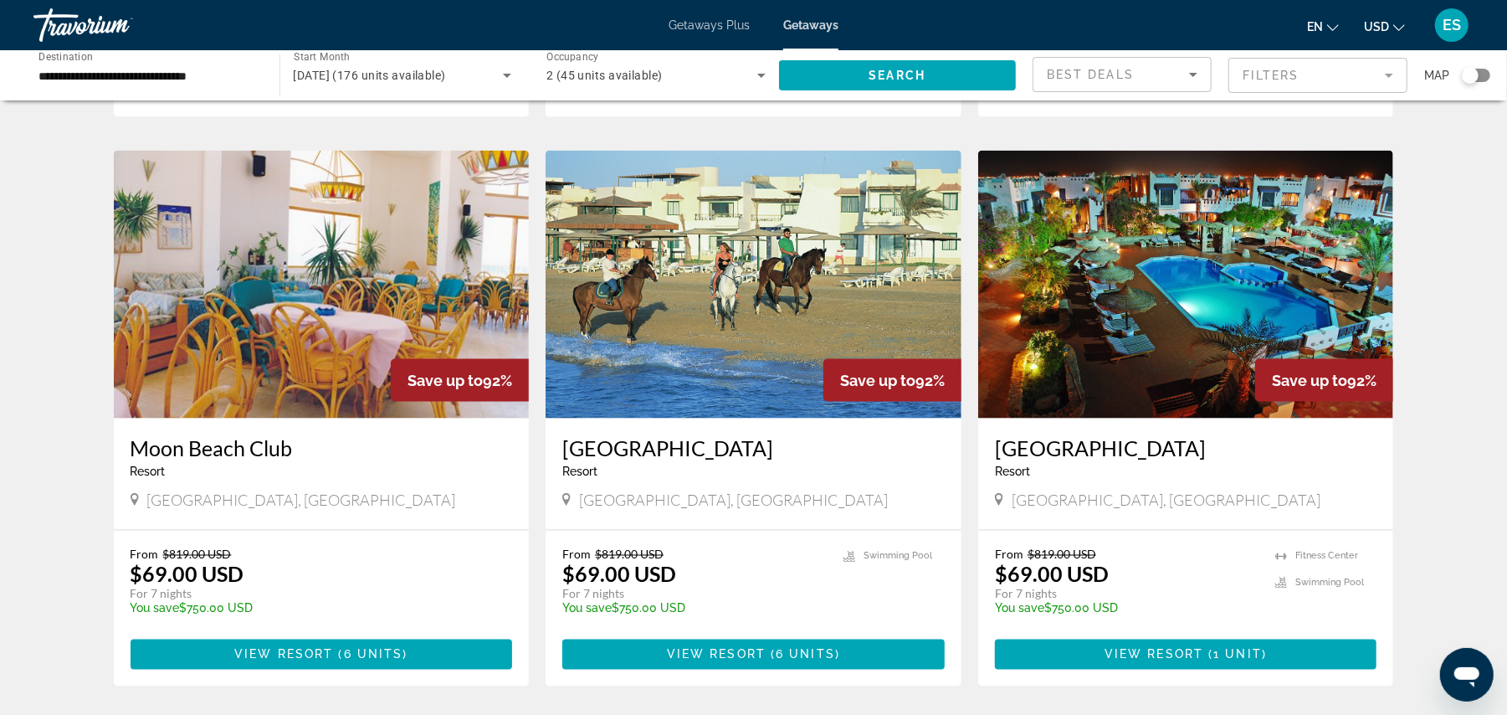
scroll to position [1720, 0]
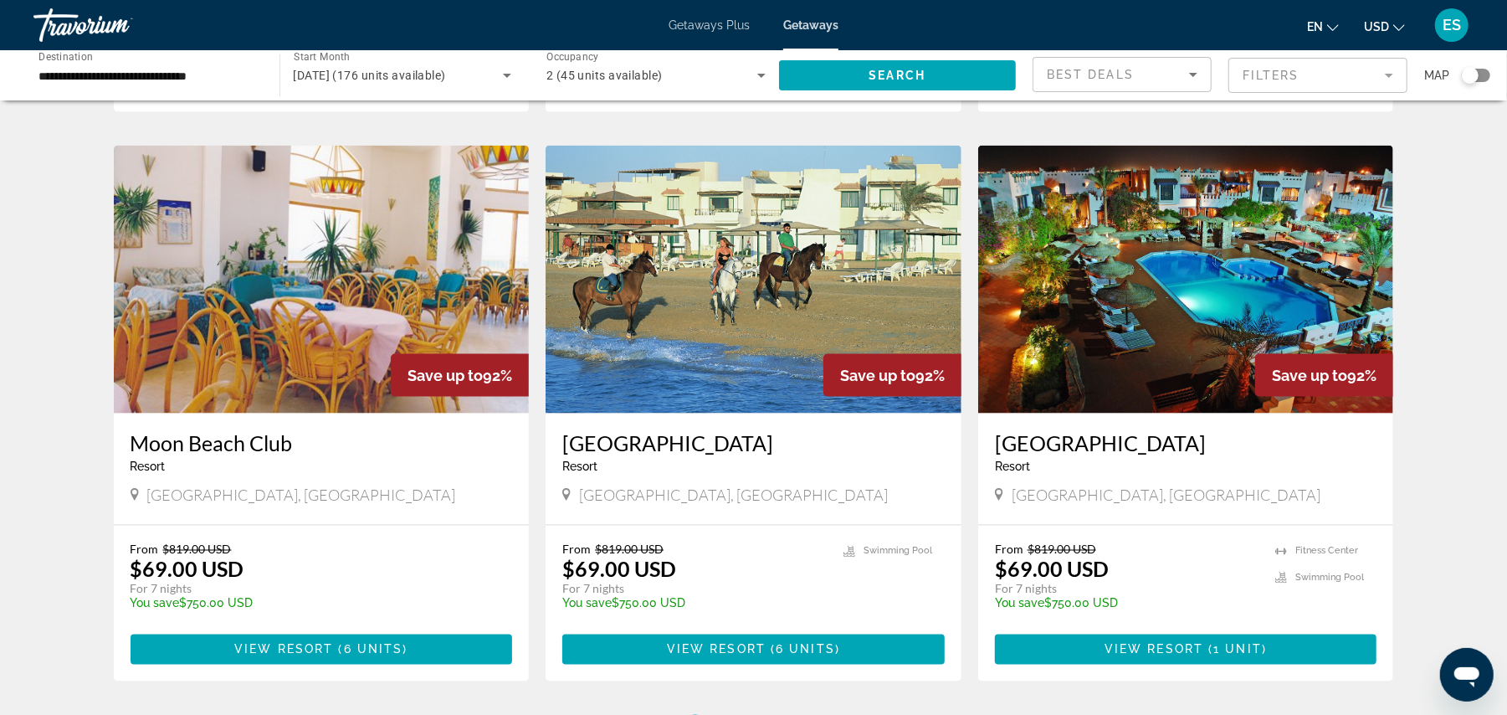
click at [1135, 339] on img "Main content" at bounding box center [1186, 280] width 416 height 268
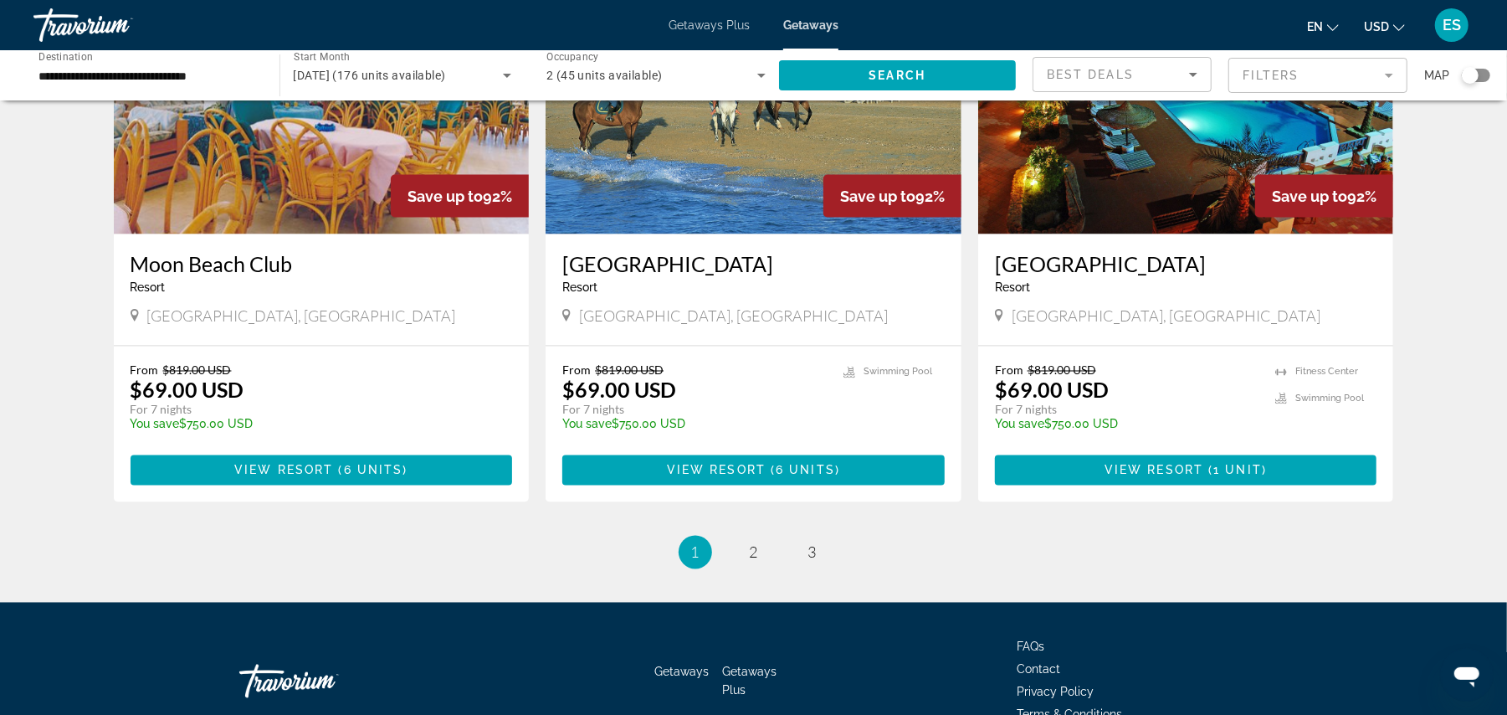
scroll to position [1940, 0]
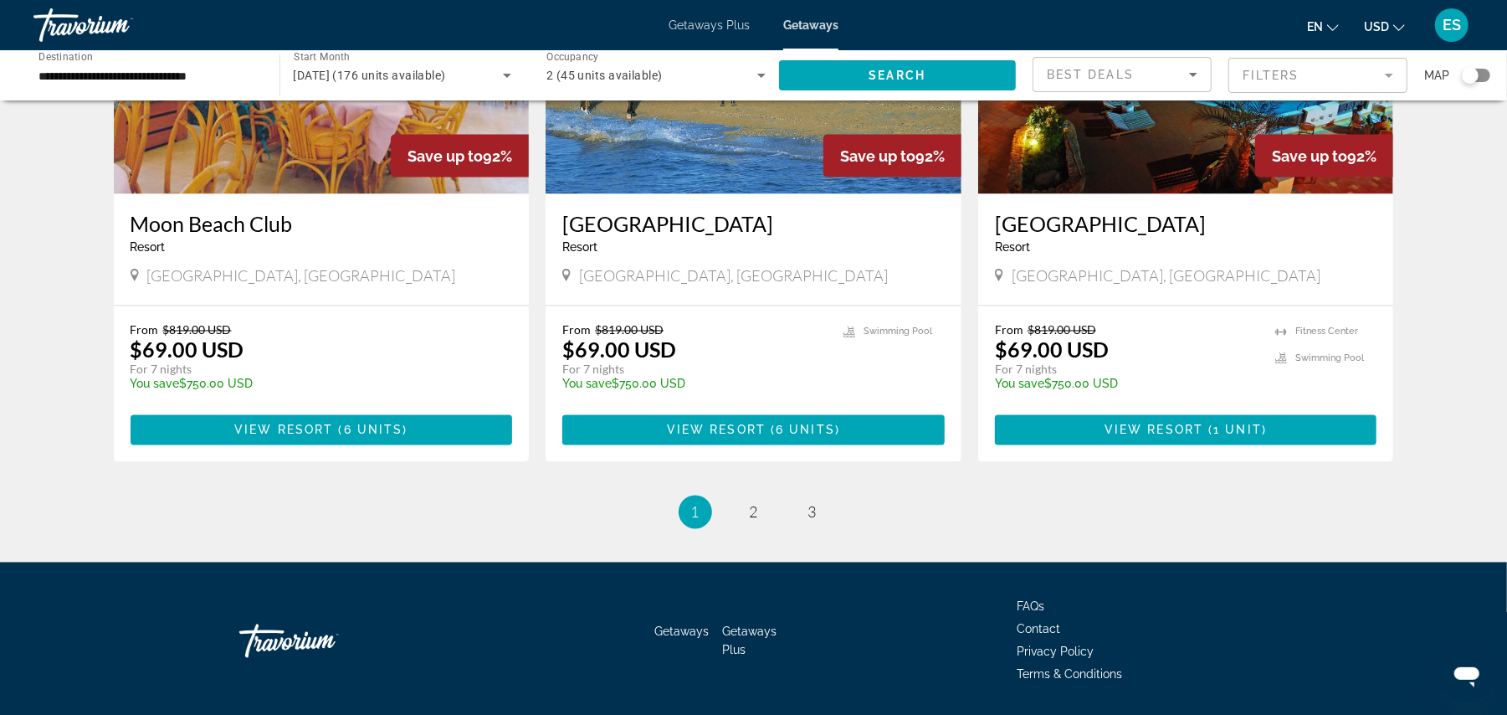
click at [721, 152] on img "Main content" at bounding box center [754, 60] width 416 height 268
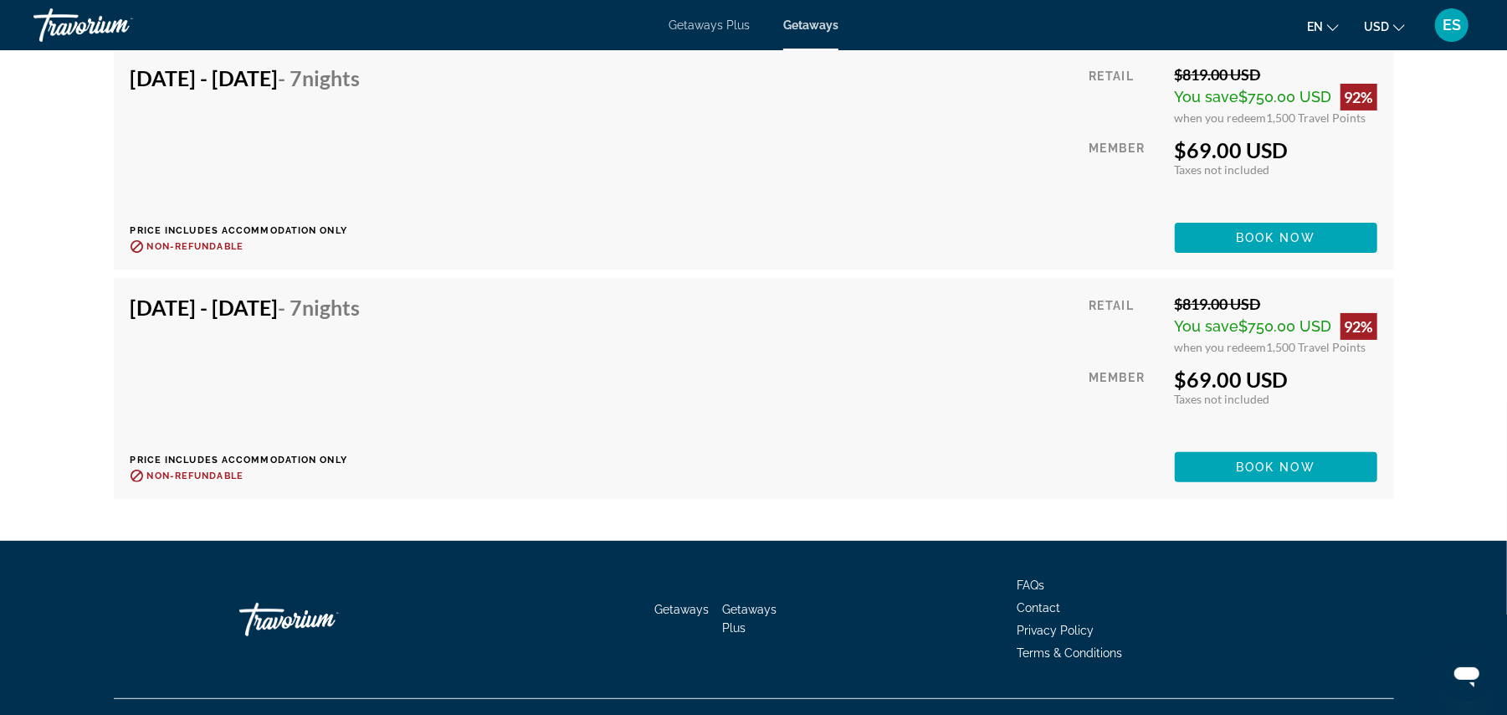
scroll to position [4637, 0]
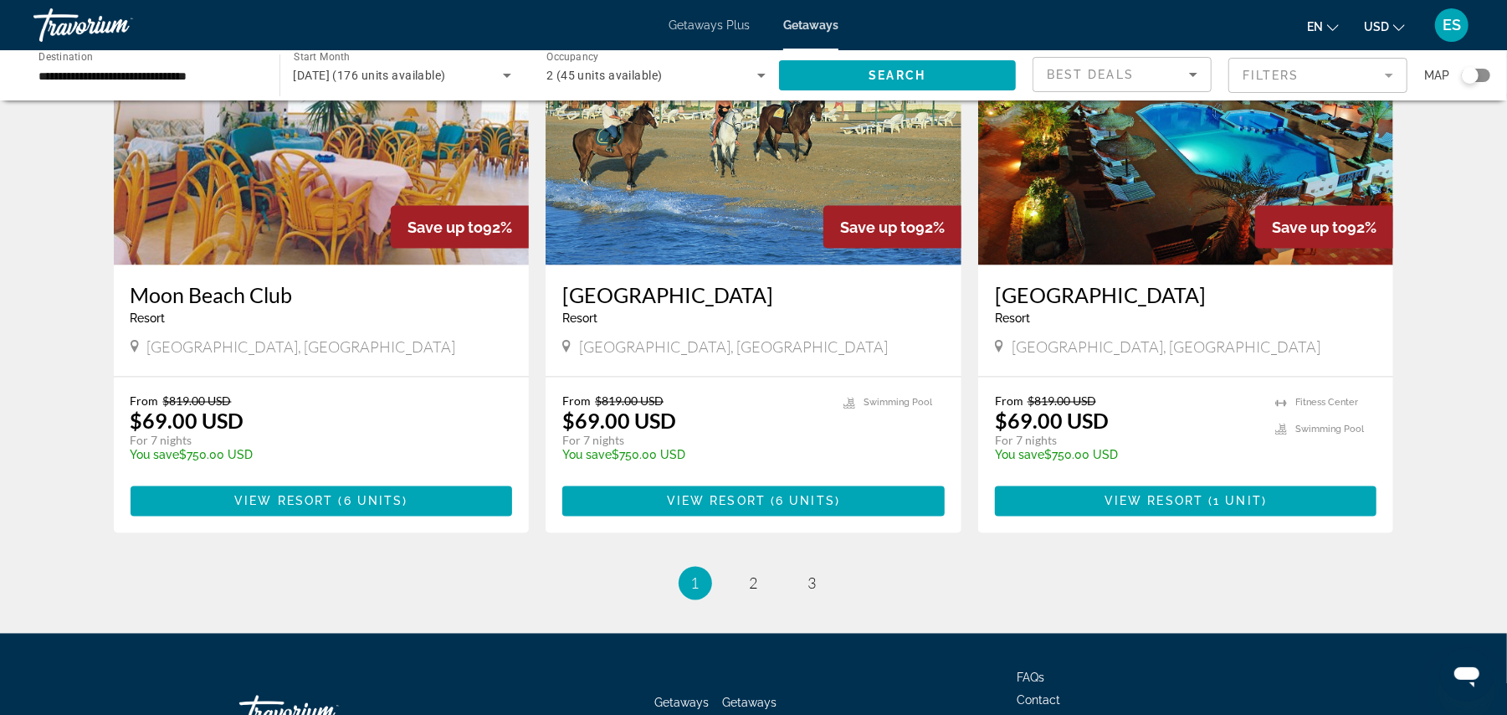
scroll to position [1864, 0]
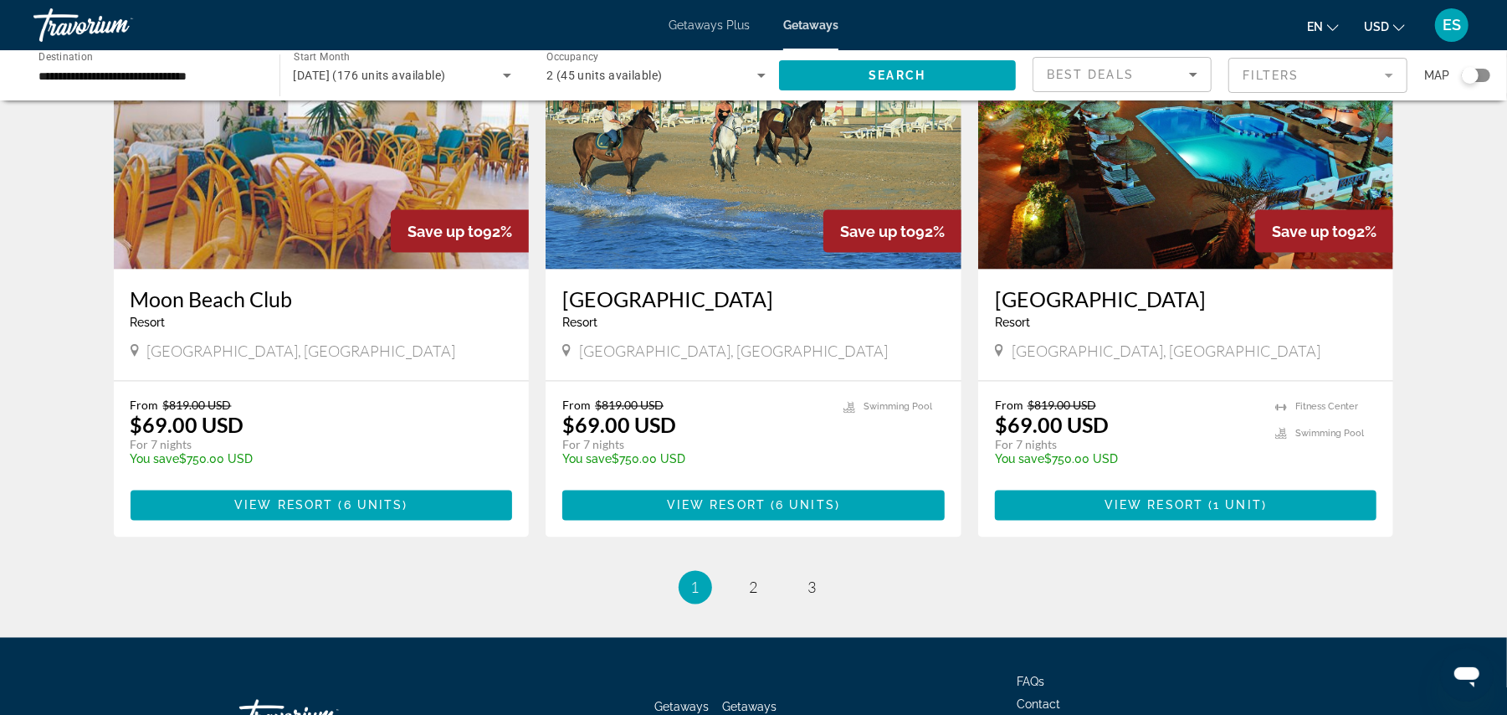
click at [249, 168] on img "Main content" at bounding box center [322, 136] width 416 height 268
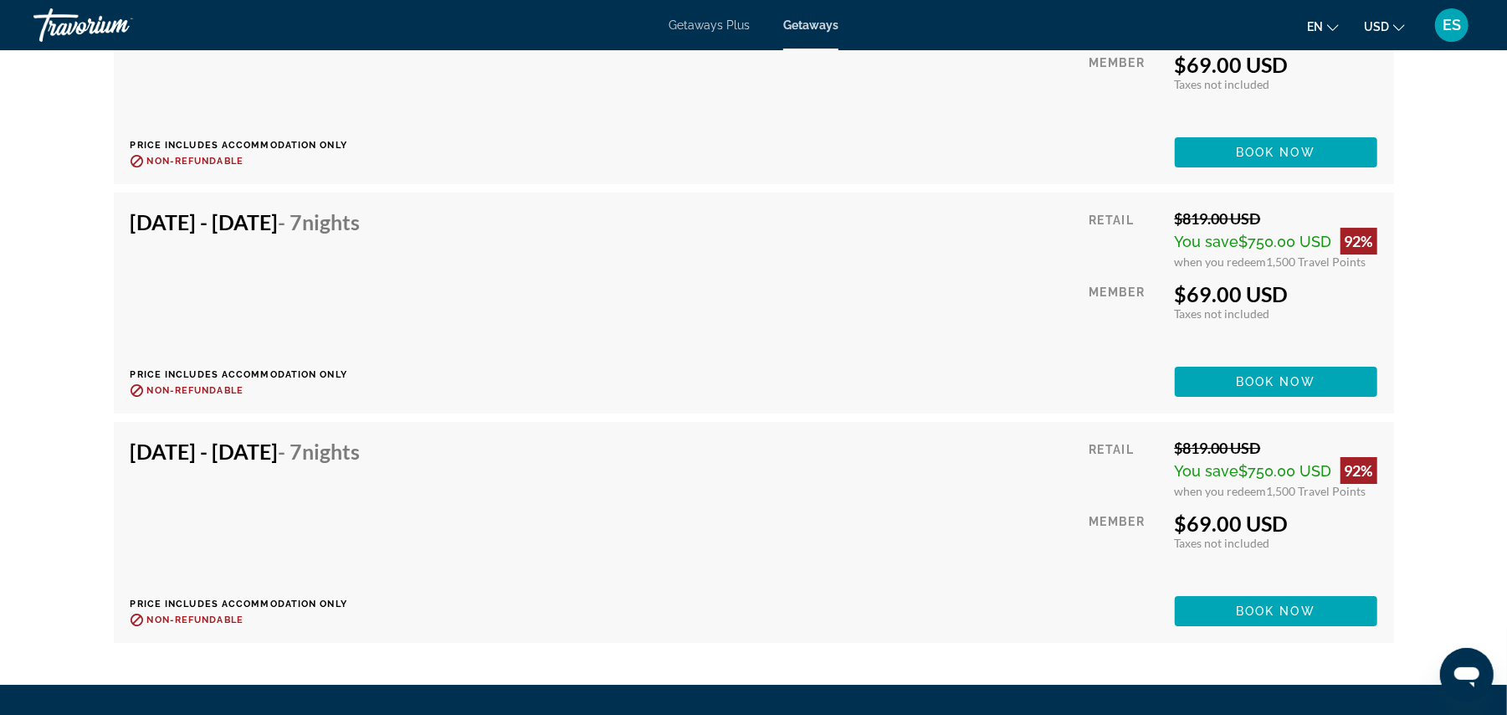
scroll to position [3837, 0]
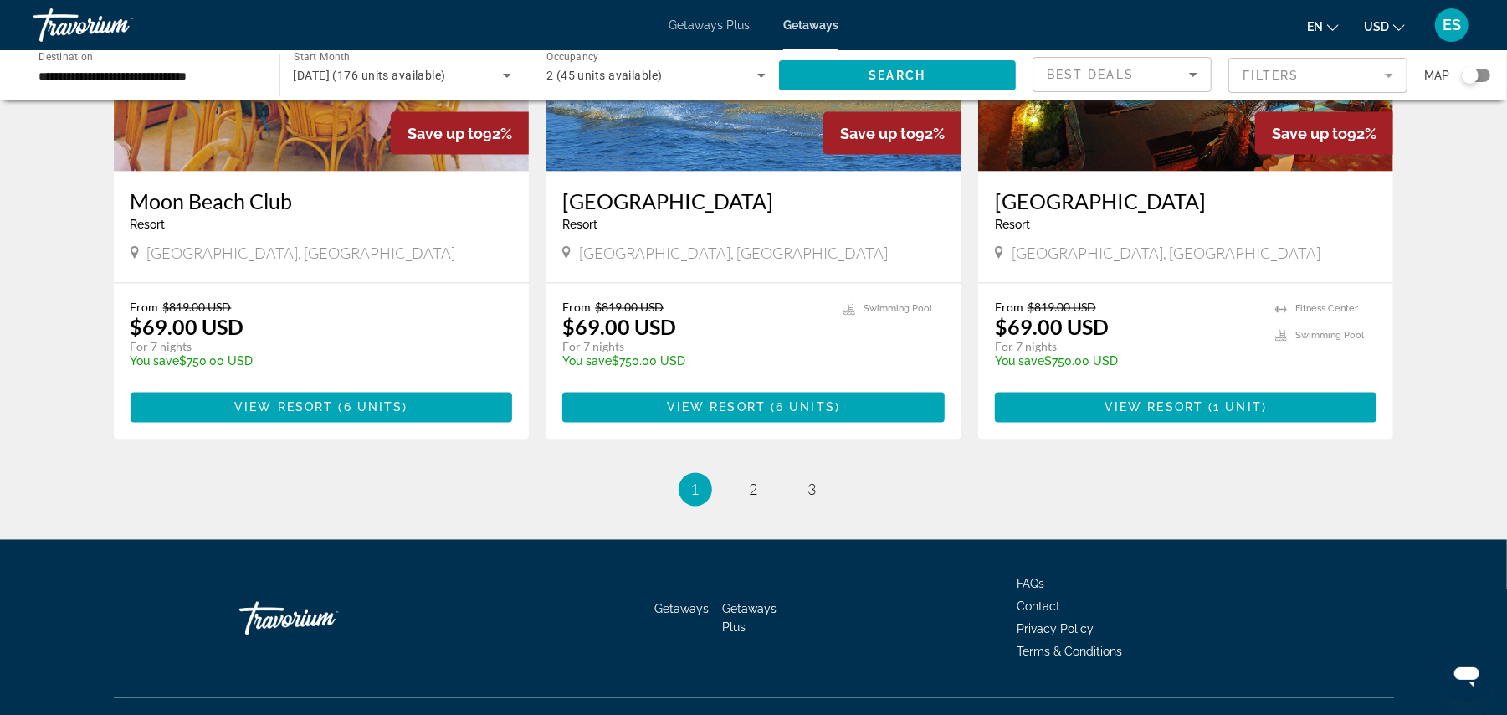
scroll to position [1993, 0]
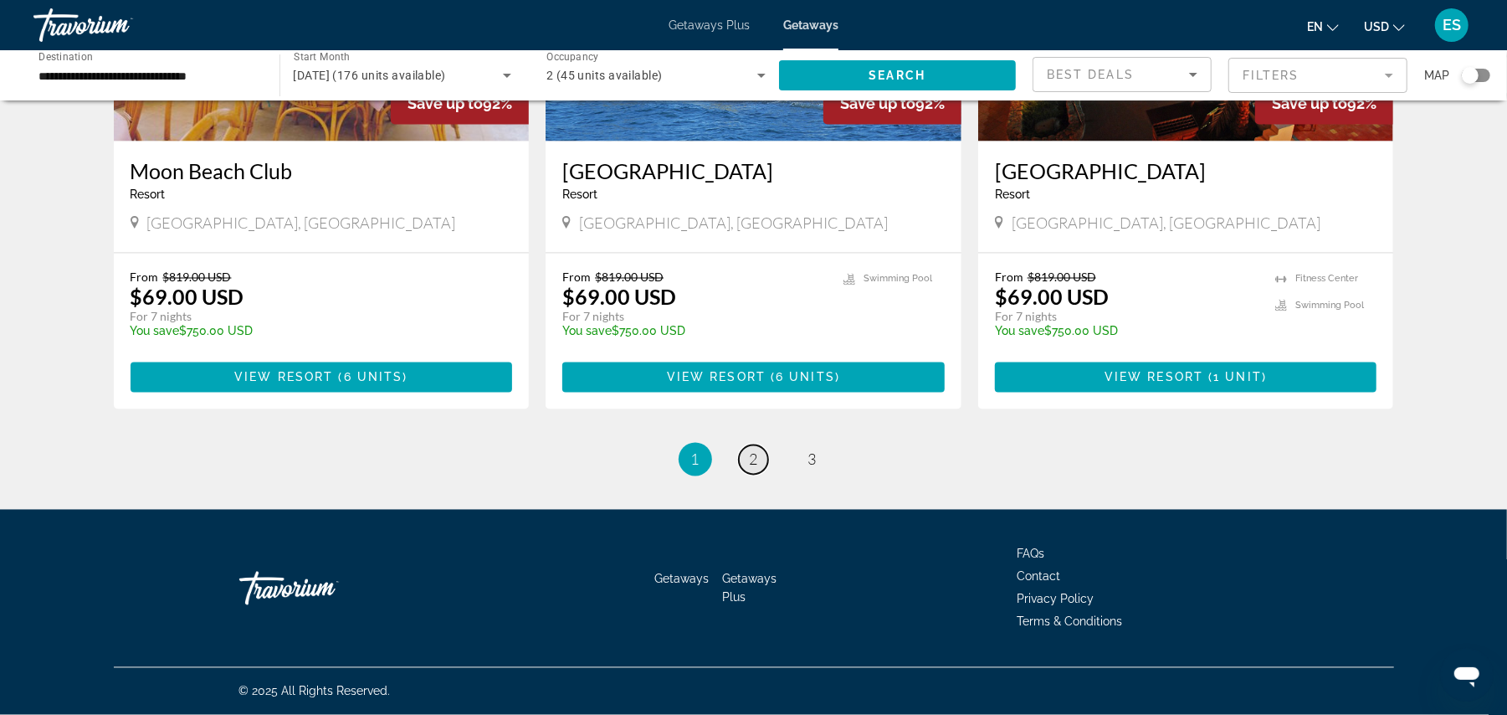
click at [755, 460] on span "2" at bounding box center [754, 459] width 8 height 18
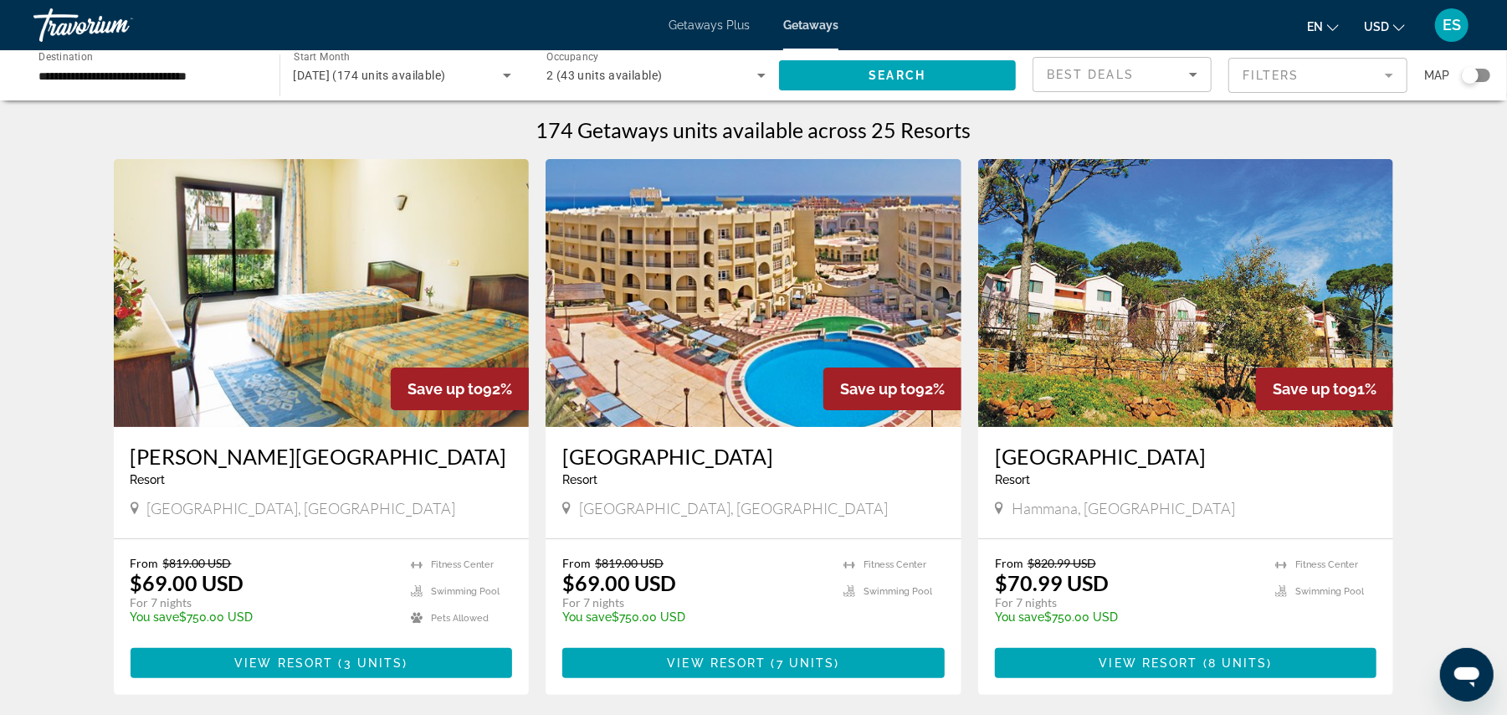
click at [298, 275] on img "Main content" at bounding box center [322, 293] width 416 height 268
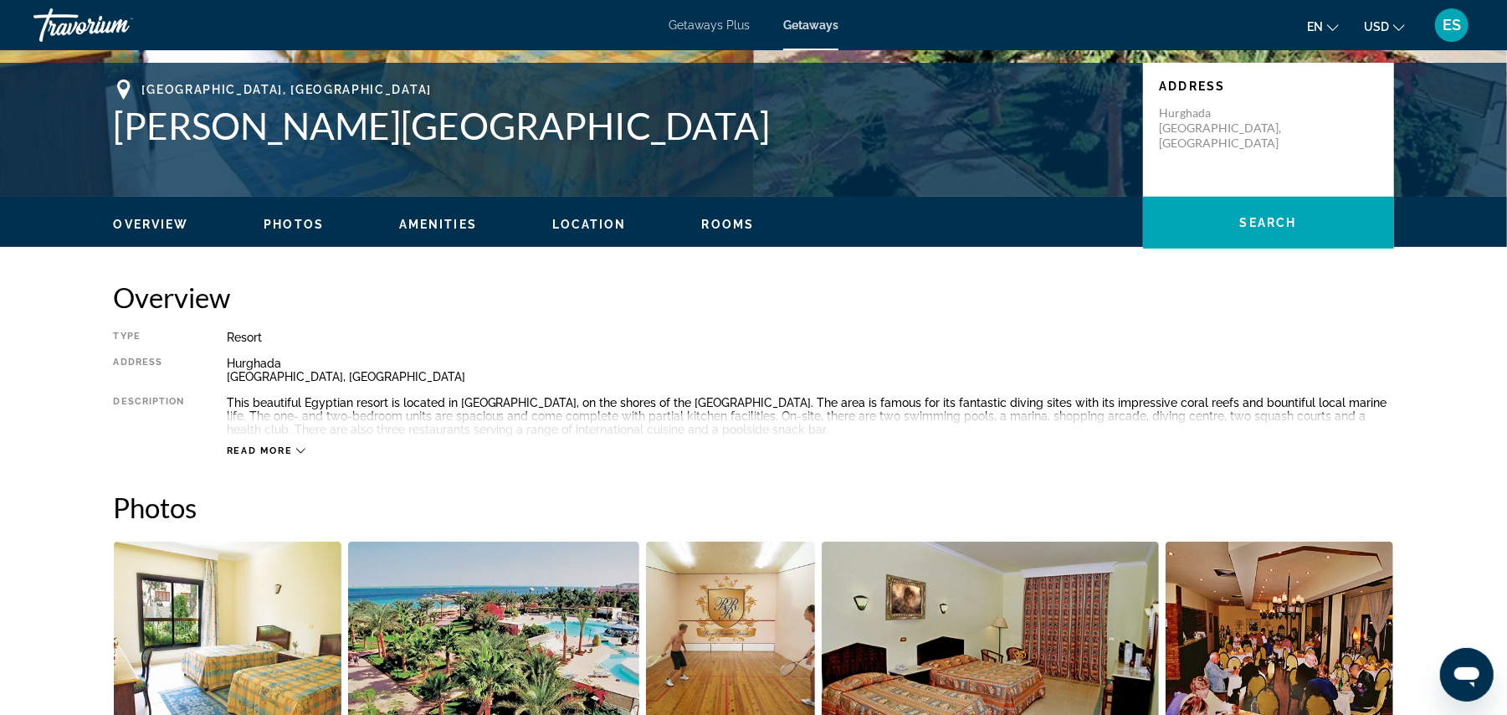
scroll to position [253, 0]
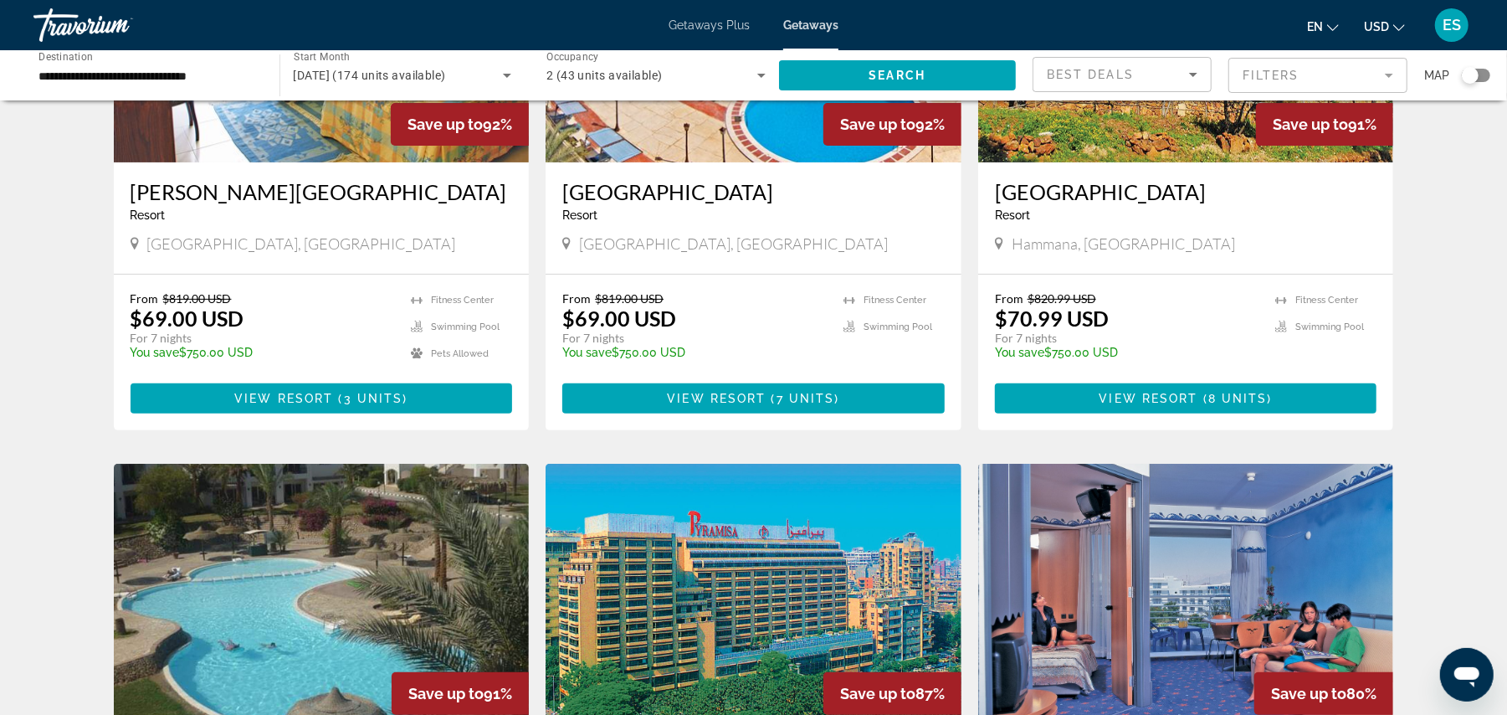
scroll to position [206, 0]
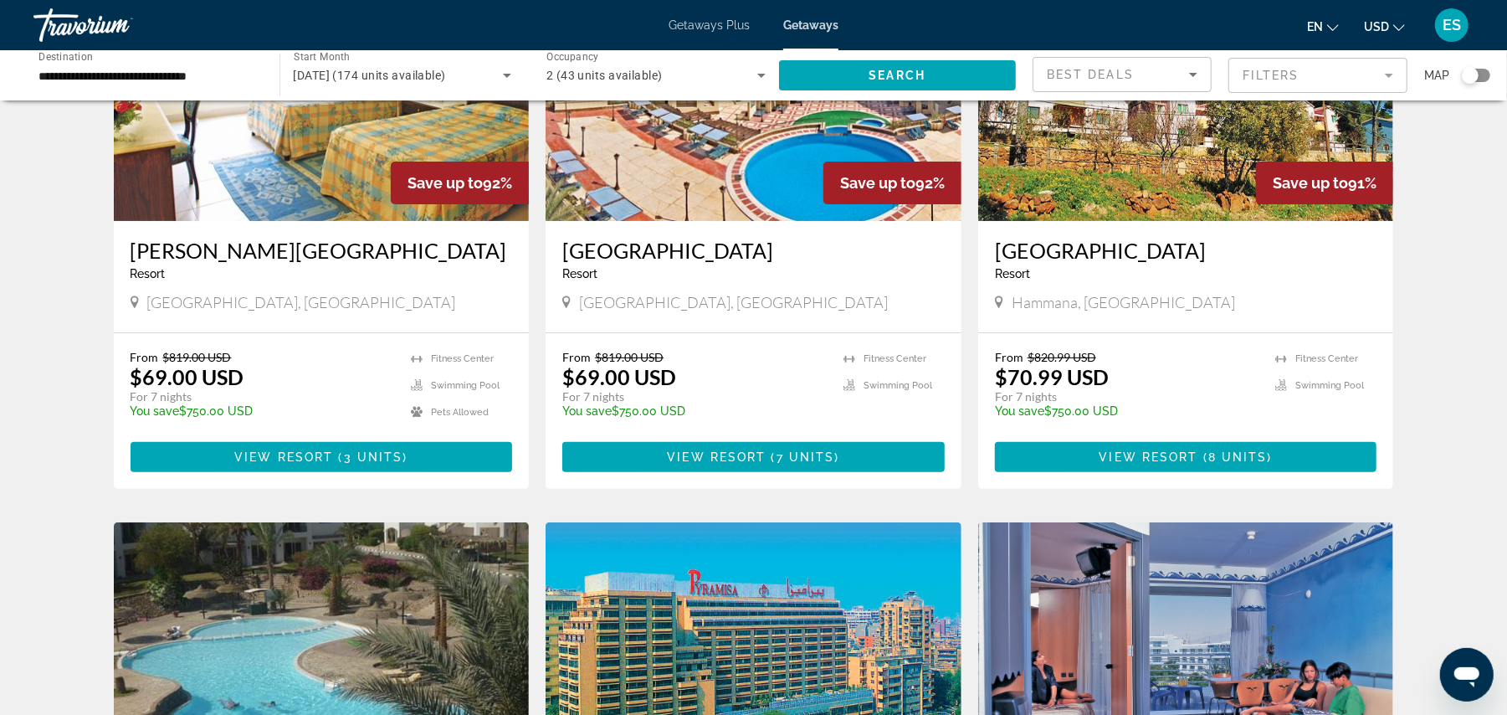
click at [741, 188] on img "Main content" at bounding box center [754, 87] width 416 height 268
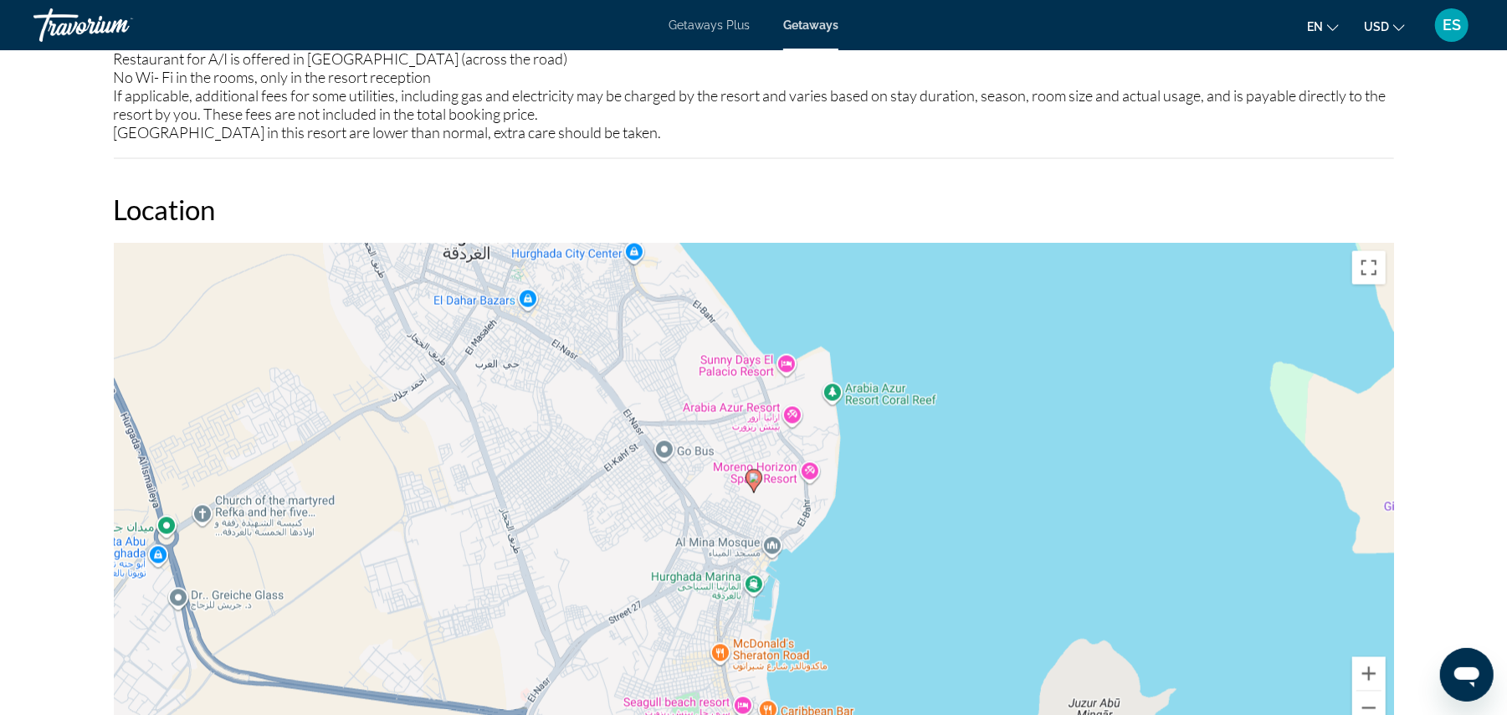
scroll to position [1293, 0]
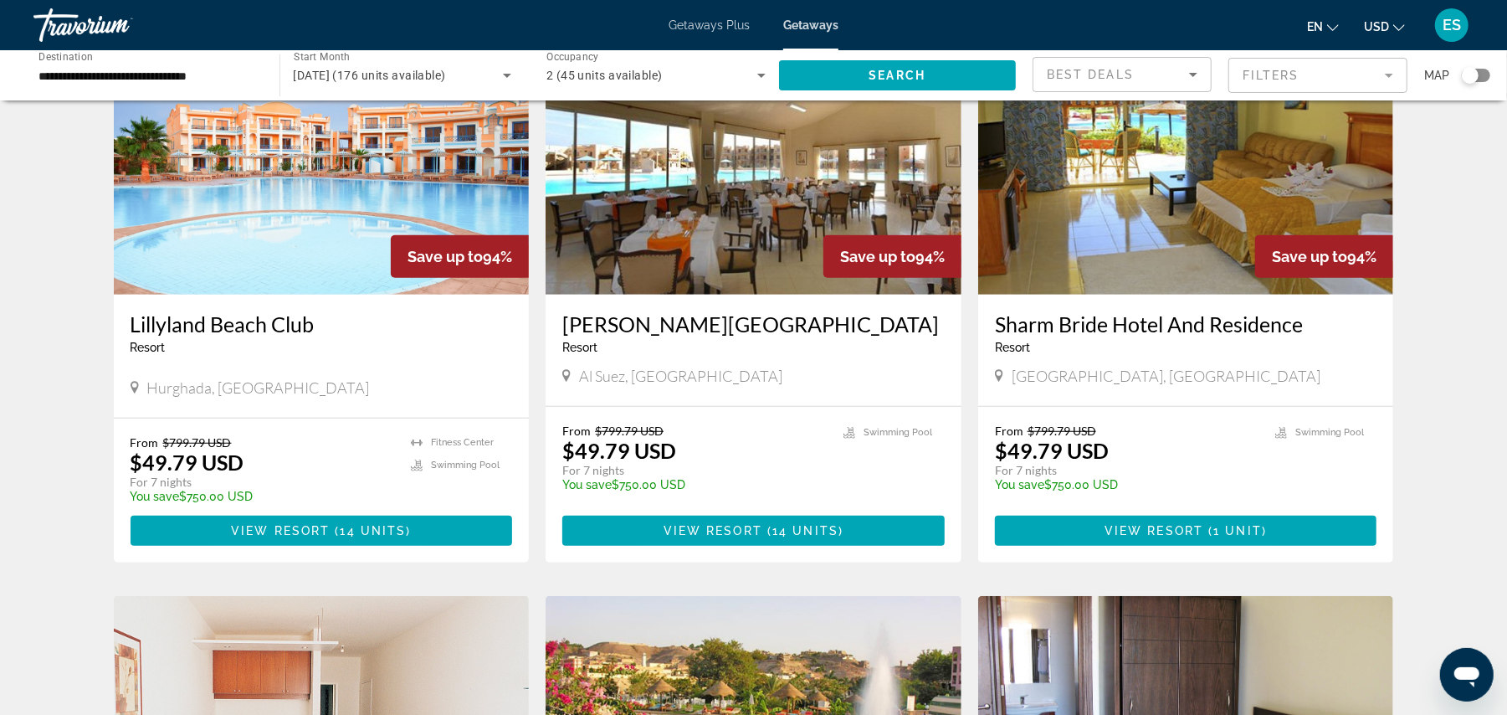
scroll to position [781, 0]
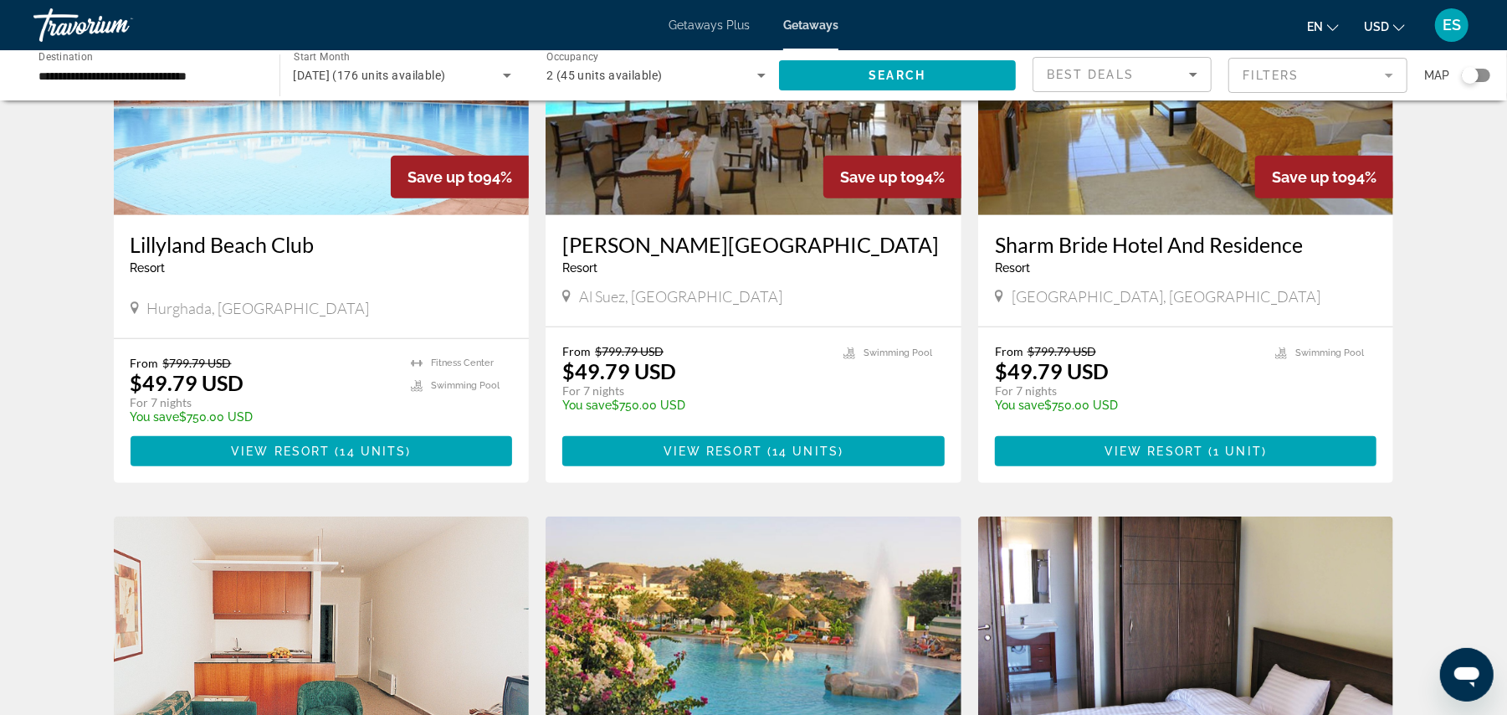
click at [1233, 120] on img "Main content" at bounding box center [1186, 81] width 416 height 268
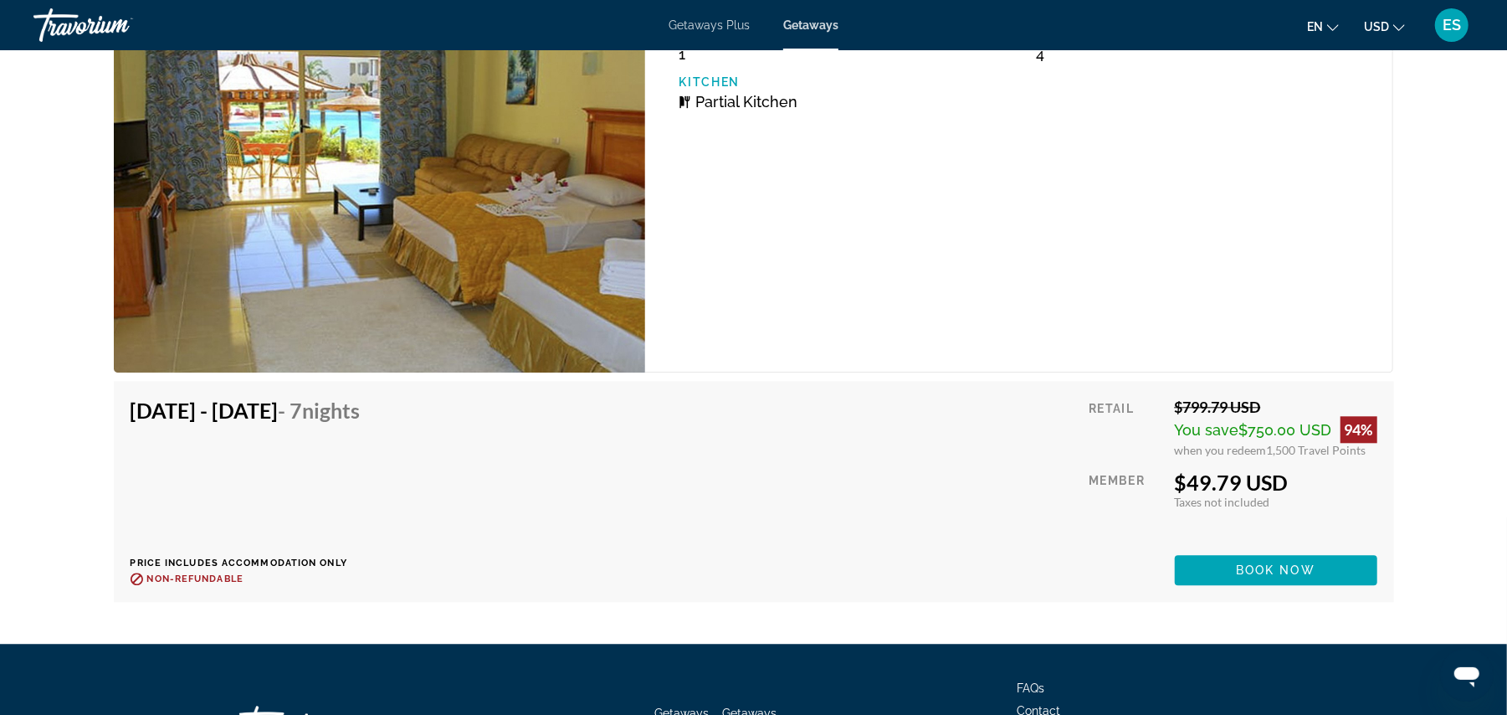
scroll to position [2806, 0]
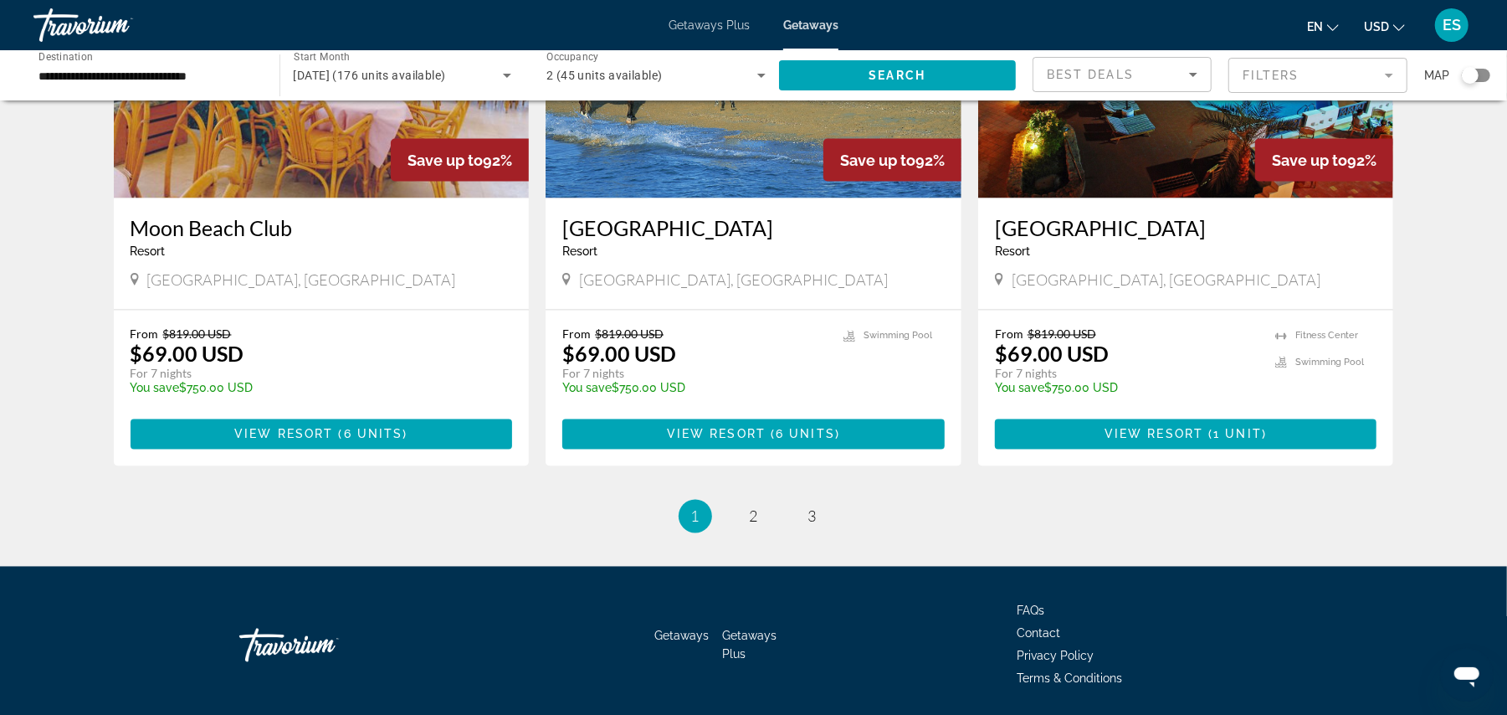
scroll to position [1993, 0]
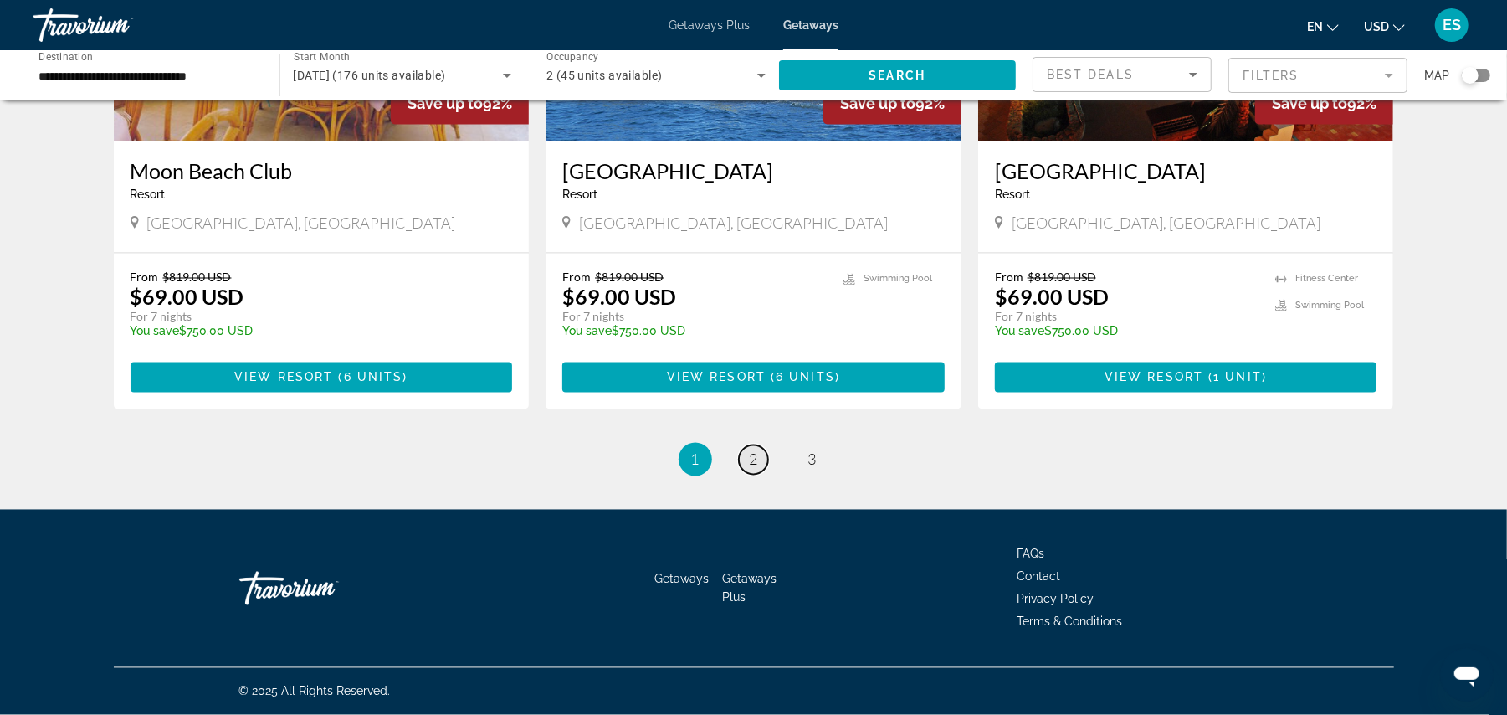
click at [747, 456] on link "page 2" at bounding box center [753, 459] width 29 height 29
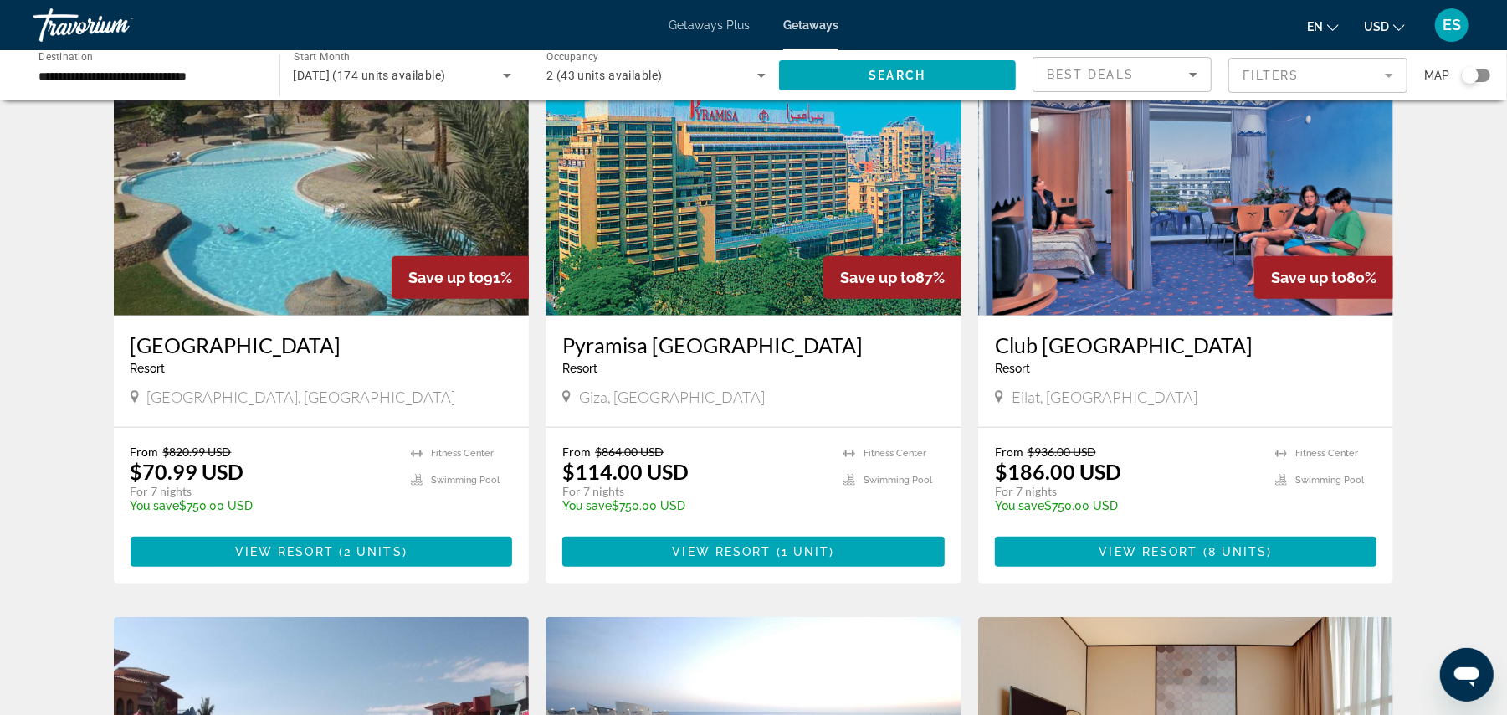
scroll to position [775, 0]
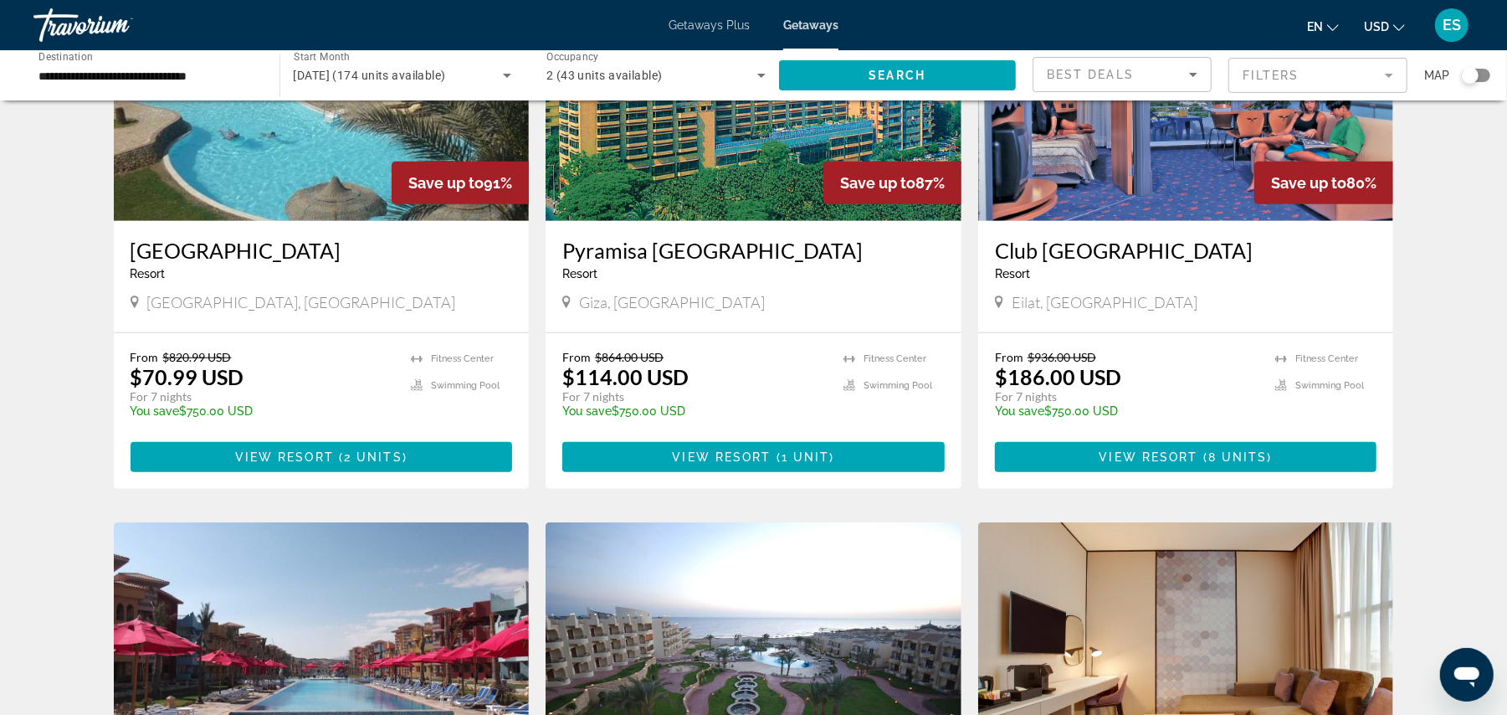
click at [278, 176] on img "Main content" at bounding box center [322, 87] width 416 height 268
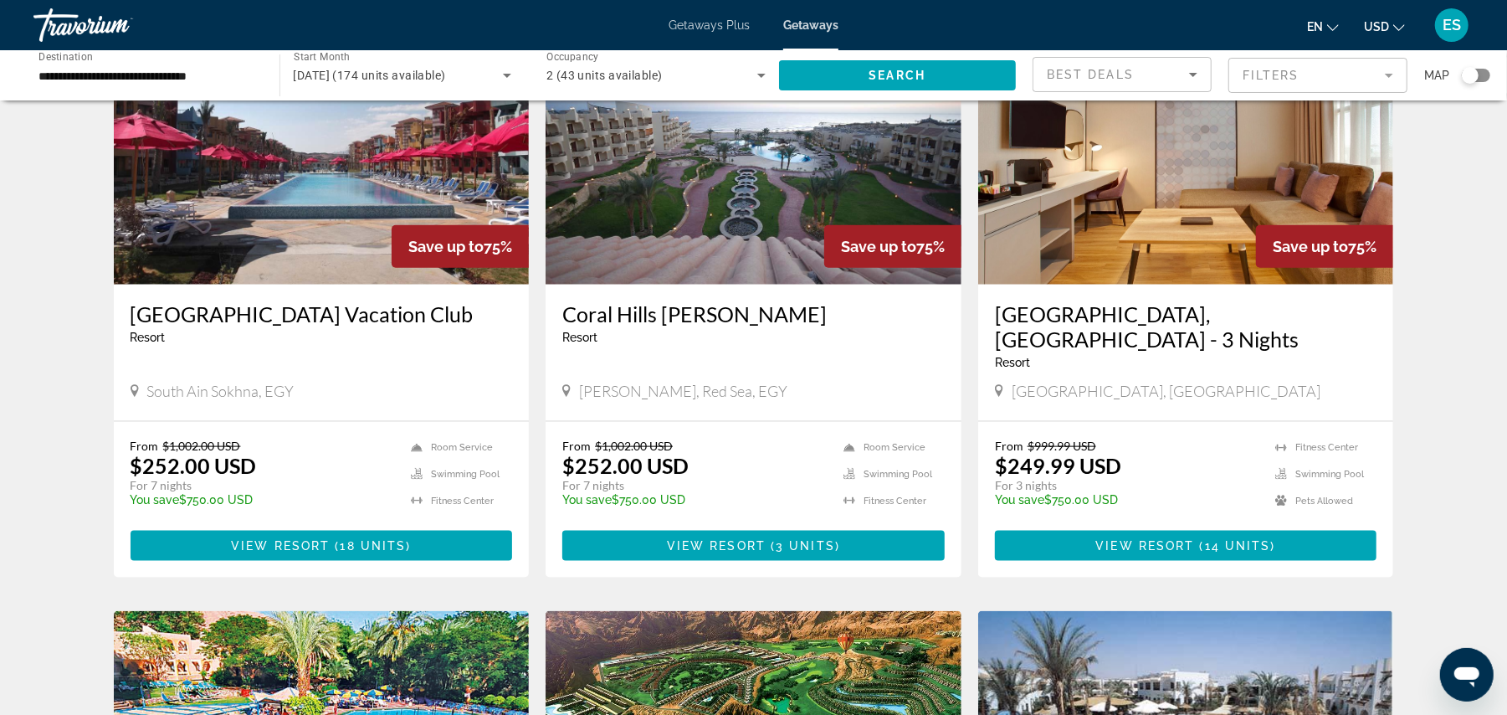
scroll to position [1272, 0]
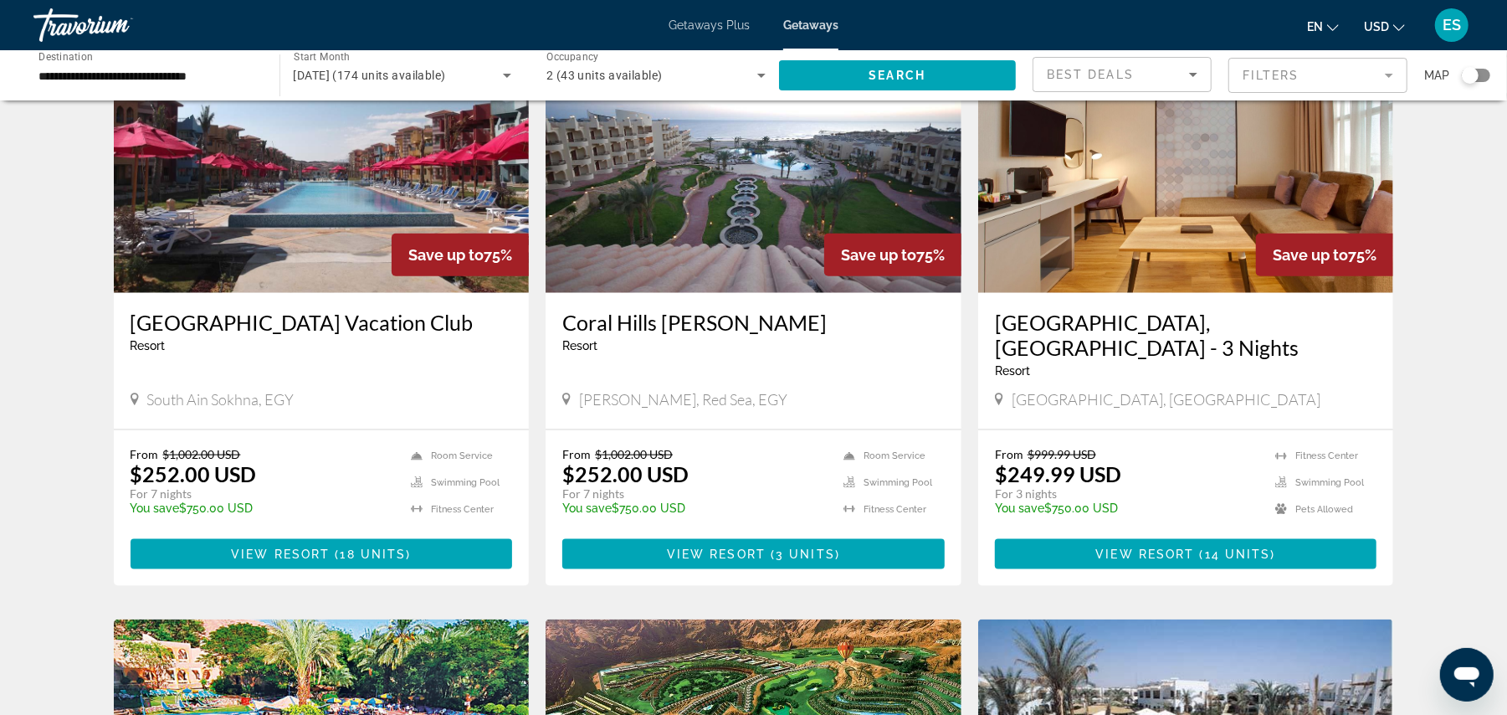
click at [706, 228] on img "Main content" at bounding box center [754, 159] width 416 height 268
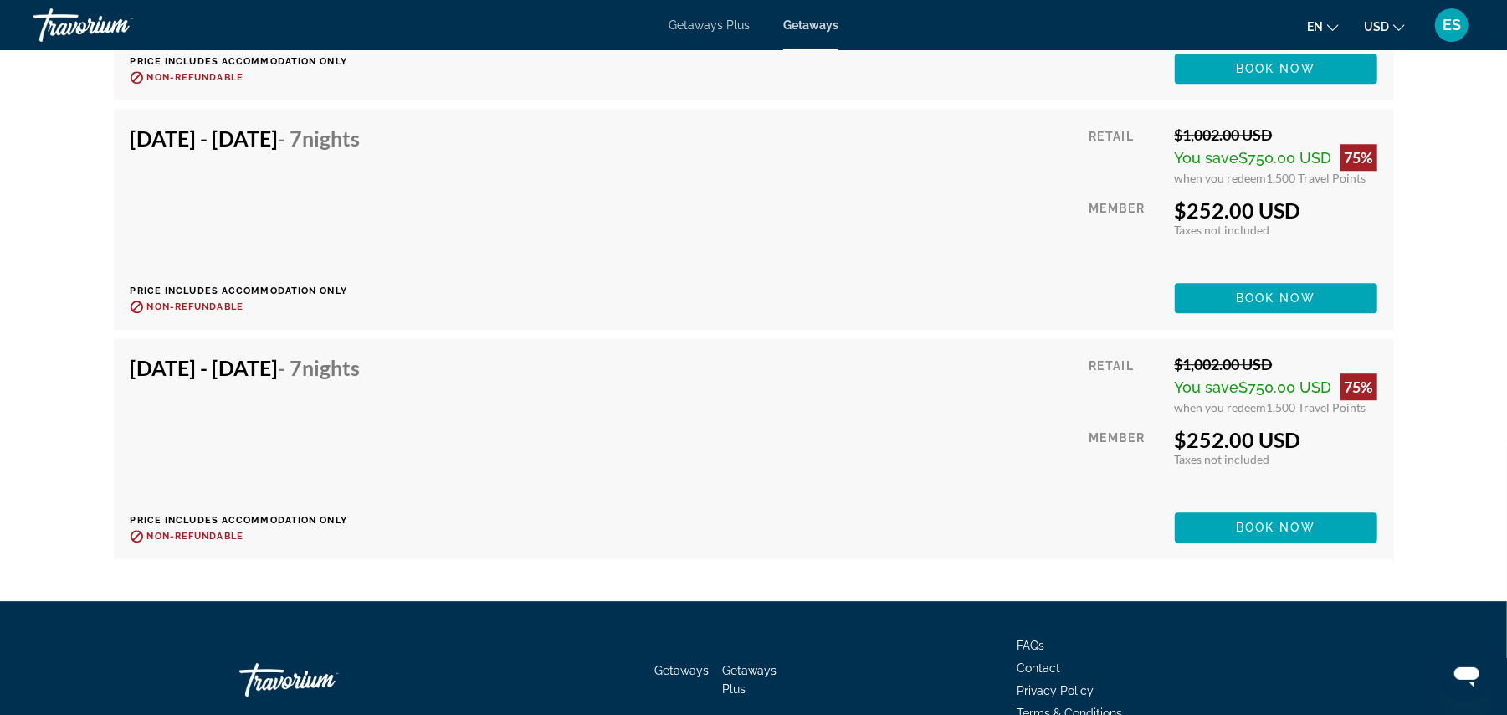
scroll to position [3261, 0]
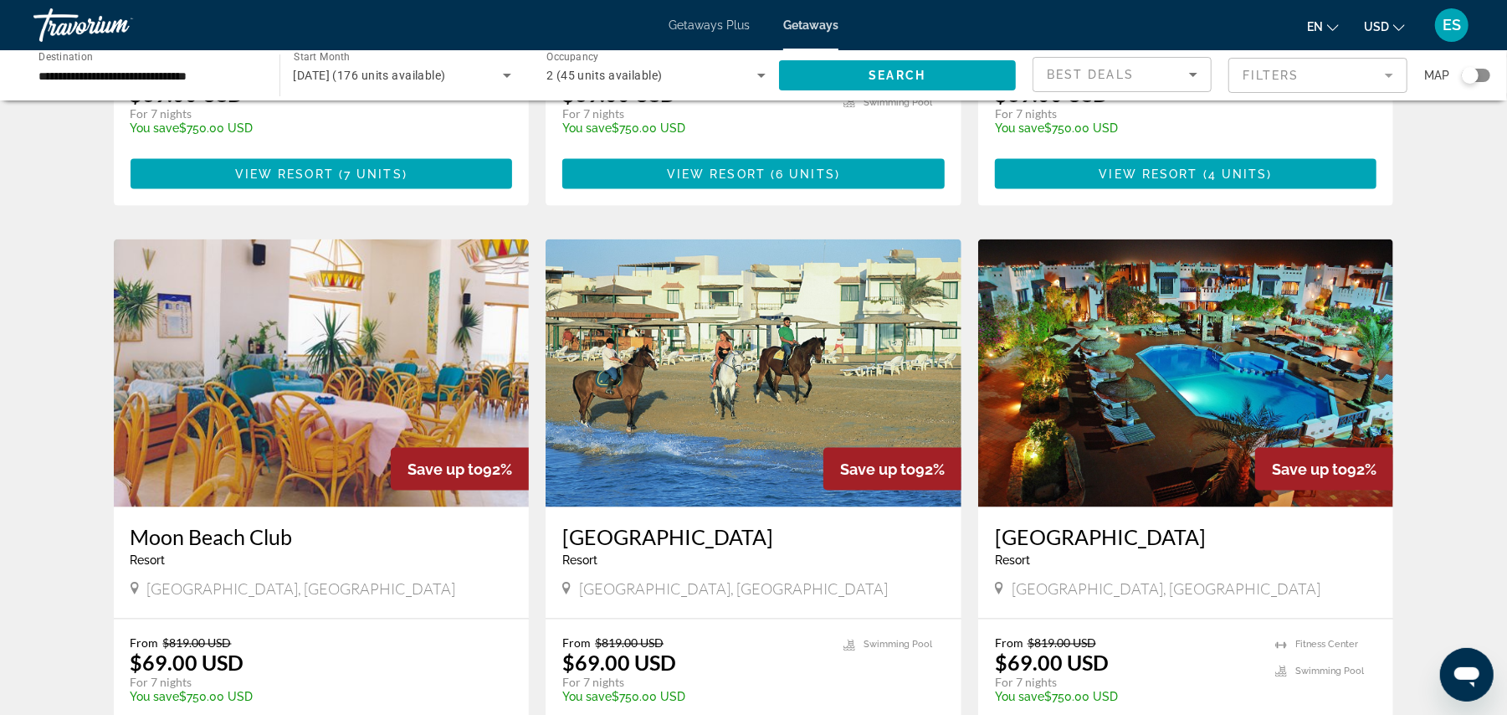
scroll to position [1993, 0]
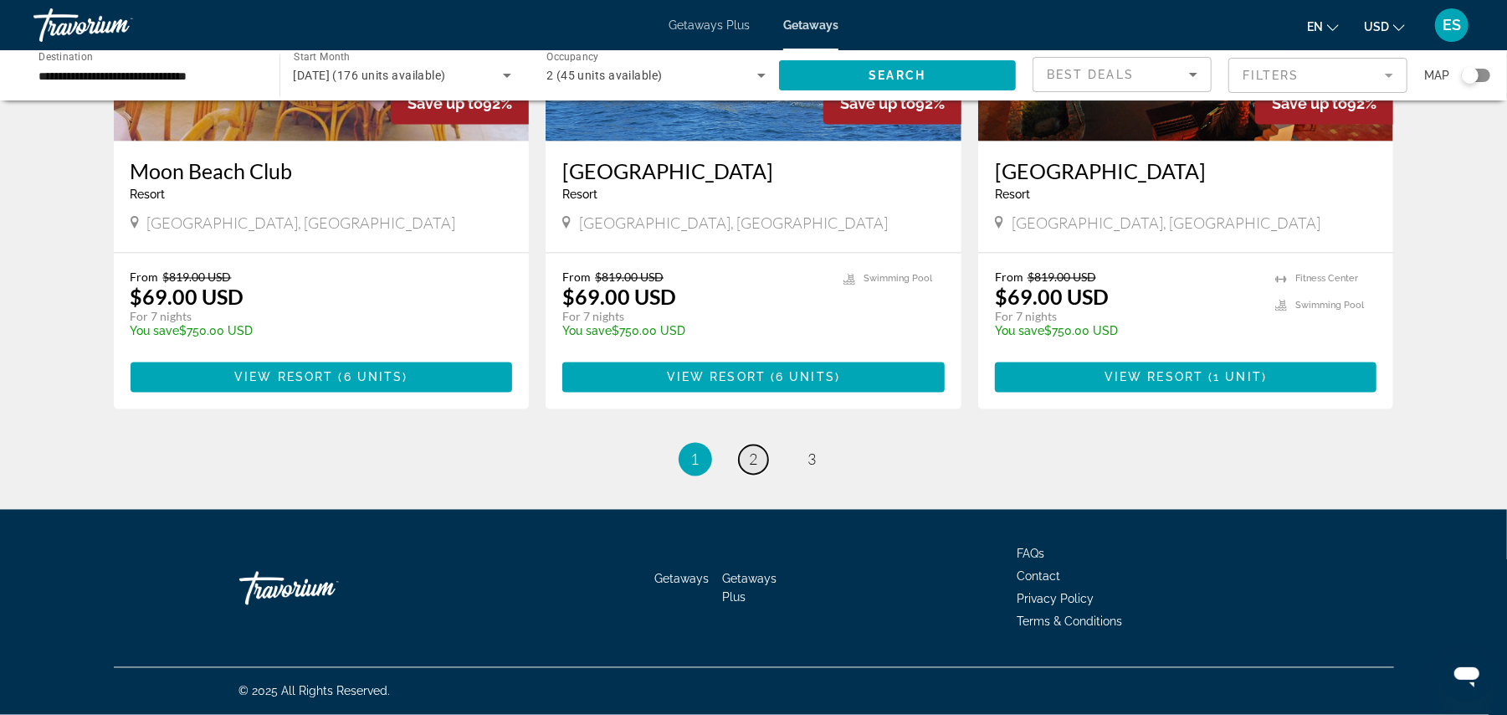
click at [753, 460] on span "2" at bounding box center [754, 459] width 8 height 18
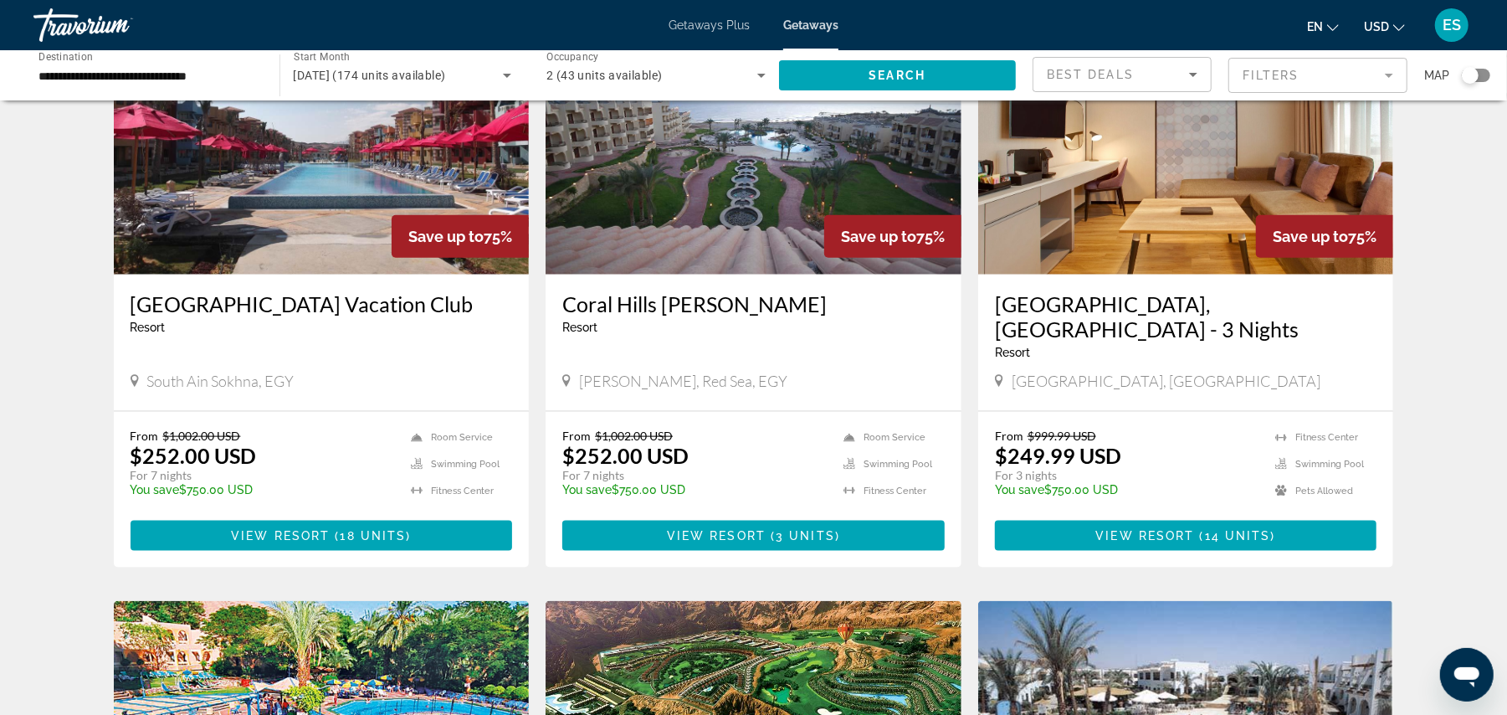
scroll to position [1295, 0]
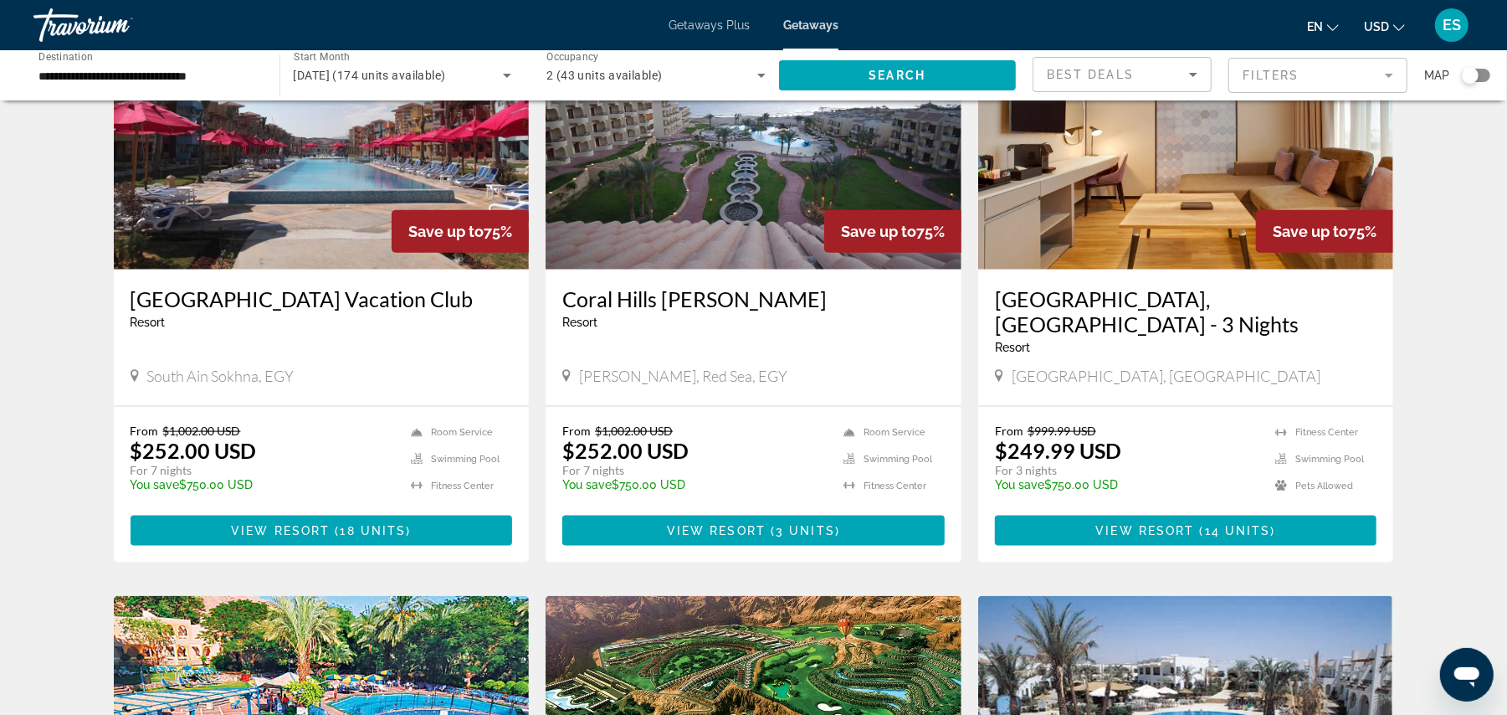
click at [261, 197] on img "Main content" at bounding box center [322, 136] width 416 height 268
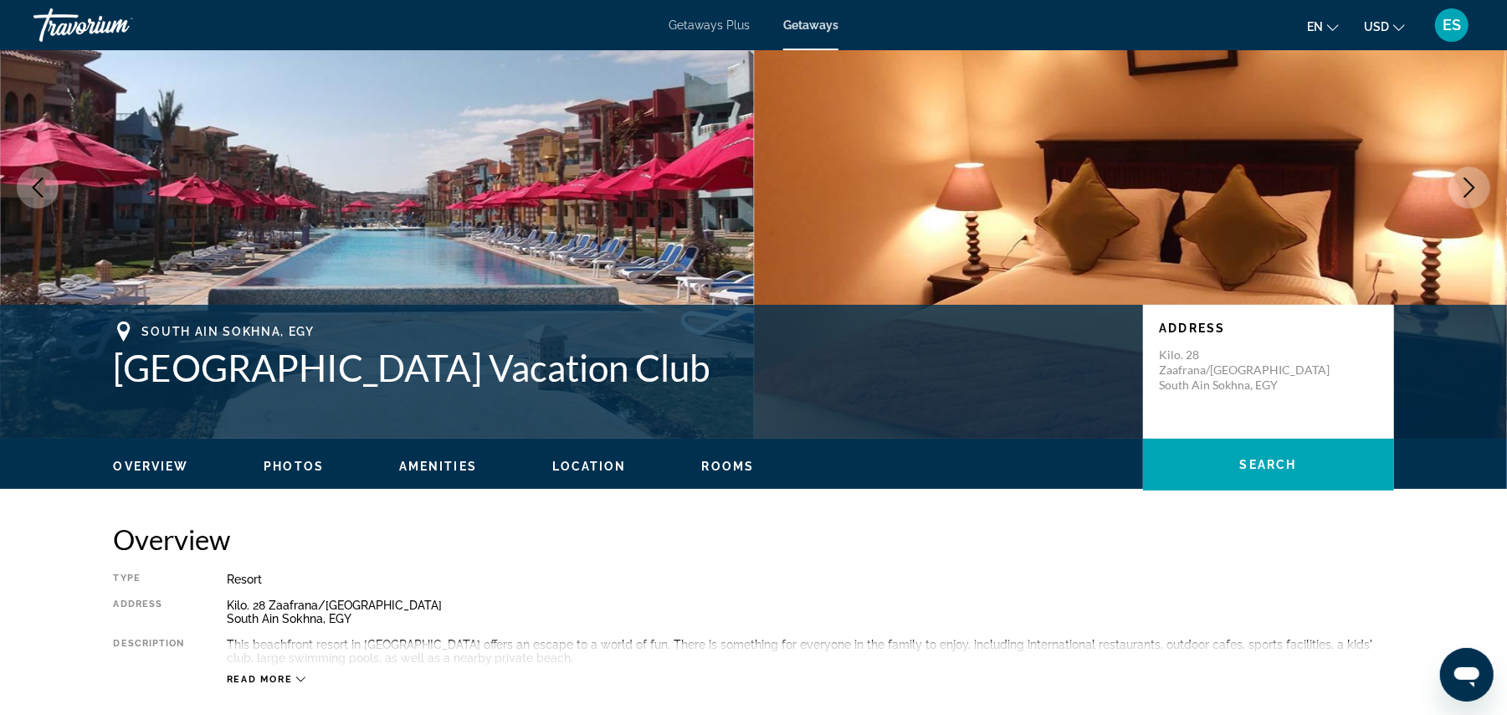
scroll to position [33, 0]
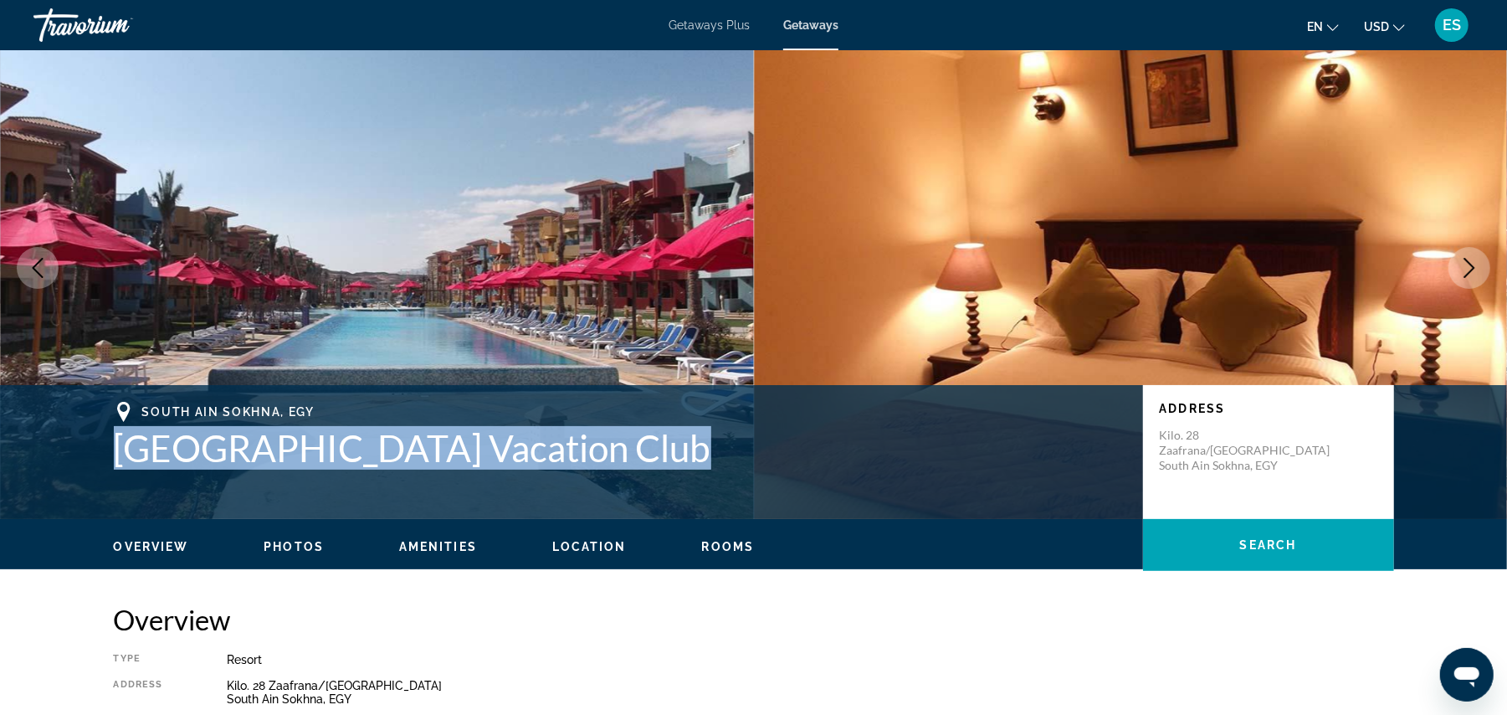
drag, startPoint x: 120, startPoint y: 449, endPoint x: 644, endPoint y: 452, distance: 523.8
click at [644, 452] on h1 "[GEOGRAPHIC_DATA] Vacation Club" at bounding box center [620, 448] width 1012 height 44
copy h1 "[GEOGRAPHIC_DATA] Vacation Club"
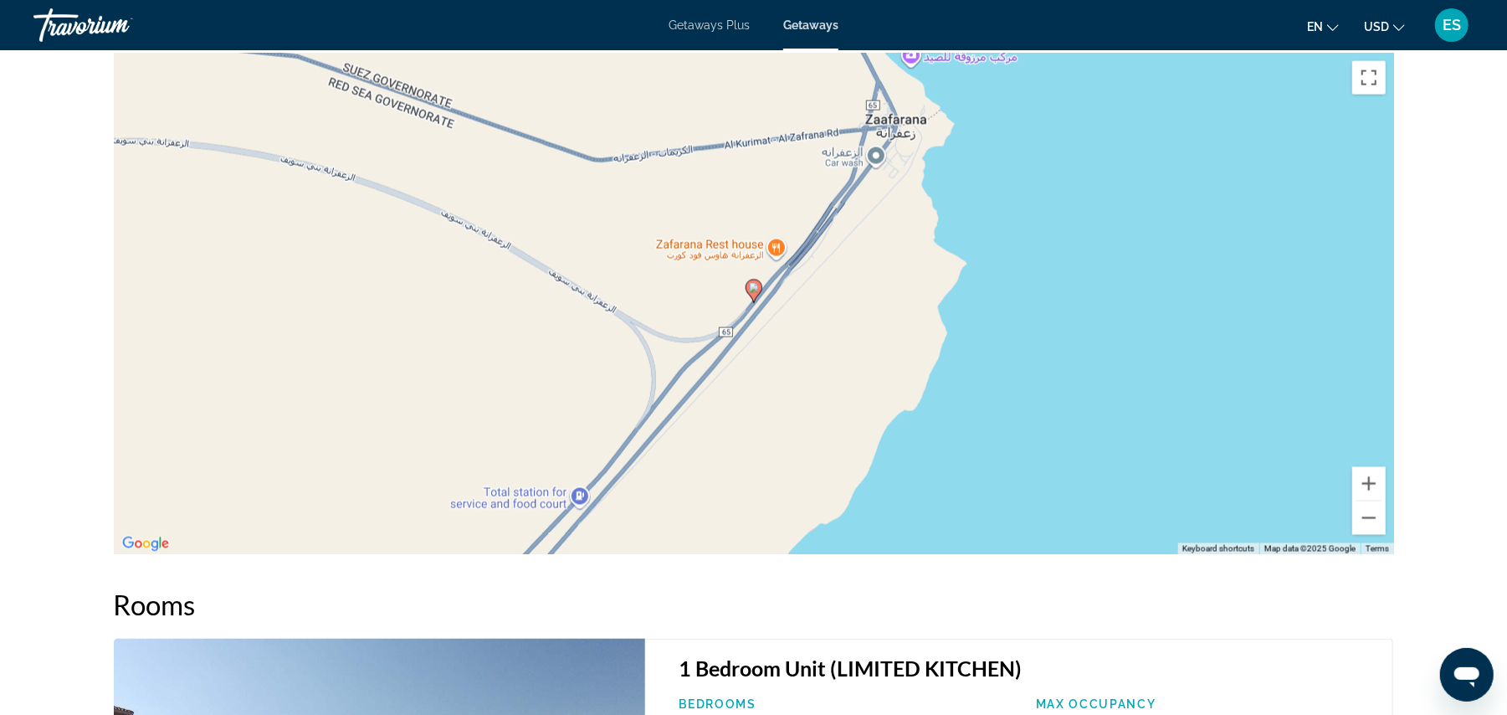
scroll to position [1929, 0]
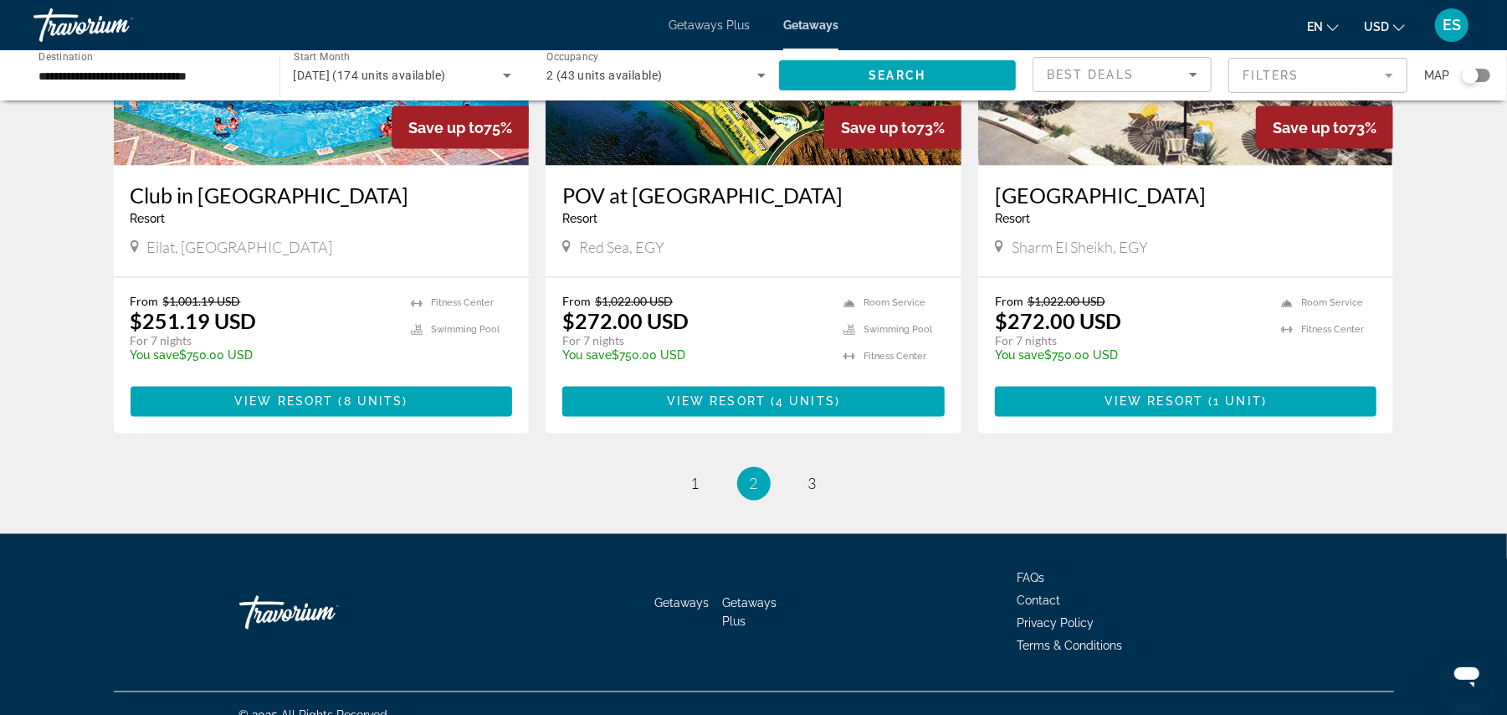
scroll to position [1882, 0]
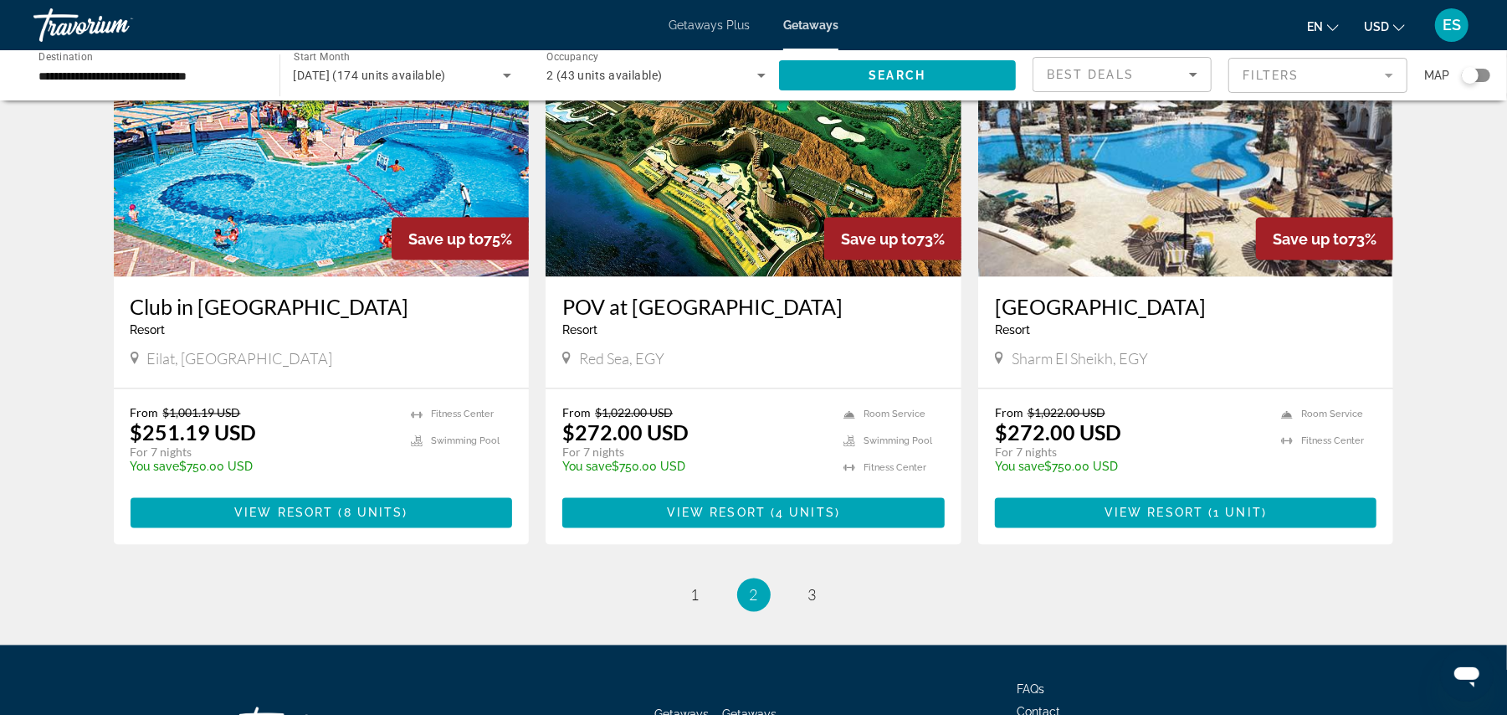
click at [1182, 219] on img "Main content" at bounding box center [1186, 143] width 416 height 268
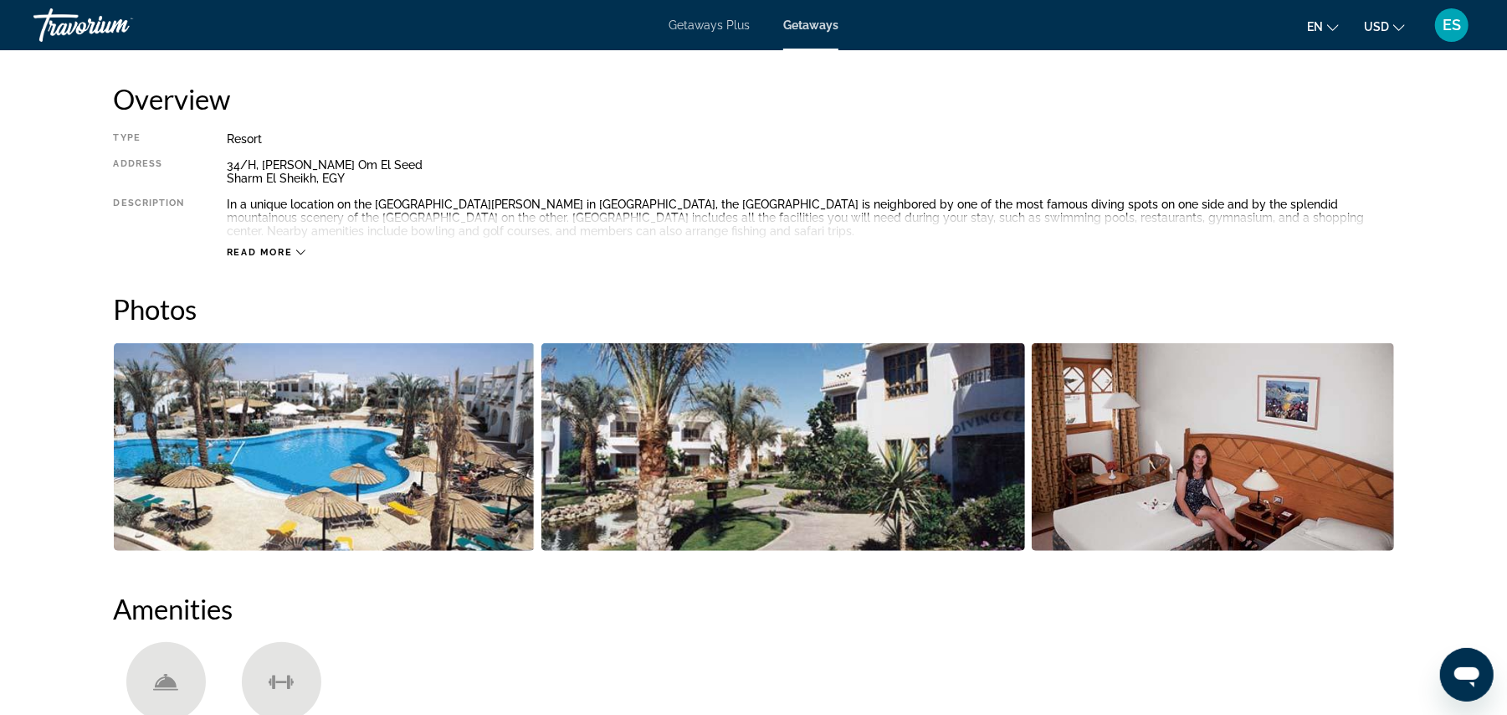
scroll to position [342, 0]
